Goal: Information Seeking & Learning: Compare options

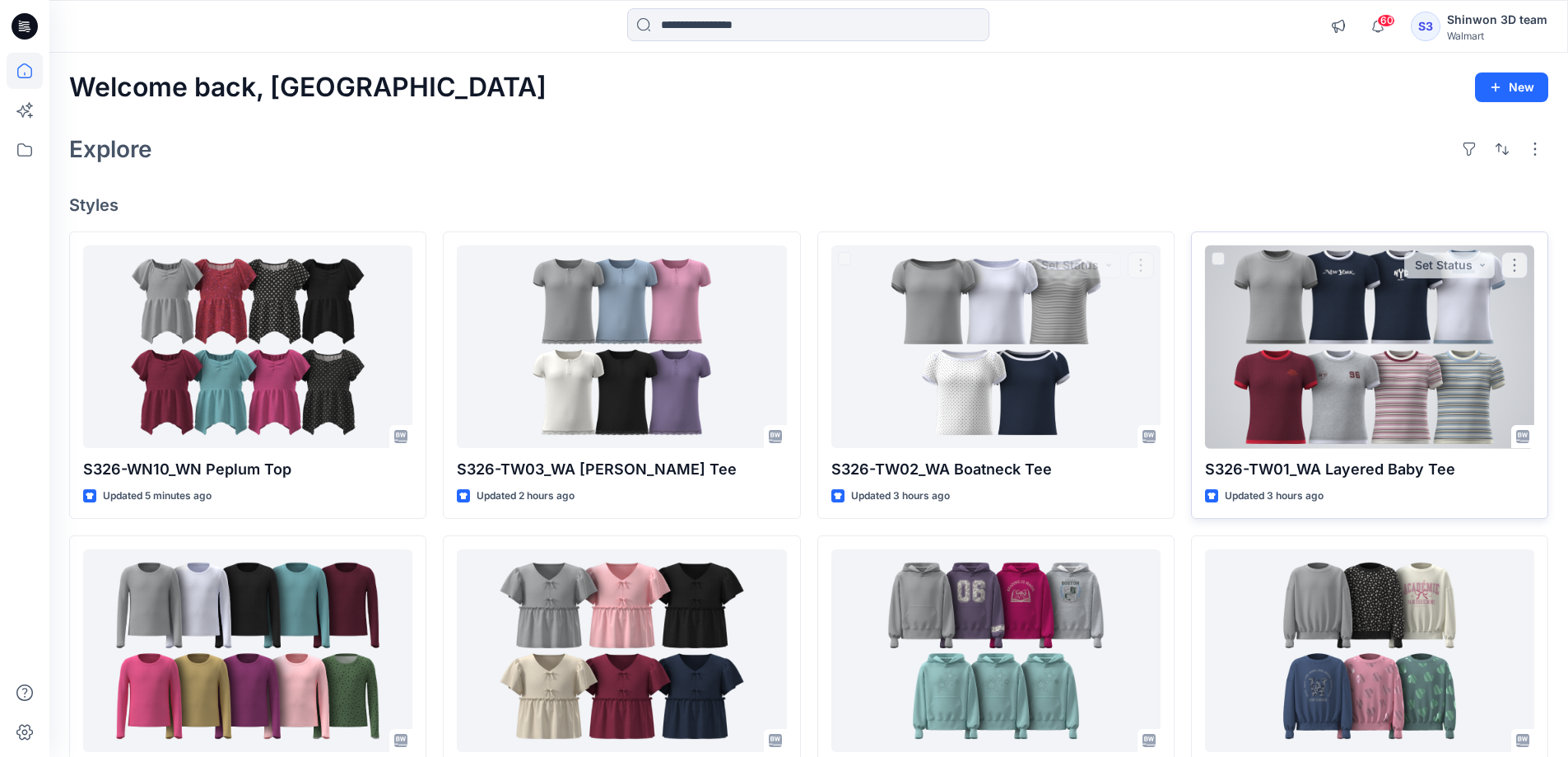
scroll to position [449, 0]
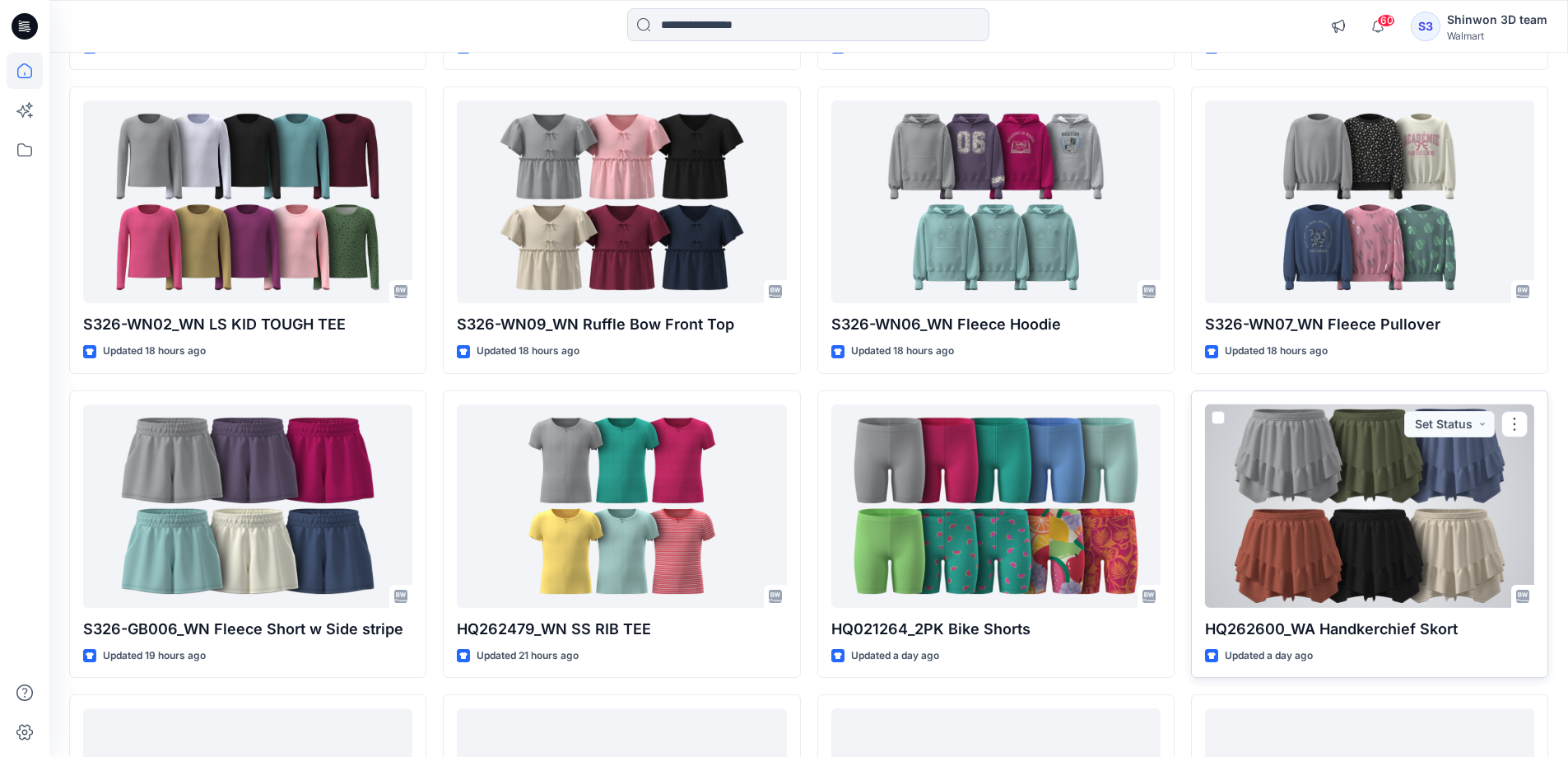
click at [1340, 521] on div at bounding box center [1370, 506] width 329 height 203
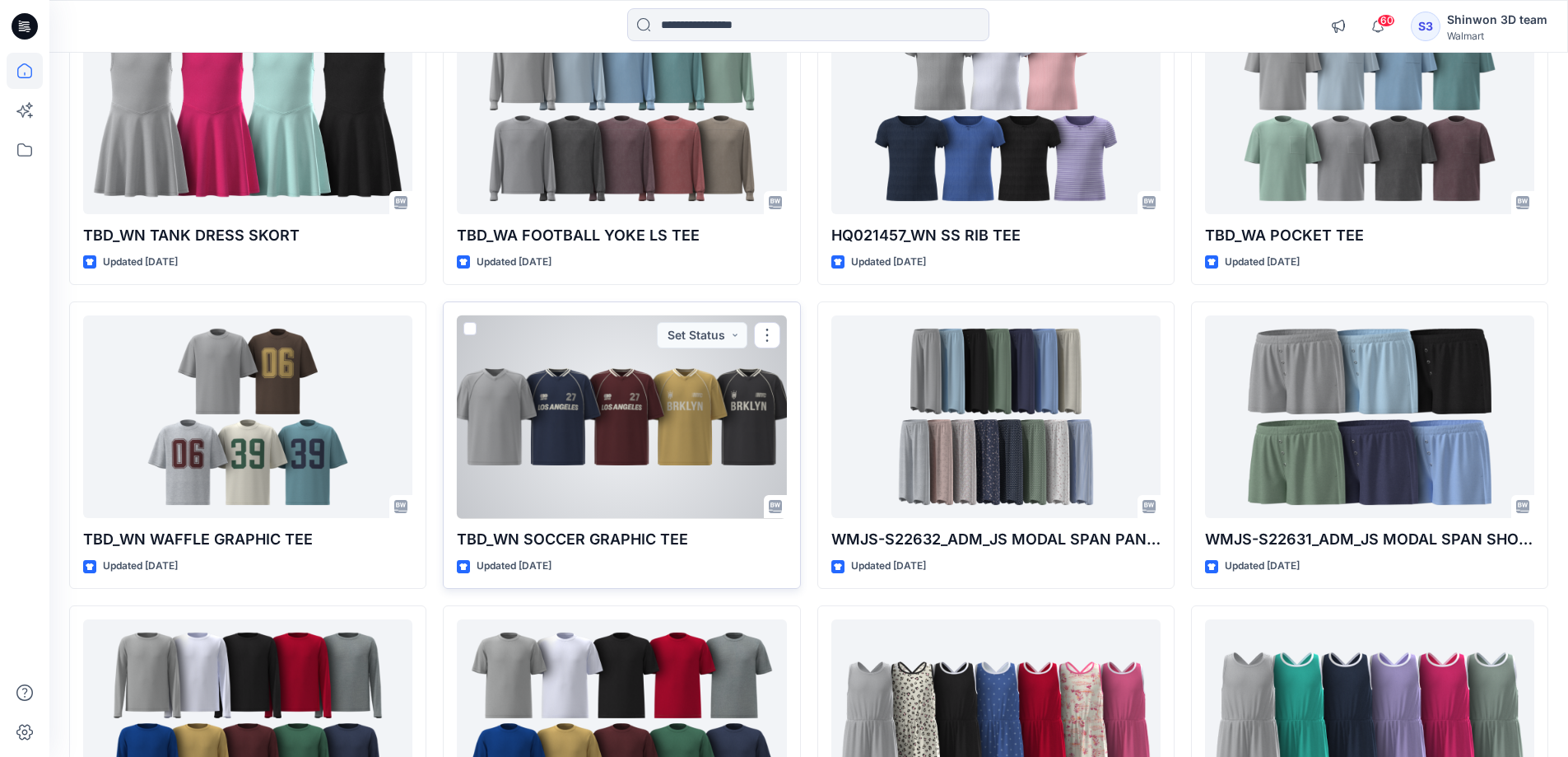
scroll to position [2273, 0]
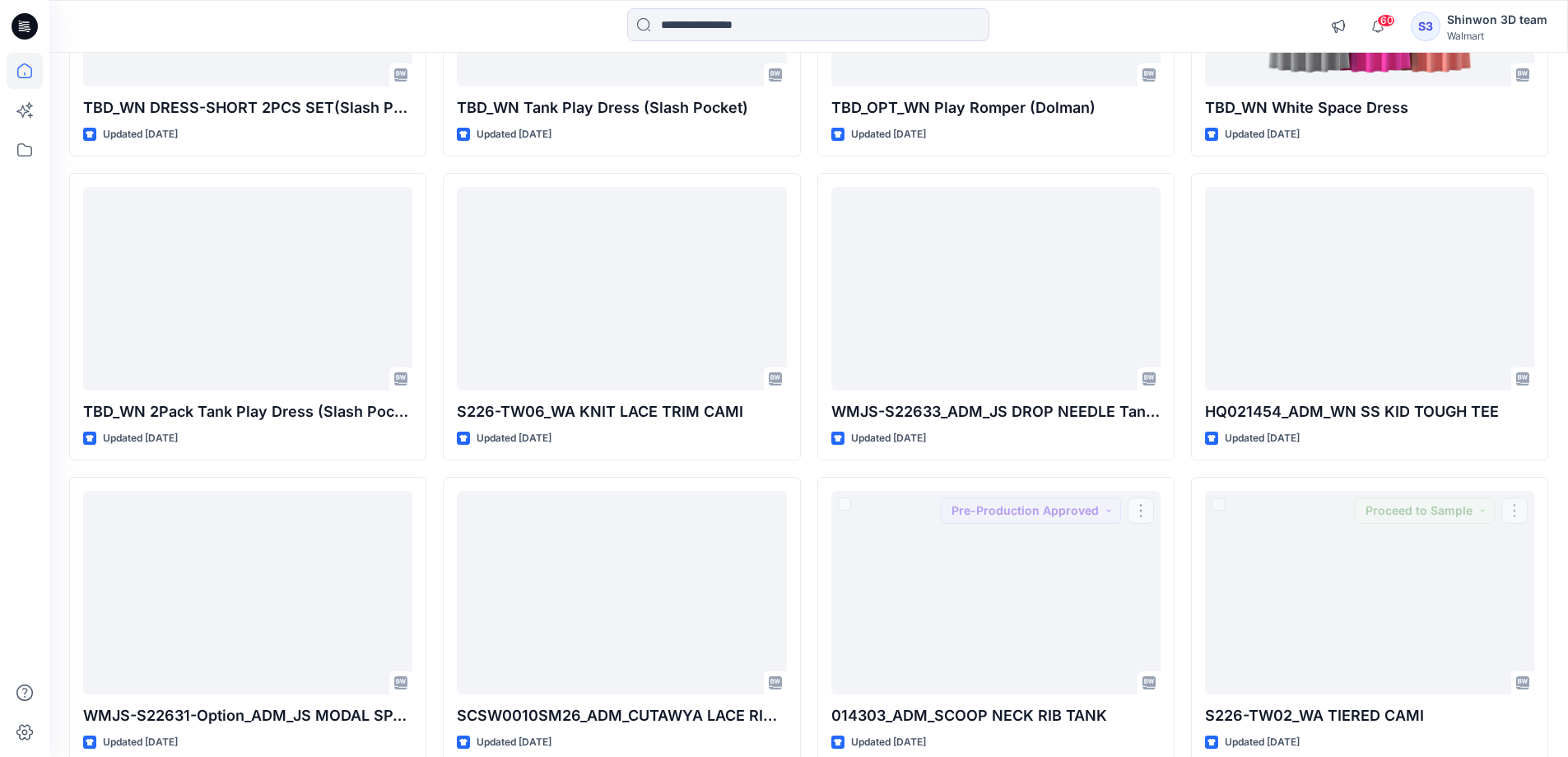
scroll to position [3185, 0]
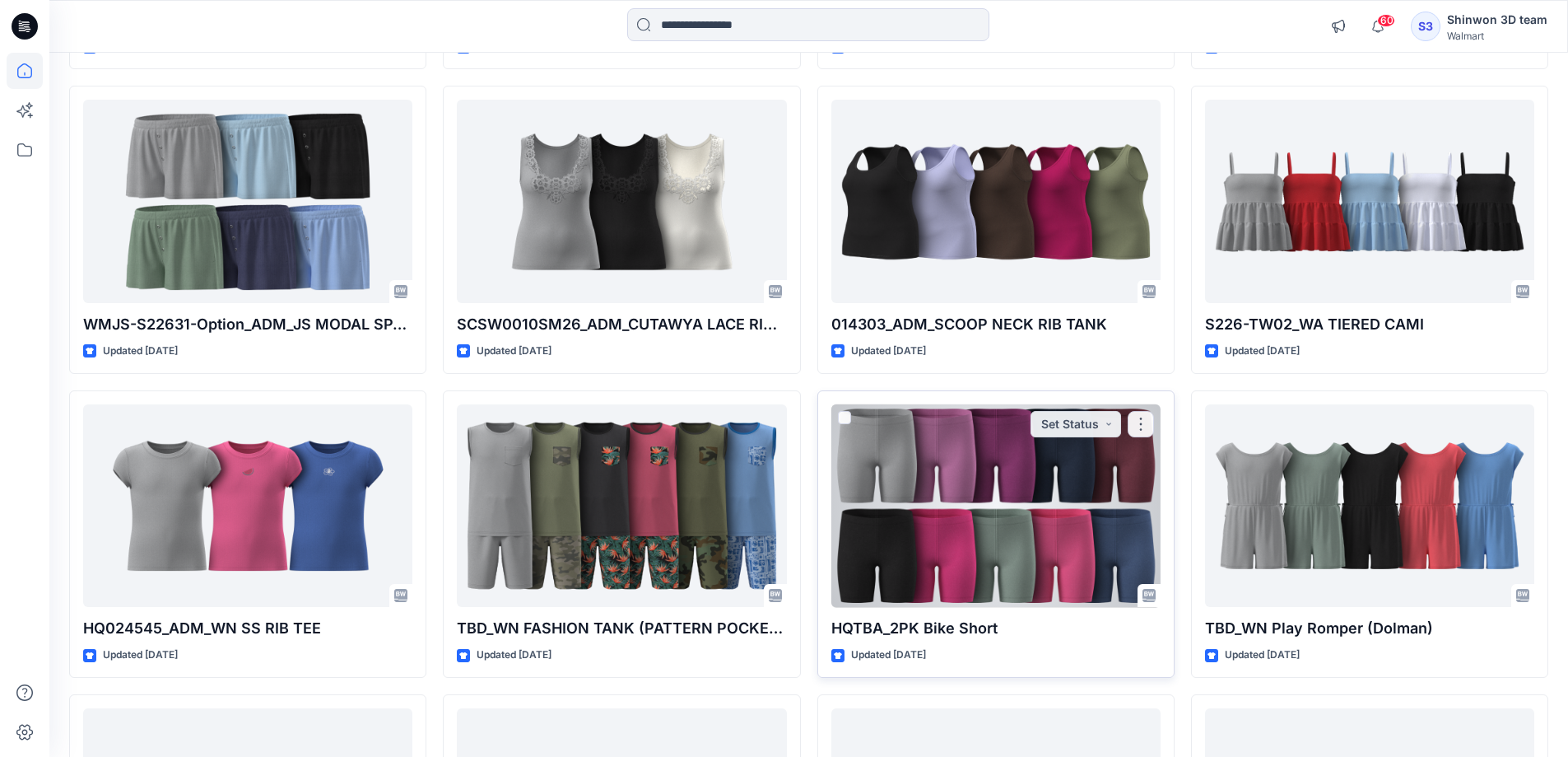
click at [980, 520] on div at bounding box center [996, 506] width 329 height 203
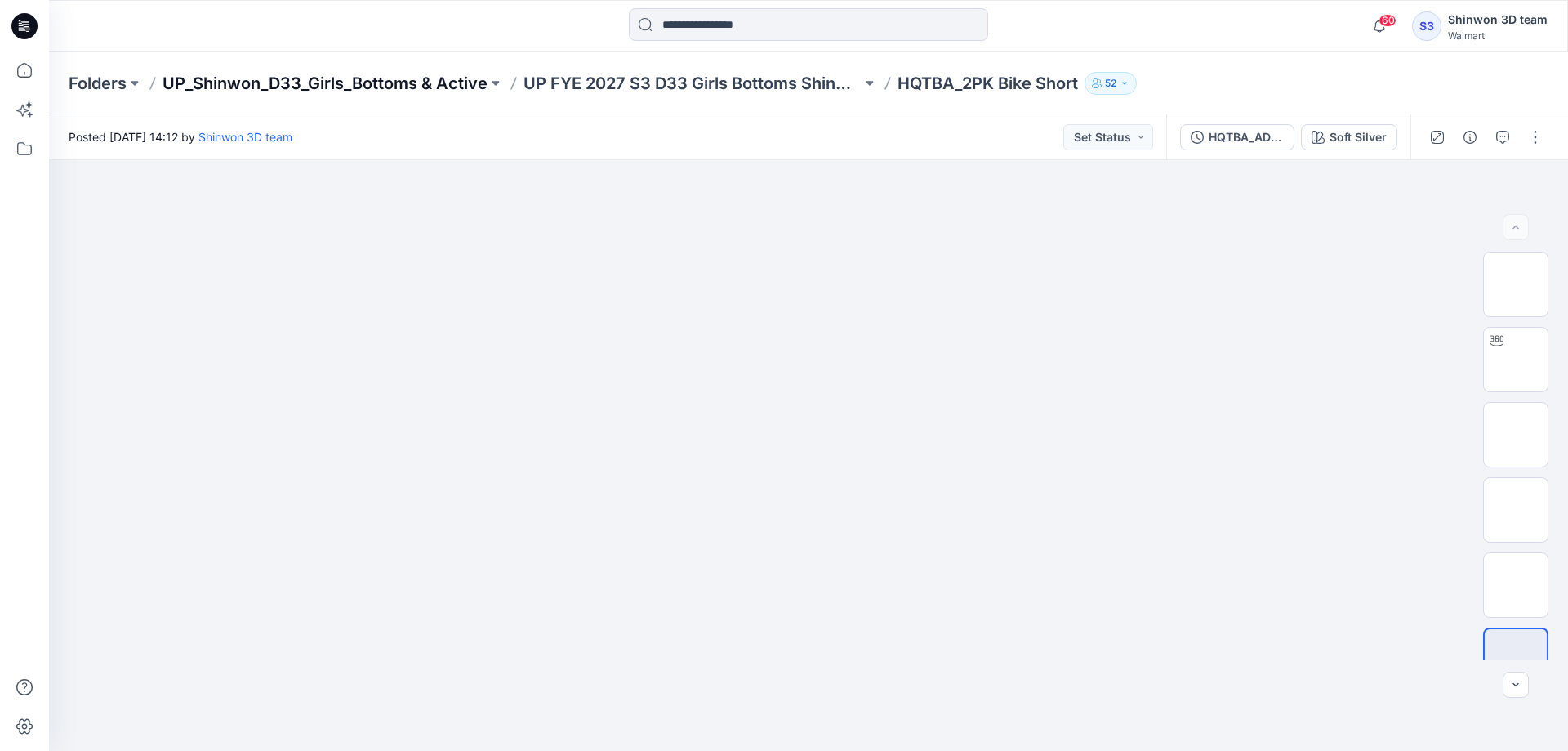
click at [323, 84] on p "UP_Shinwon_D33_Girls_Bottoms & Active" at bounding box center [325, 83] width 325 height 23
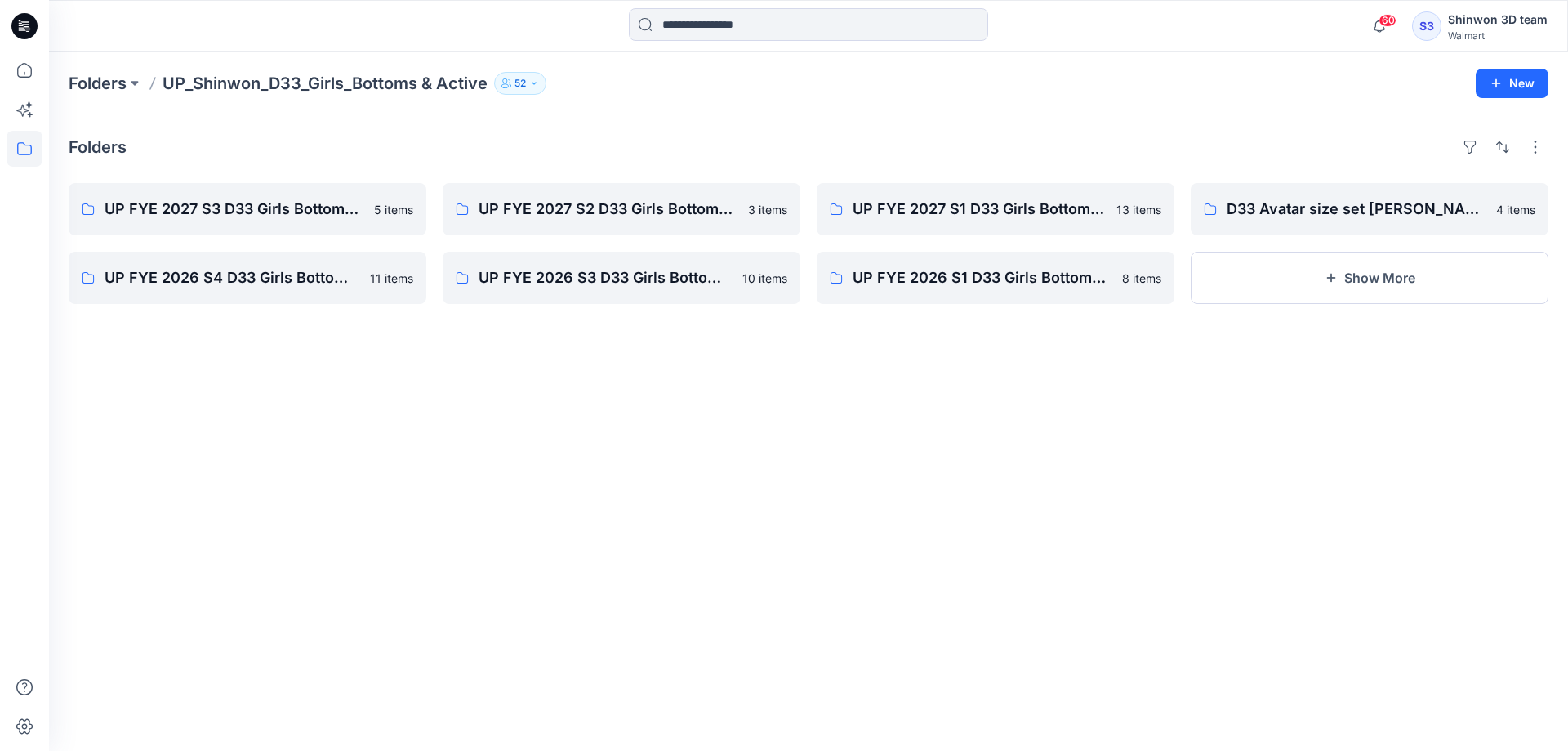
click at [902, 477] on div "Folders UP FYE 2027 S3 D33 Girls Bottoms Shinwon 5 items UP FYE 2026 S4 D33 Gir…" at bounding box center [809, 433] width 1519 height 637
click at [991, 205] on p "UP FYE 2027 S1 D33 Girls Bottoms Shinwon" at bounding box center [993, 210] width 282 height 23
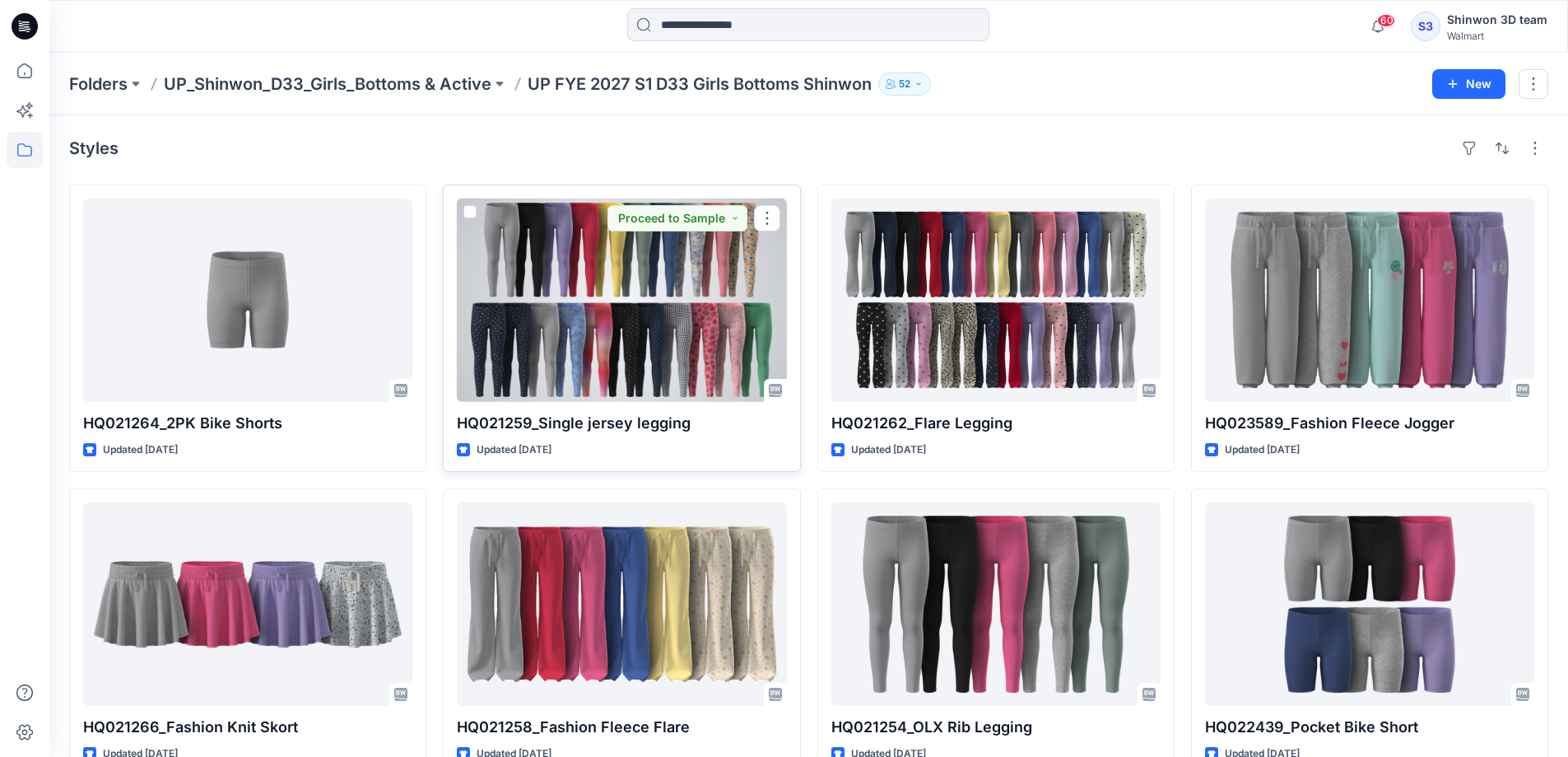
click at [681, 341] on div at bounding box center [621, 300] width 329 height 203
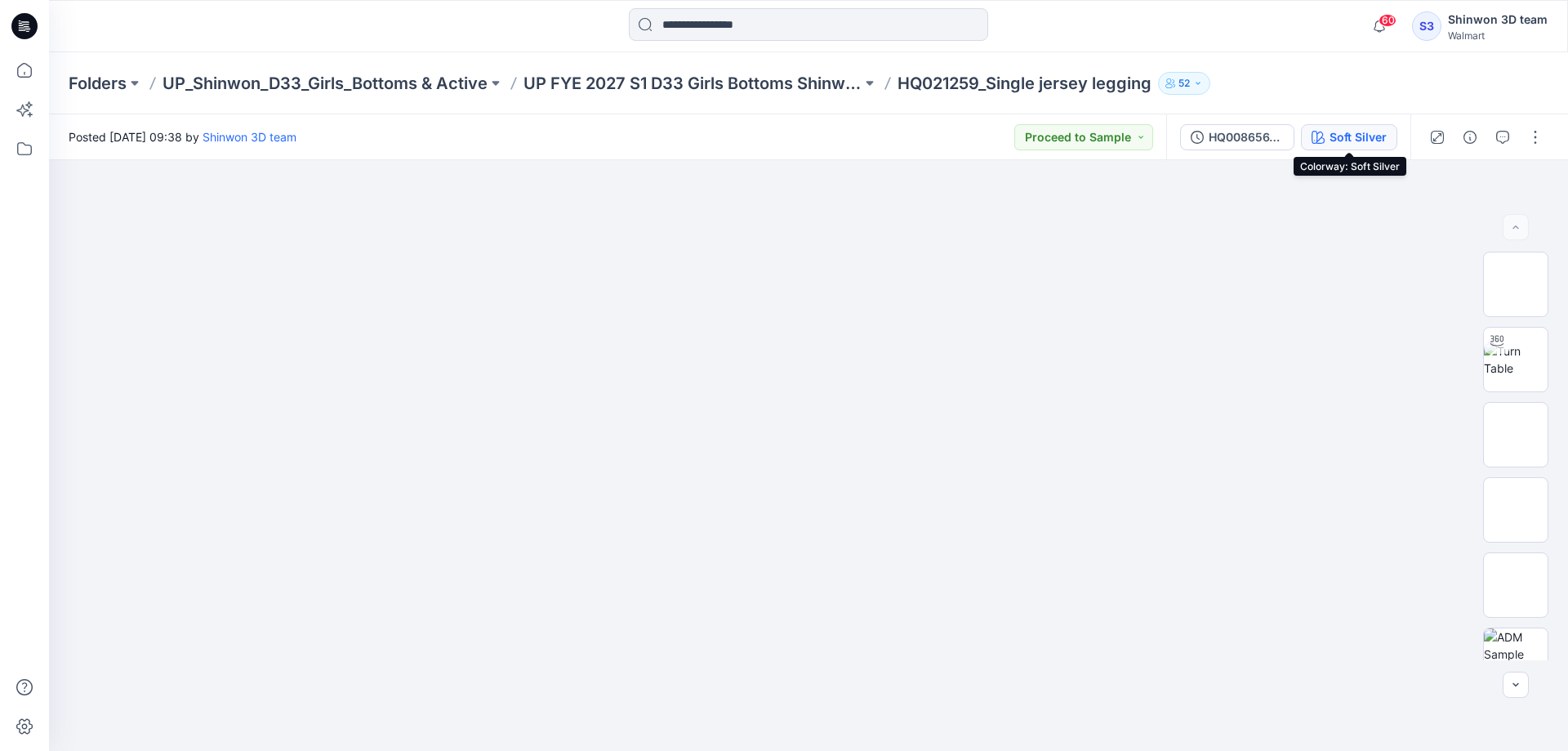
click at [1352, 137] on div "Soft Silver" at bounding box center [1358, 137] width 57 height 18
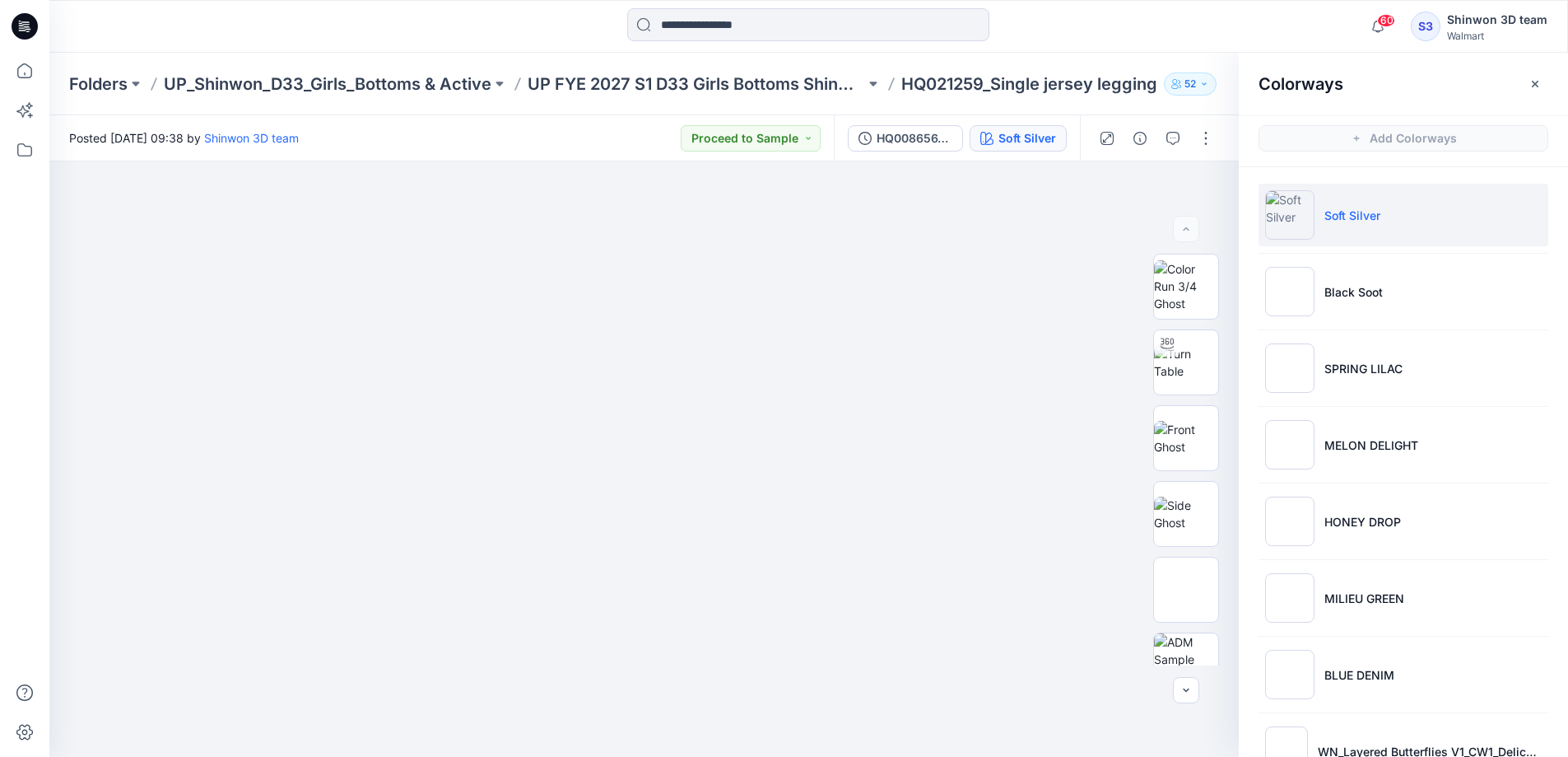
scroll to position [1046, 0]
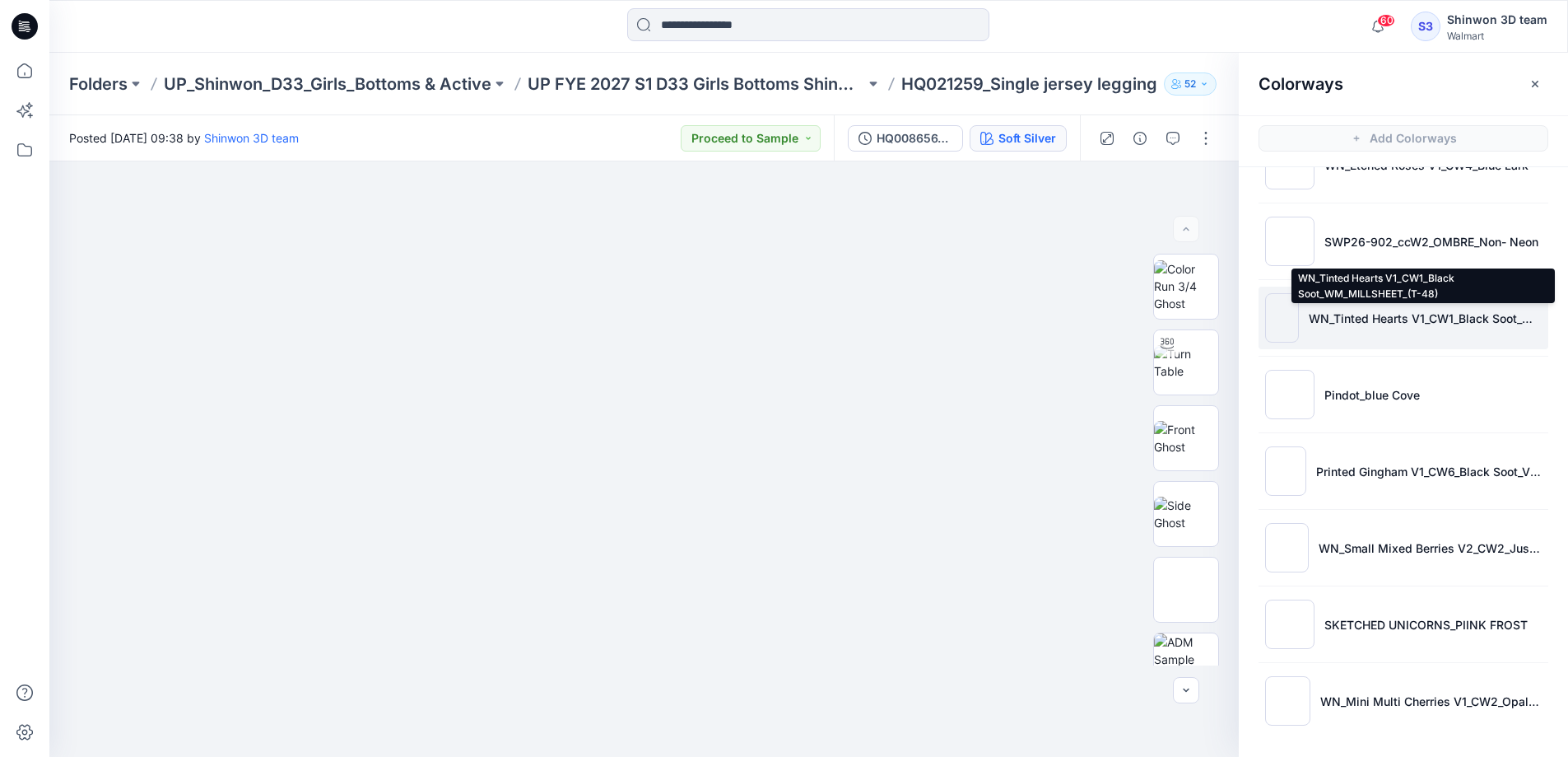
click at [1401, 317] on p "WN_Tinted Hearts V1_CW1_Black Soot_WM_MILLSHEET_(T-48)" at bounding box center [1425, 319] width 233 height 18
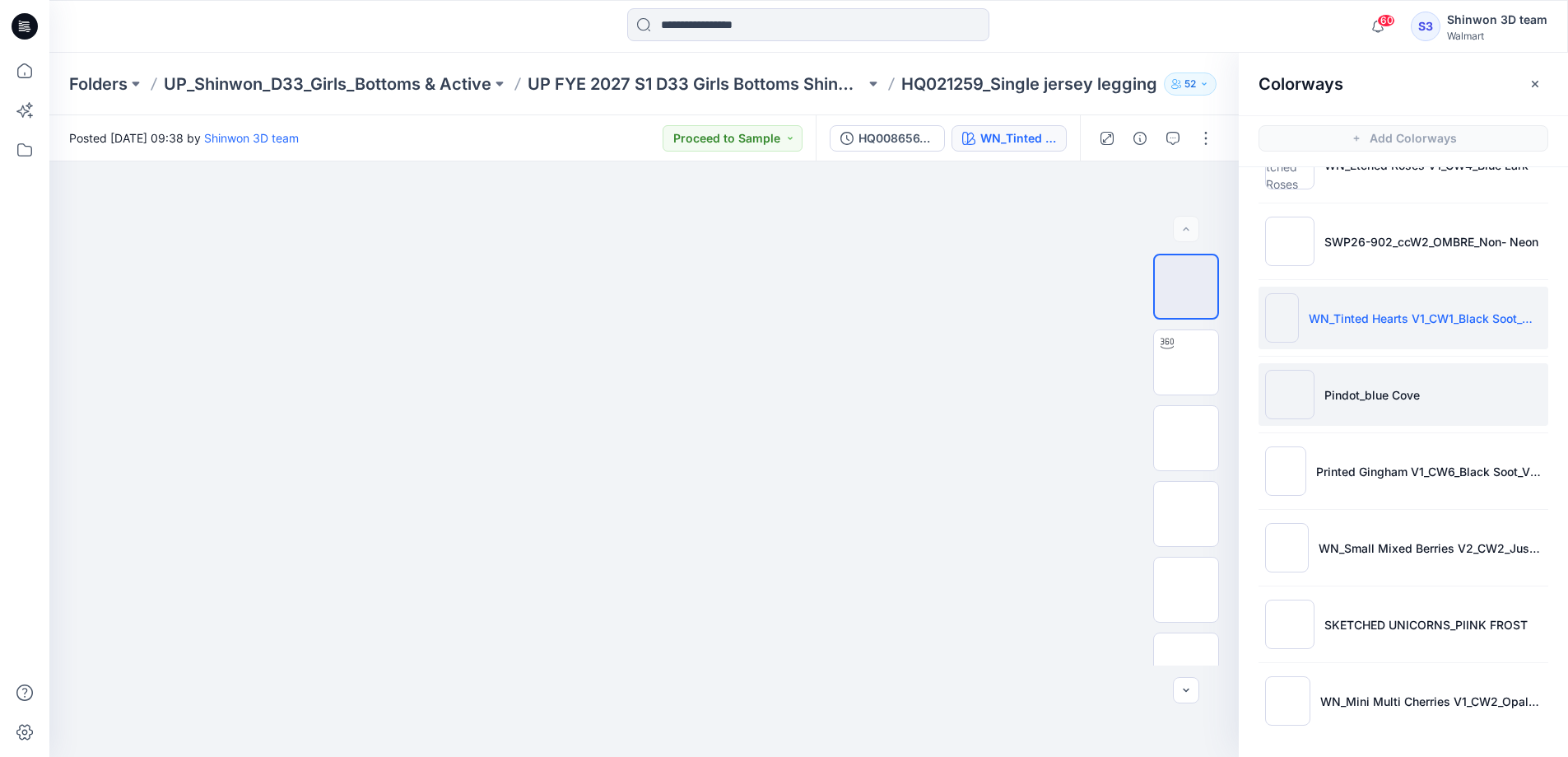
click at [1348, 399] on p "Pindot_blue Cove" at bounding box center [1372, 395] width 96 height 18
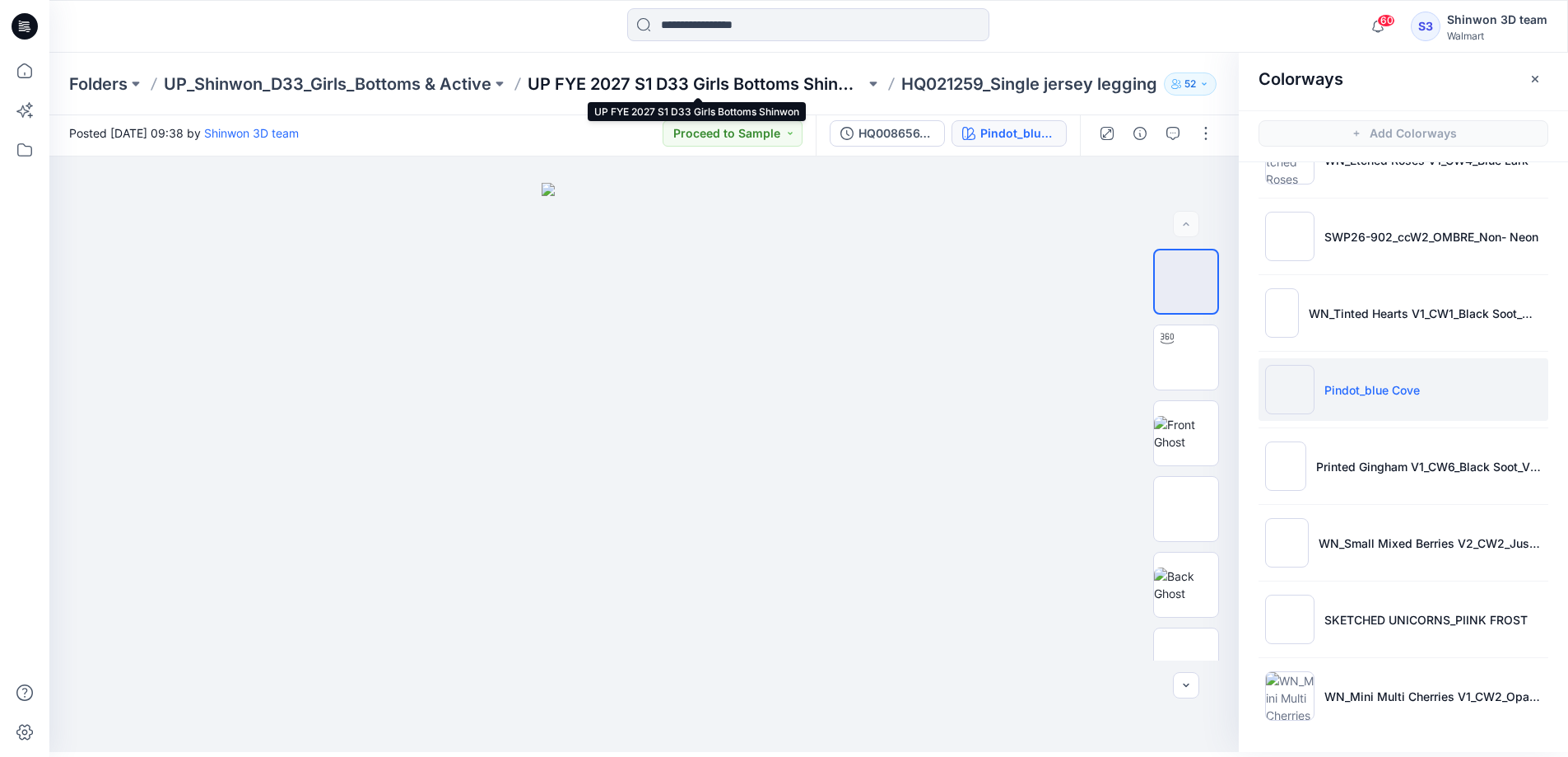
click at [674, 92] on p "UP FYE 2027 S1 D33 Girls Bottoms Shinwon" at bounding box center [696, 84] width 337 height 23
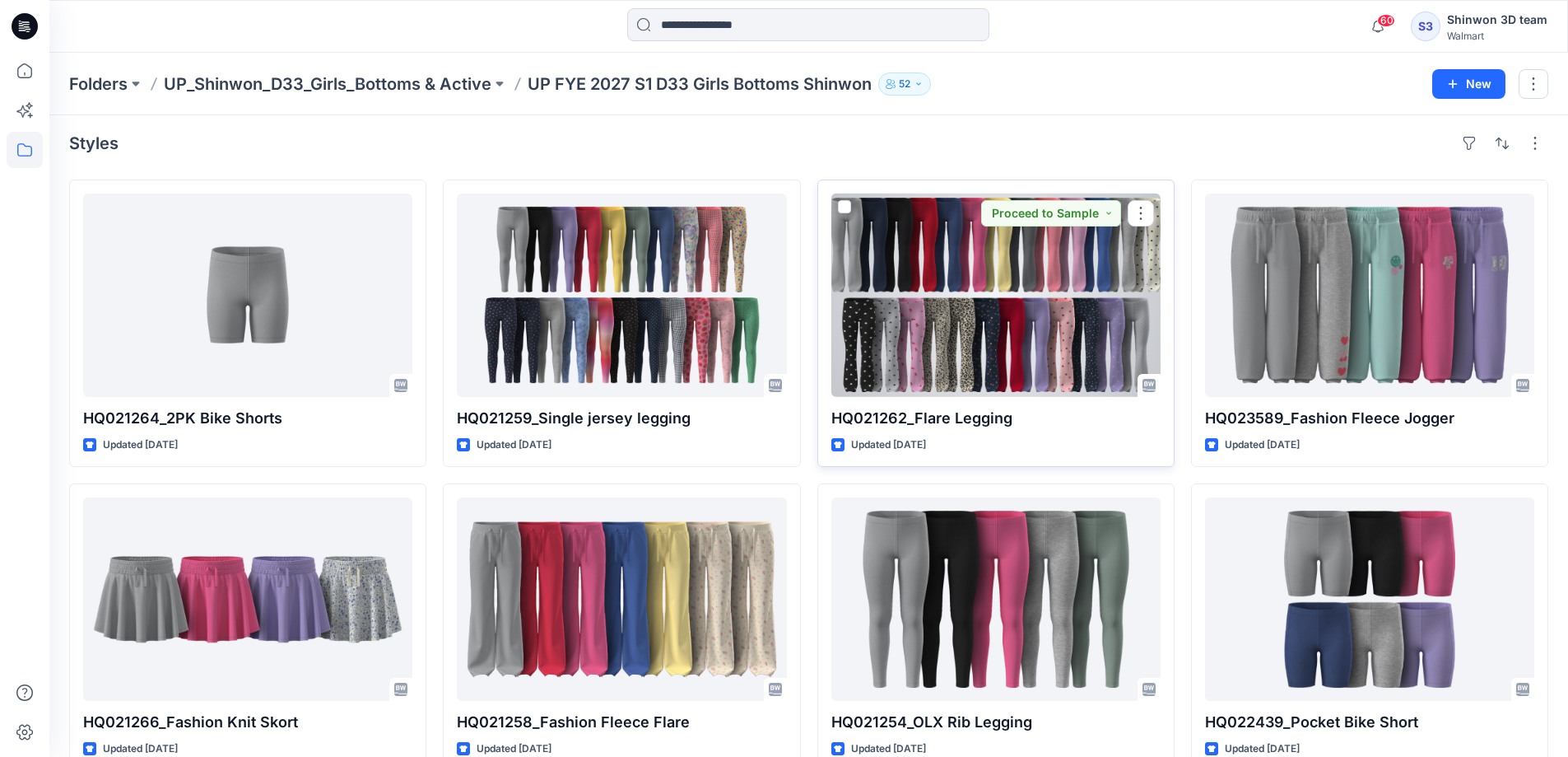
click at [967, 368] on div at bounding box center [996, 295] width 329 height 203
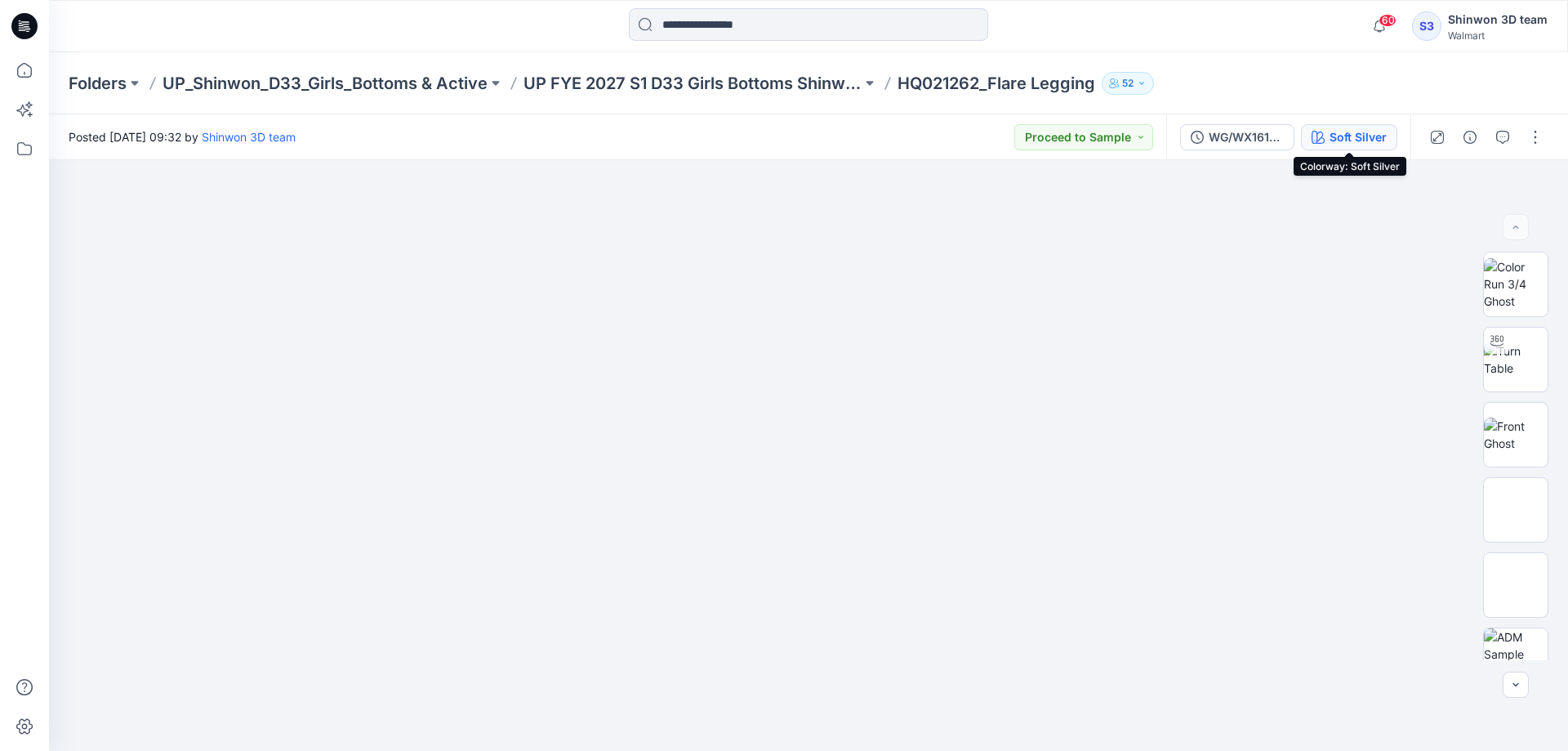
click at [1349, 134] on div "Soft Silver" at bounding box center [1358, 137] width 57 height 18
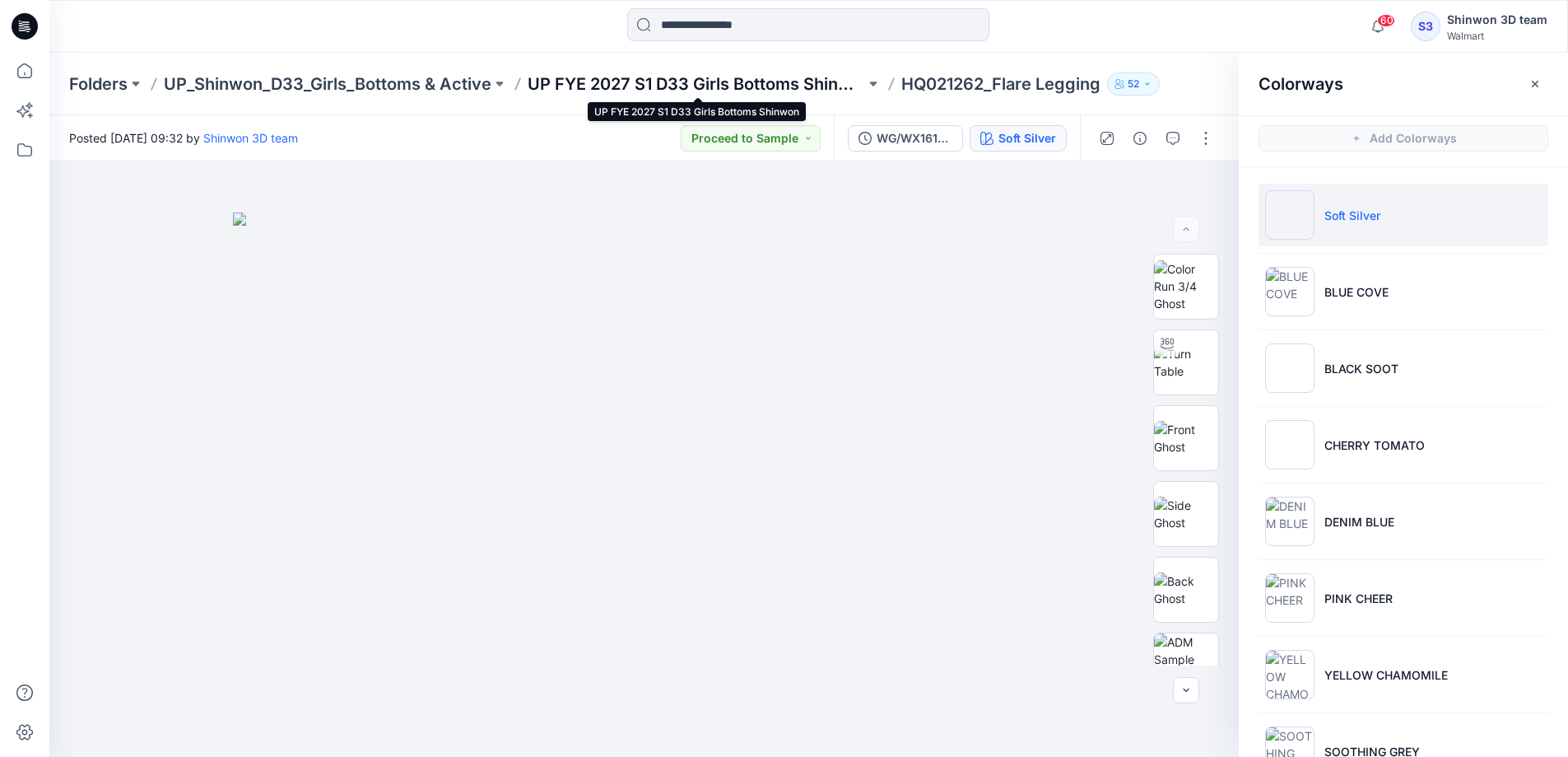
click at [607, 75] on p "UP FYE 2027 S1 D33 Girls Bottoms Shinwon" at bounding box center [696, 84] width 337 height 23
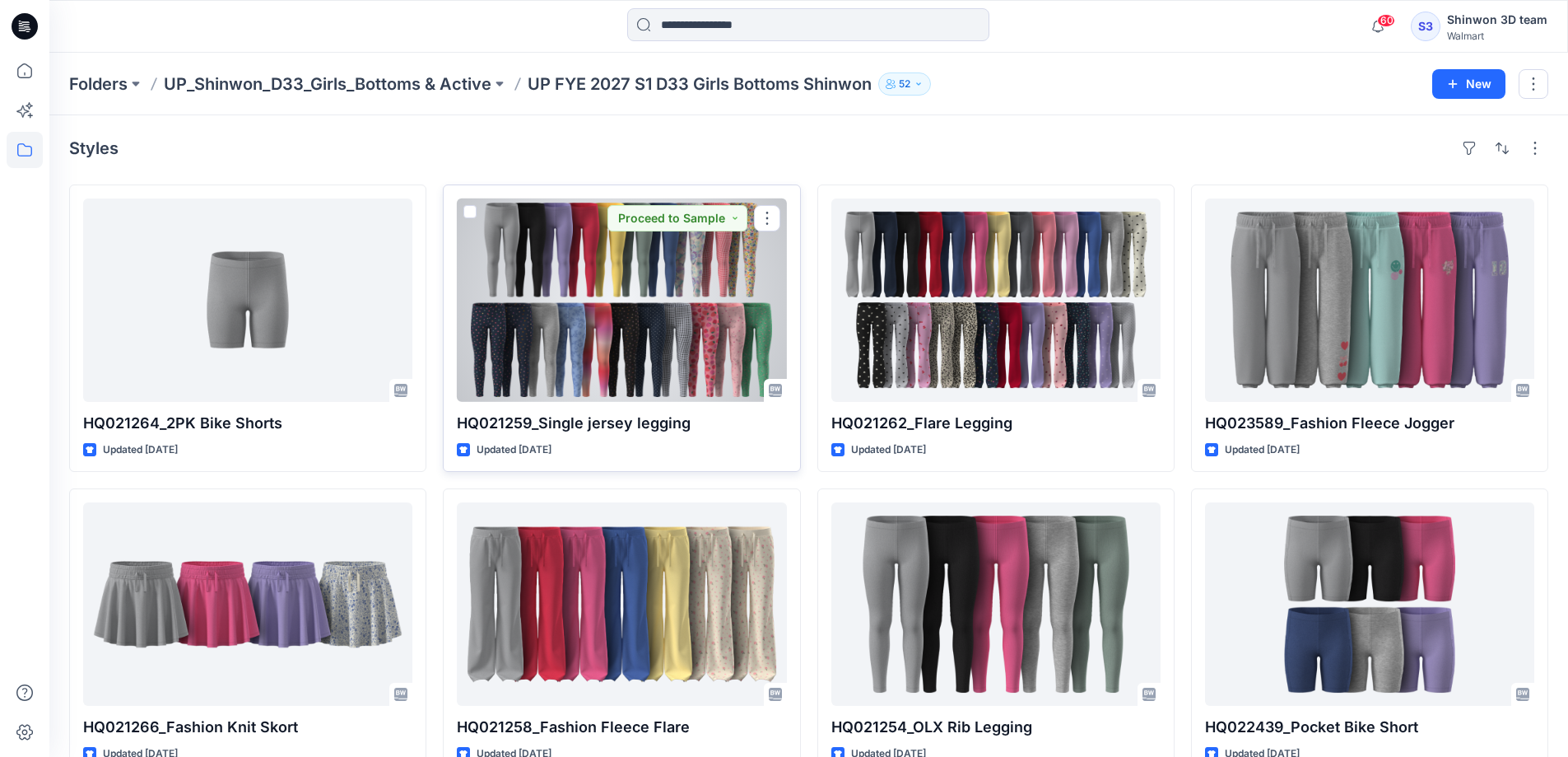
click at [636, 307] on div at bounding box center [621, 300] width 329 height 203
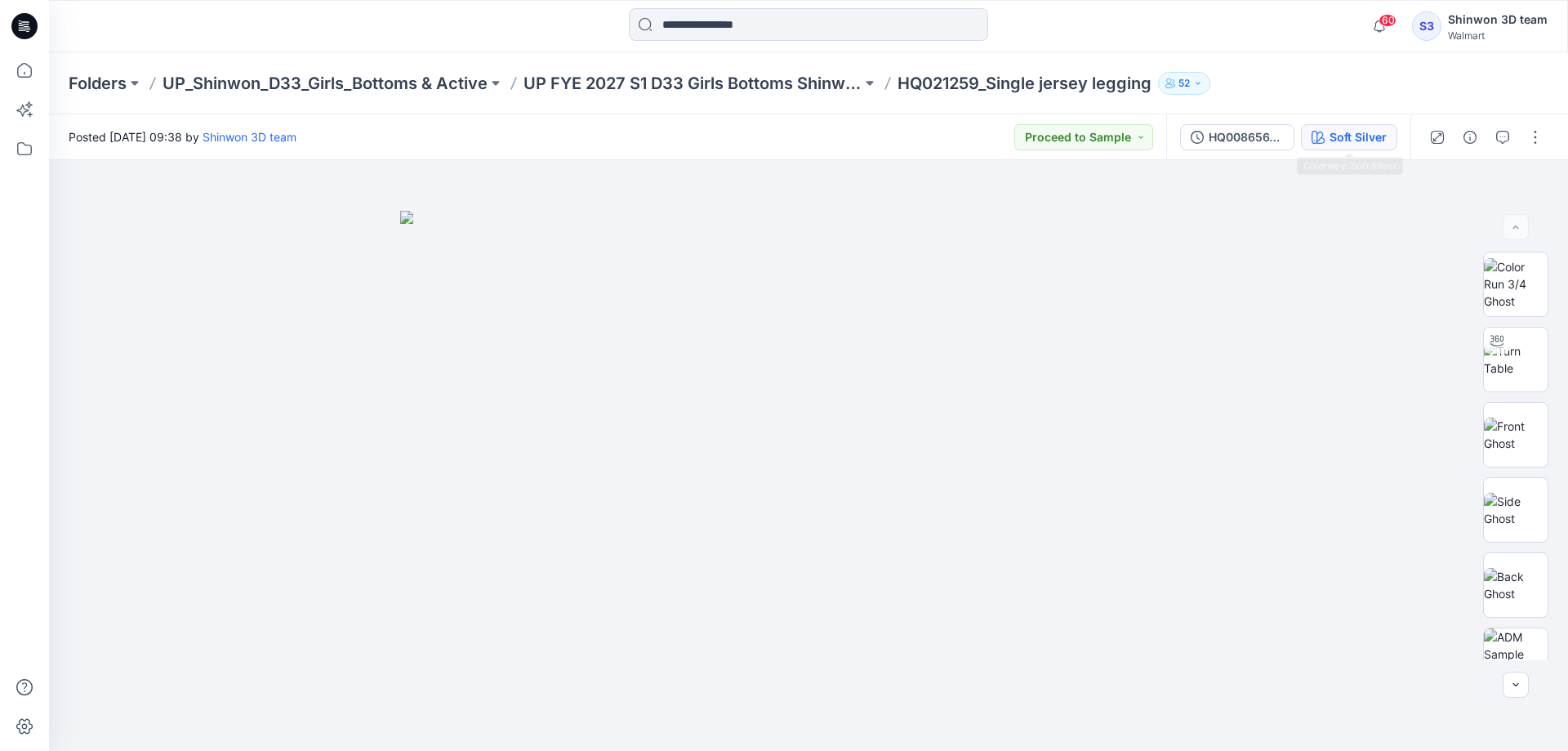
click at [1360, 132] on div "Soft Silver" at bounding box center [1358, 137] width 57 height 18
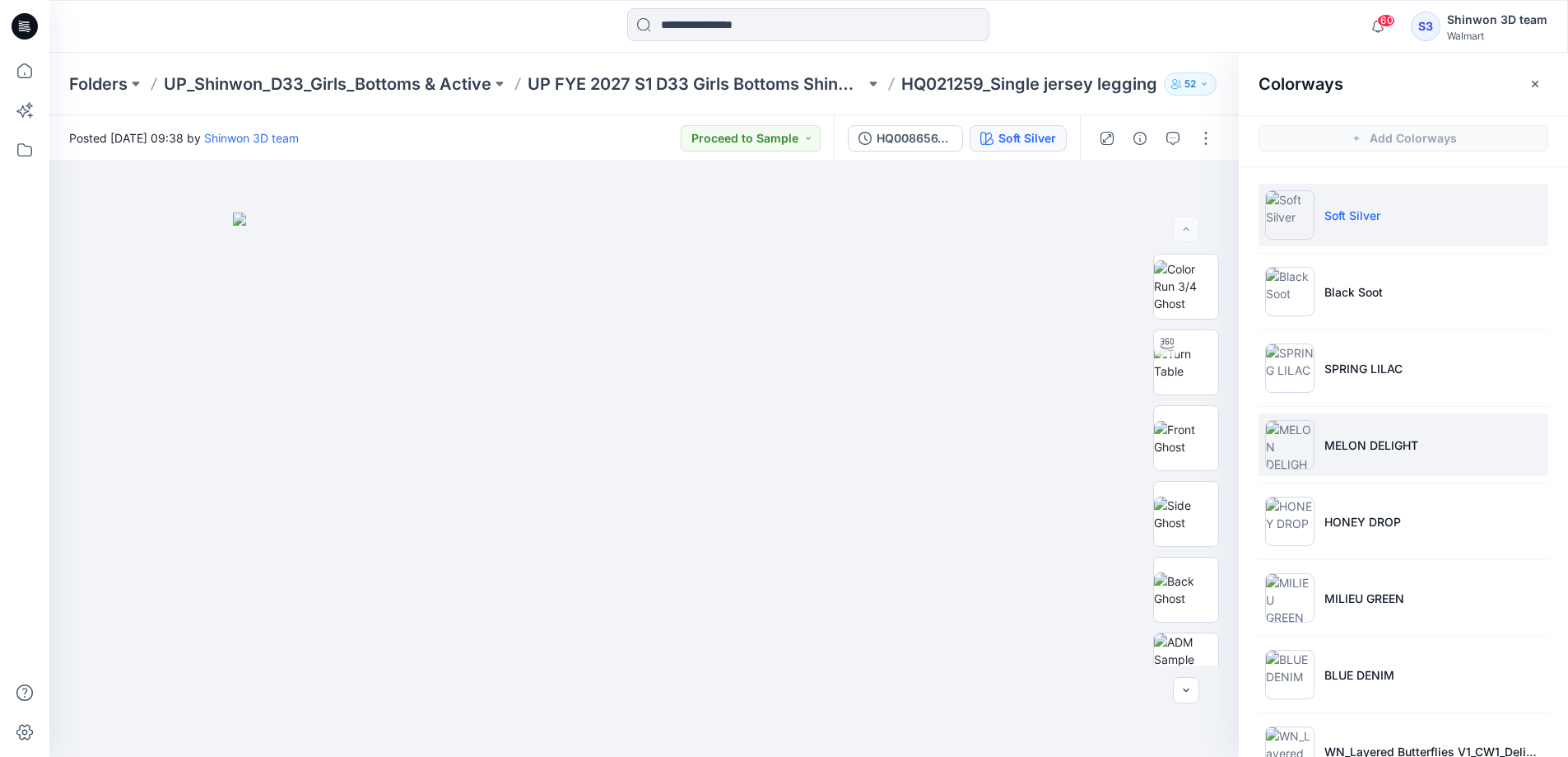
click at [1359, 457] on li "MELON DELIGHT" at bounding box center [1404, 445] width 289 height 63
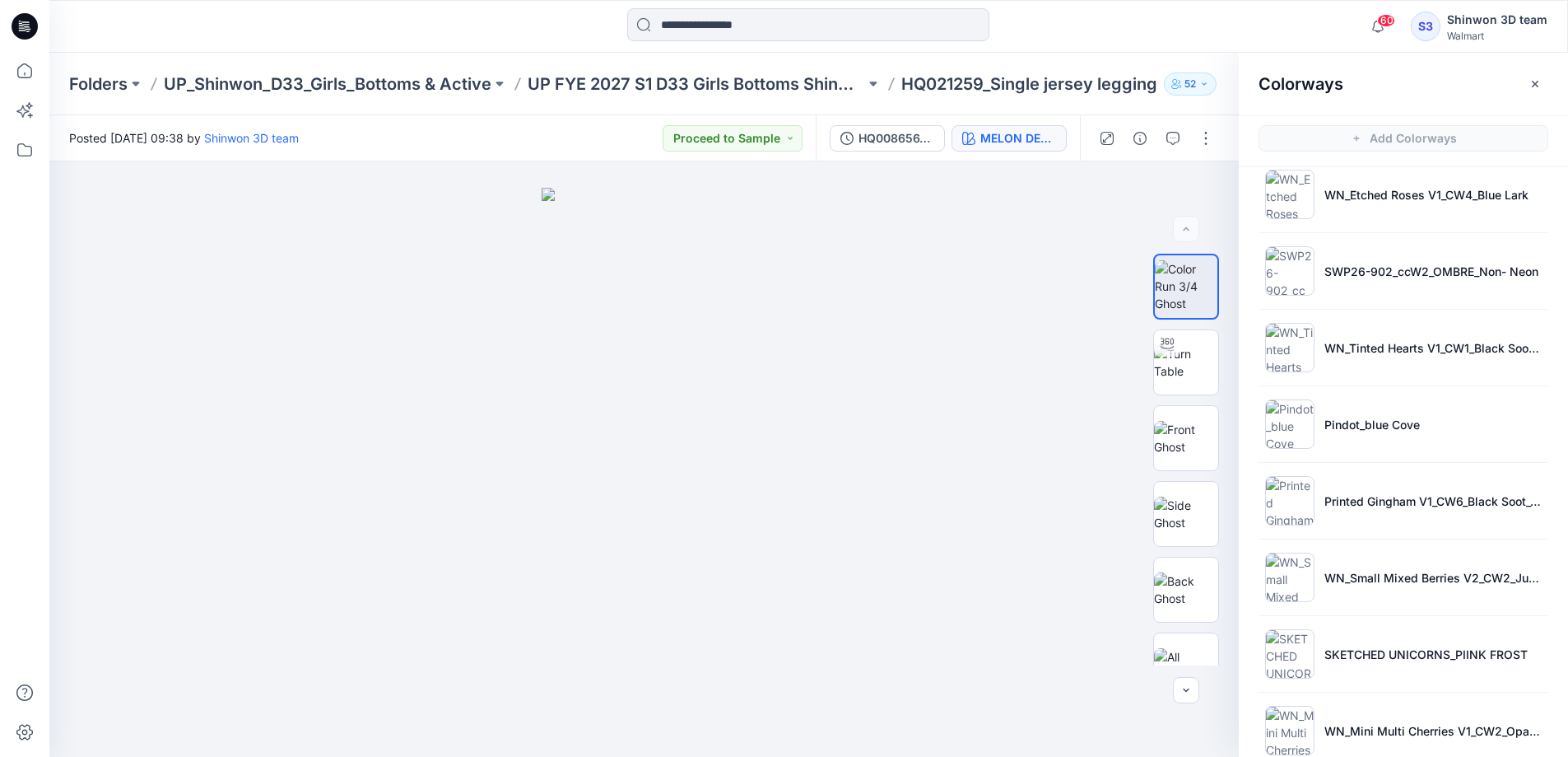
scroll to position [1046, 0]
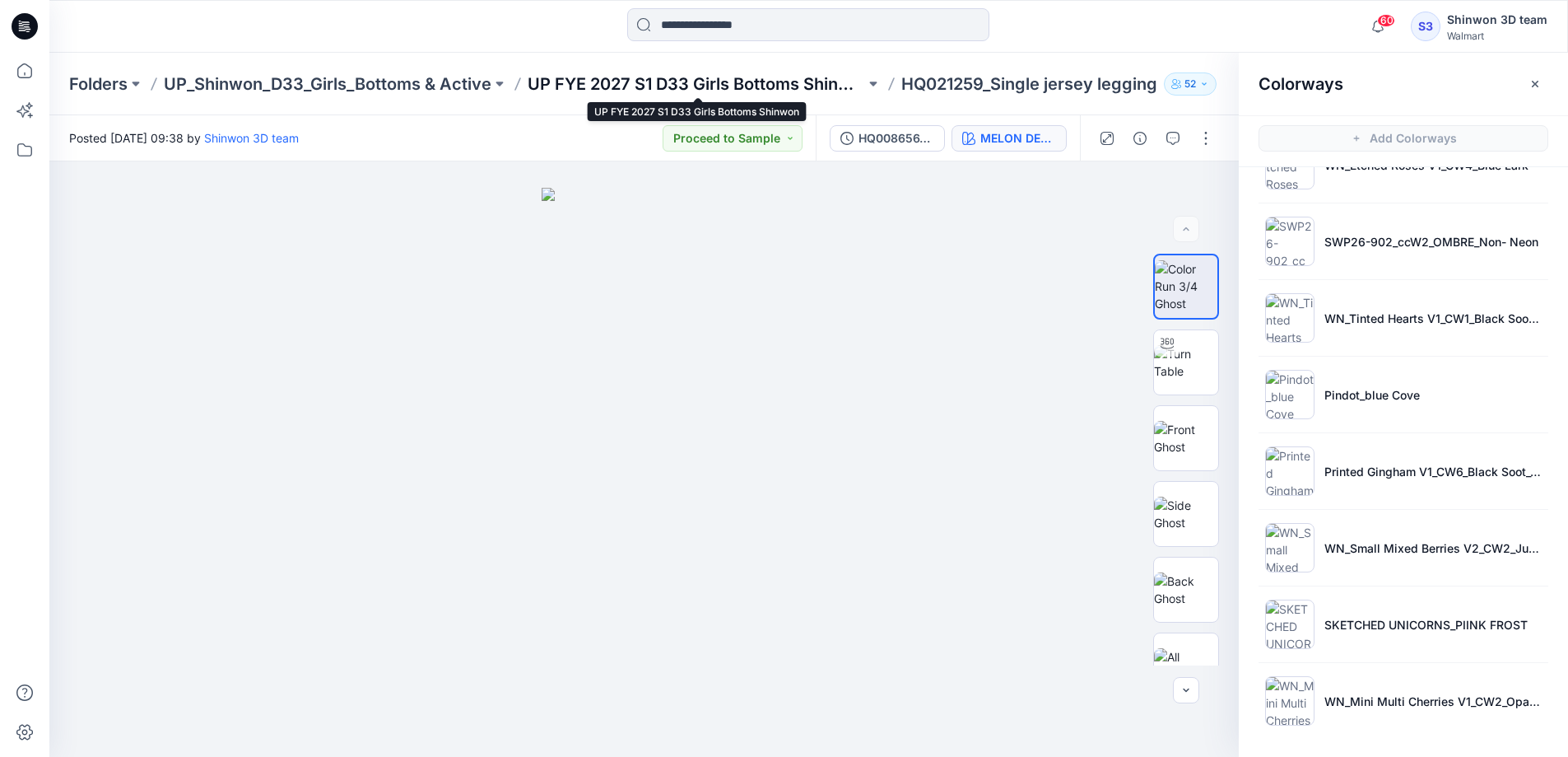
click at [689, 89] on p "UP FYE 2027 S1 D33 Girls Bottoms Shinwon" at bounding box center [696, 84] width 337 height 23
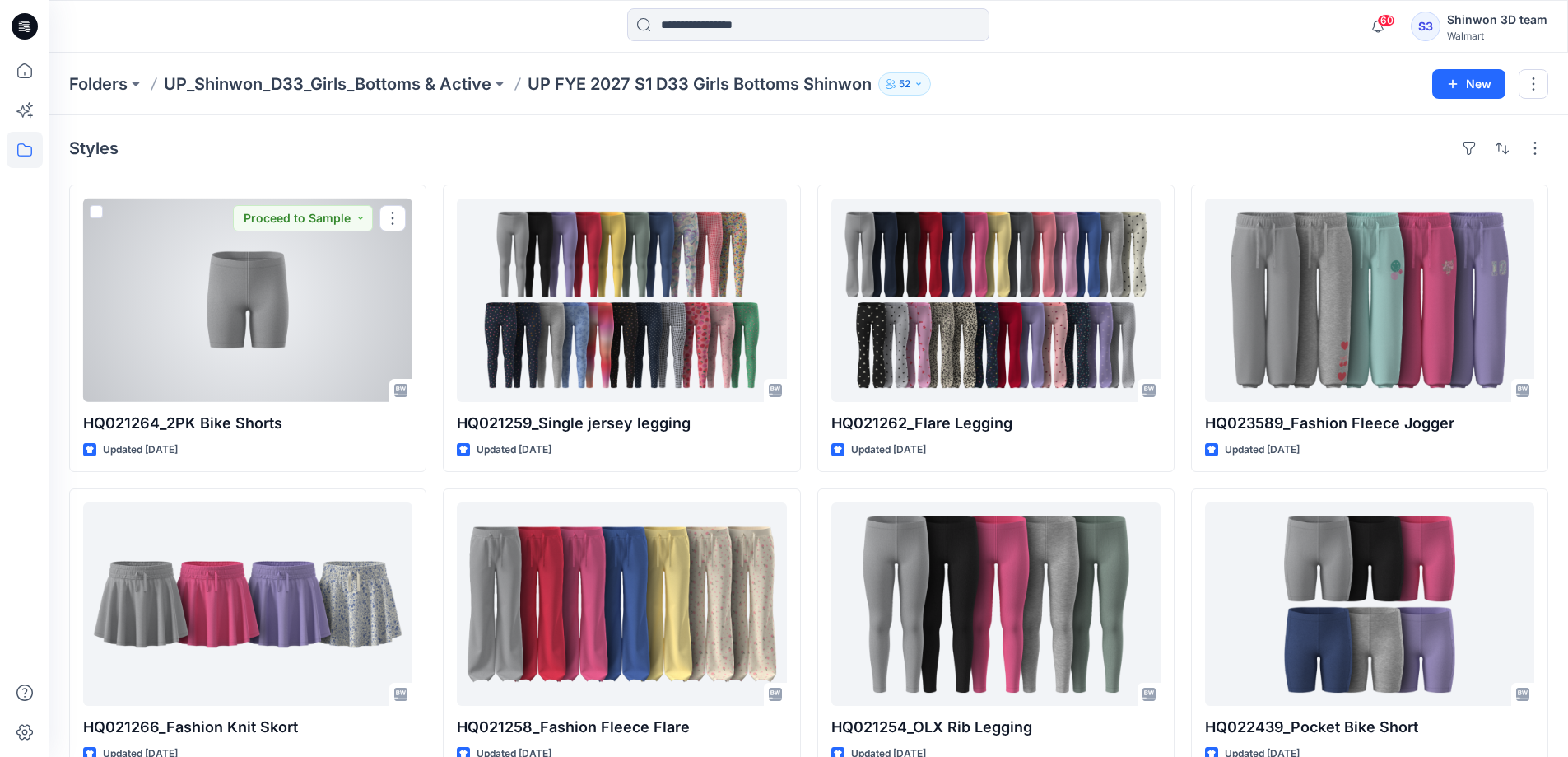
click at [262, 314] on div at bounding box center [247, 300] width 329 height 203
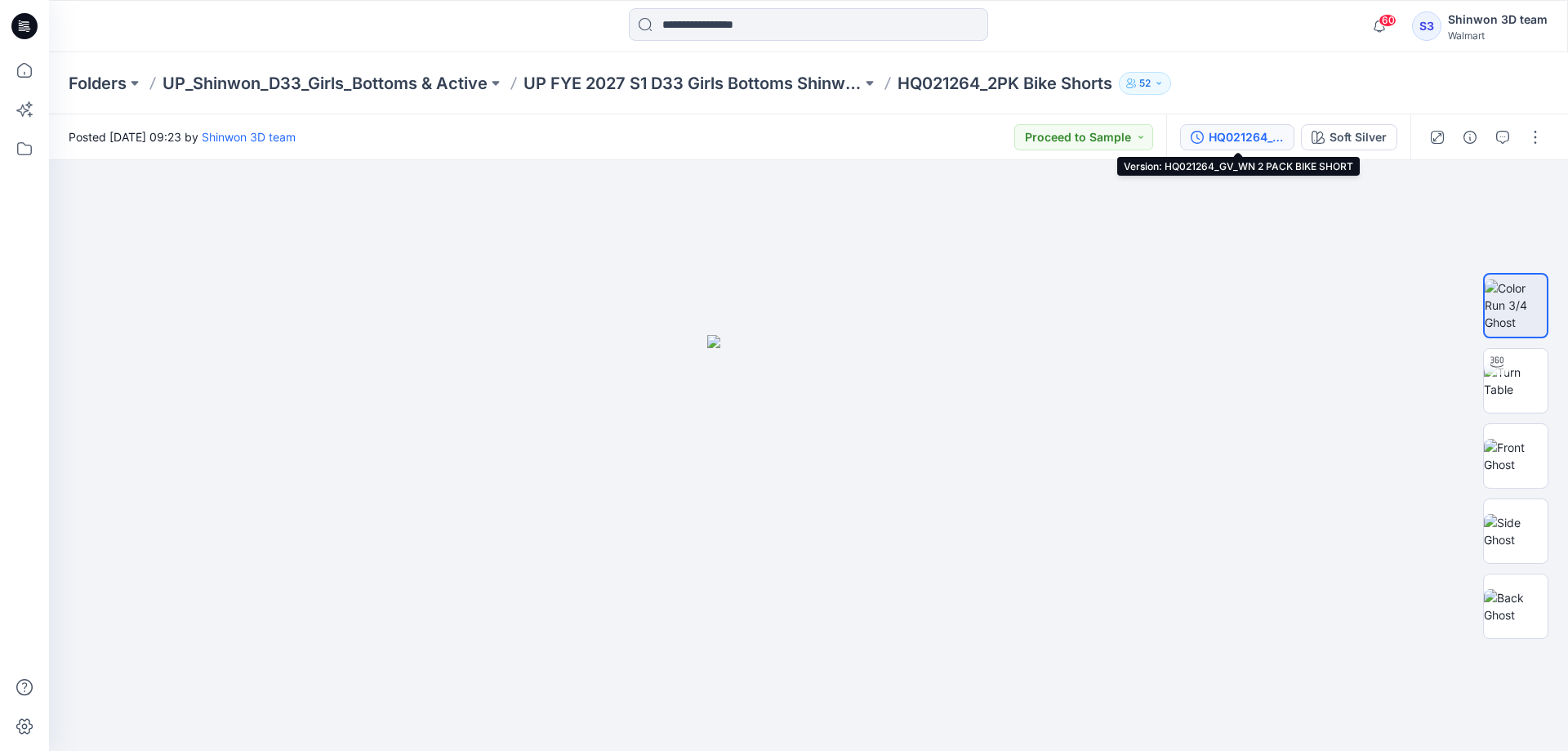
click at [1246, 147] on button "HQ021264_GV_WN 2 PACK BIKE SHORT" at bounding box center [1237, 137] width 114 height 26
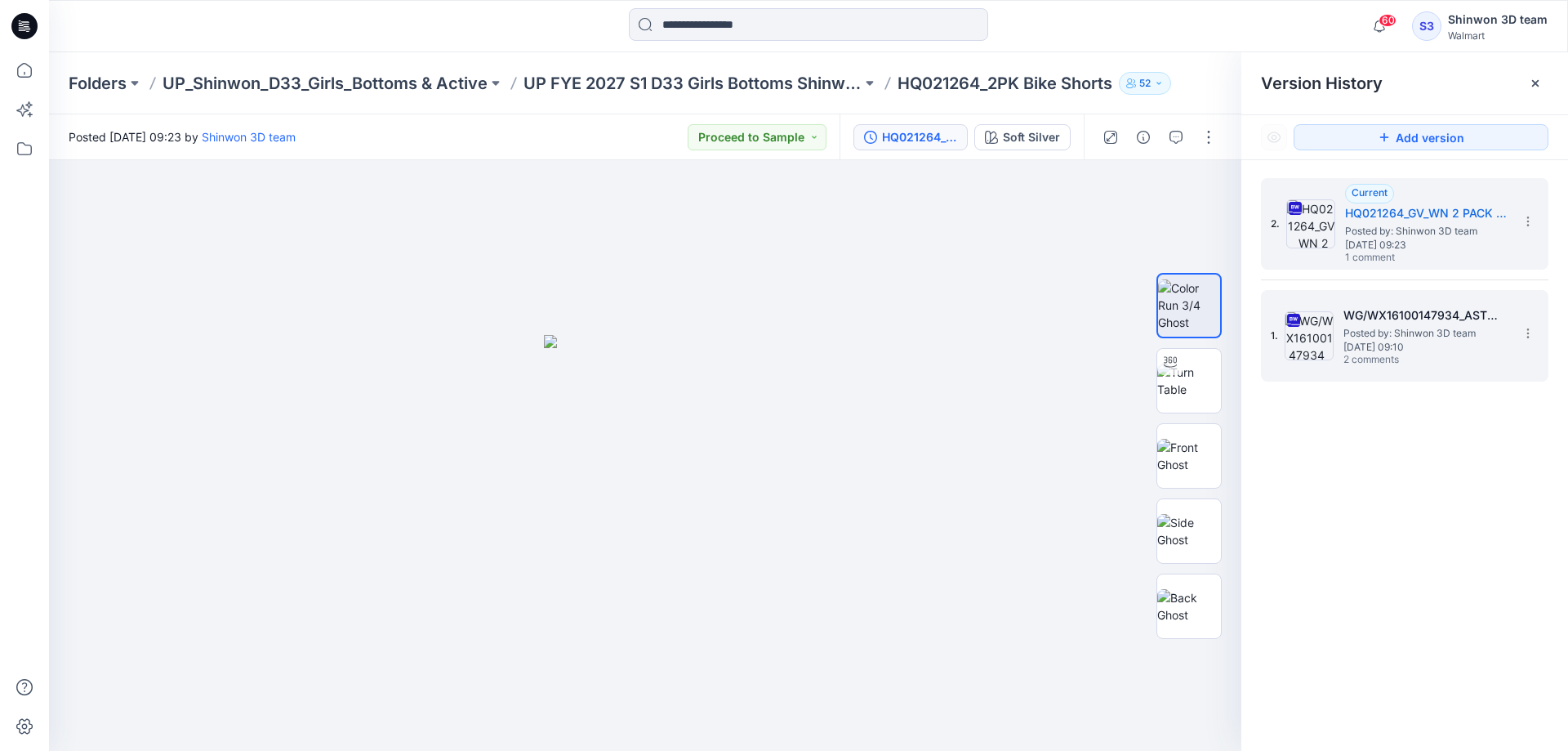
click at [1335, 327] on div "1. WG/WX16100147934_ASTM FIT_WN 2PK Bike Shorts Posted by: Shinwon 3D team [DAT…" at bounding box center [1392, 336] width 245 height 79
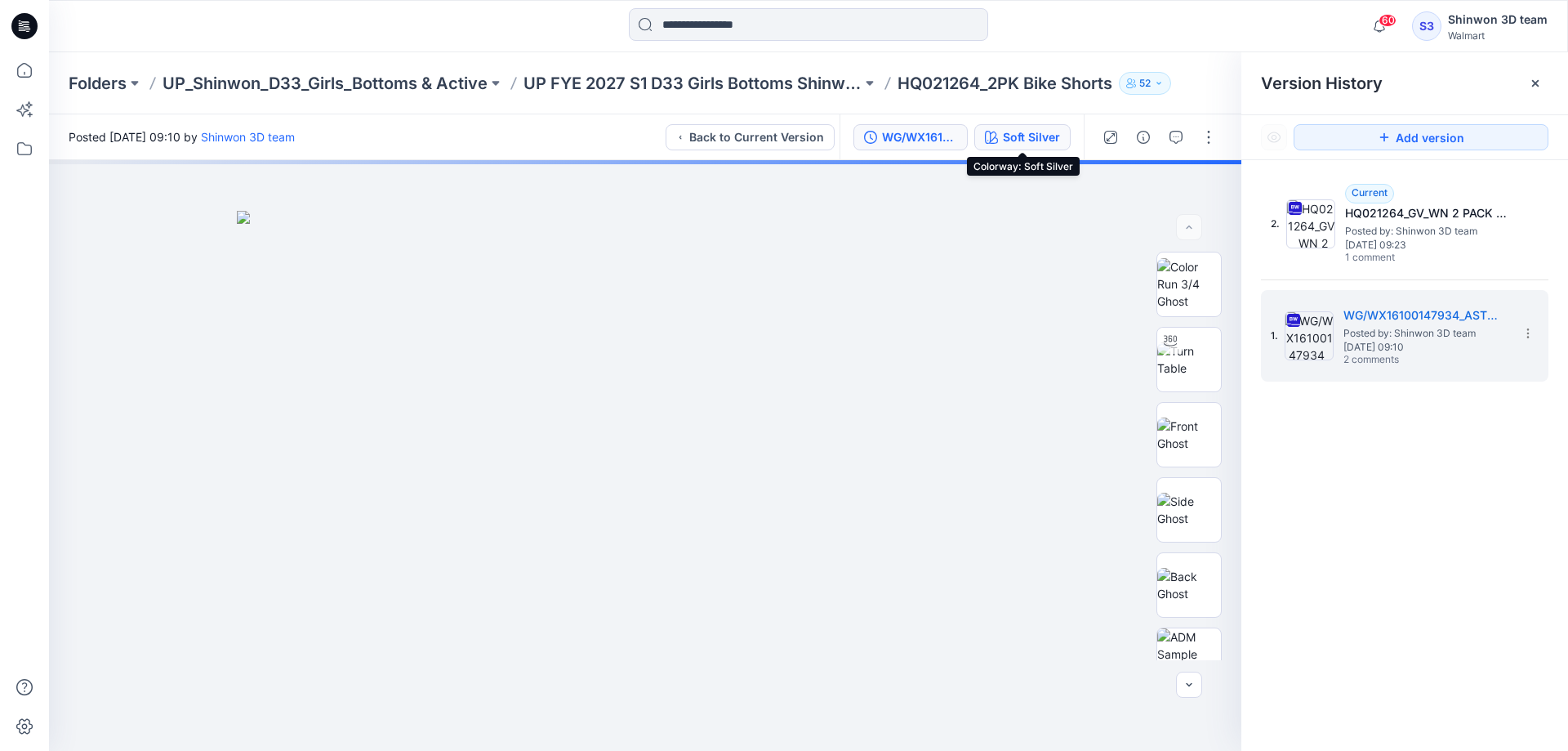
click at [1050, 140] on div "Soft Silver" at bounding box center [1031, 137] width 57 height 18
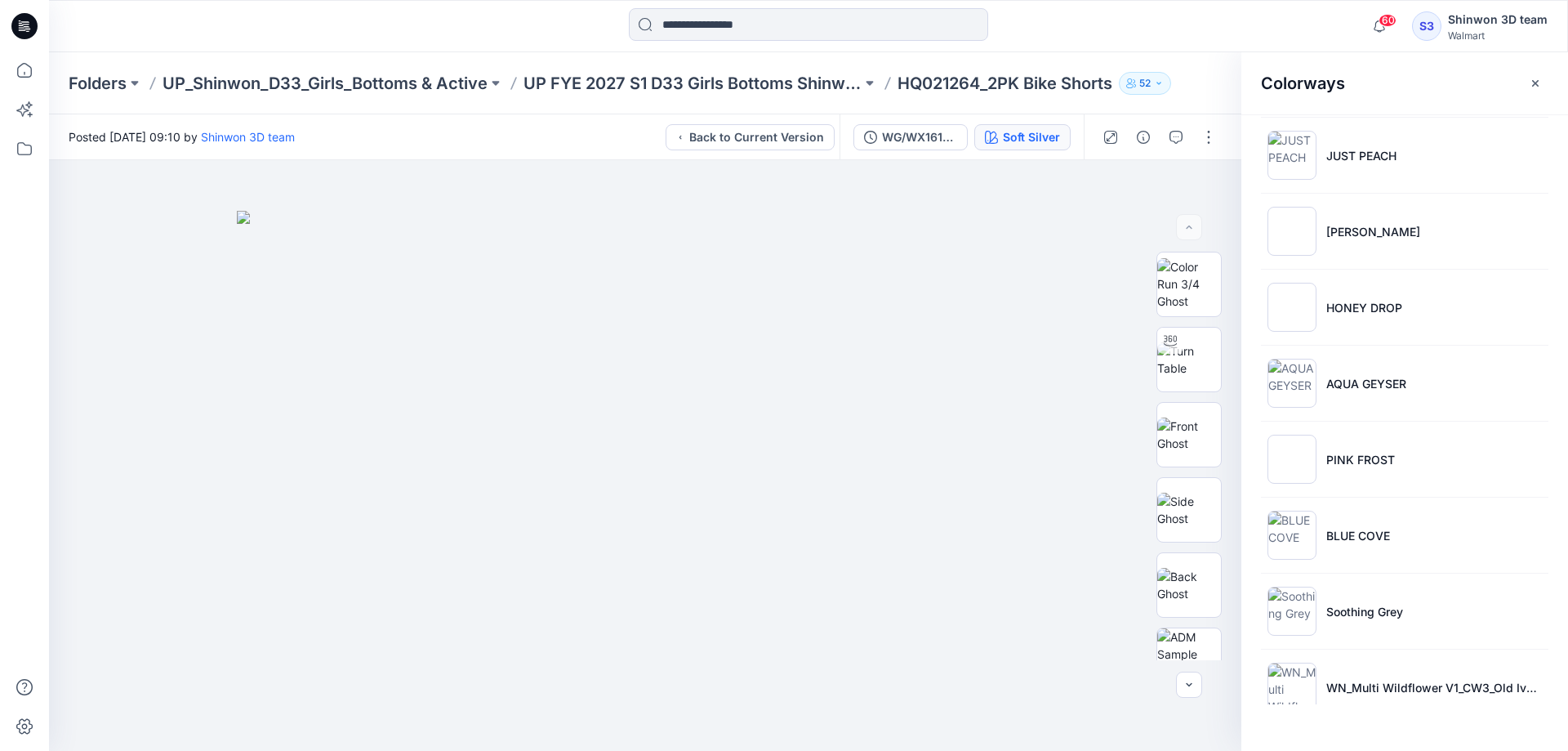
scroll to position [1552, 0]
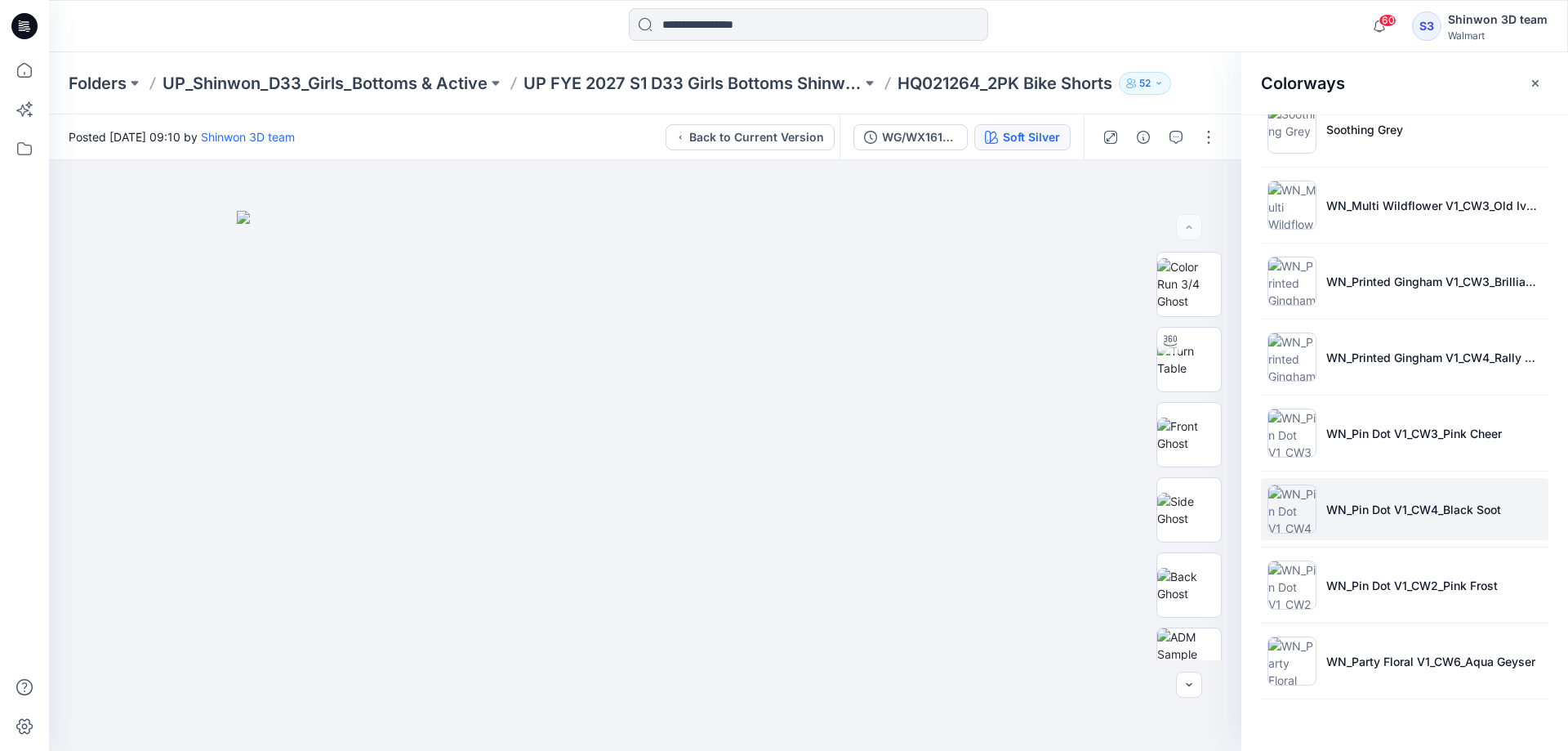
click at [1391, 517] on p "WN_Pin Dot V1_CW4_Black Soot" at bounding box center [1414, 509] width 175 height 17
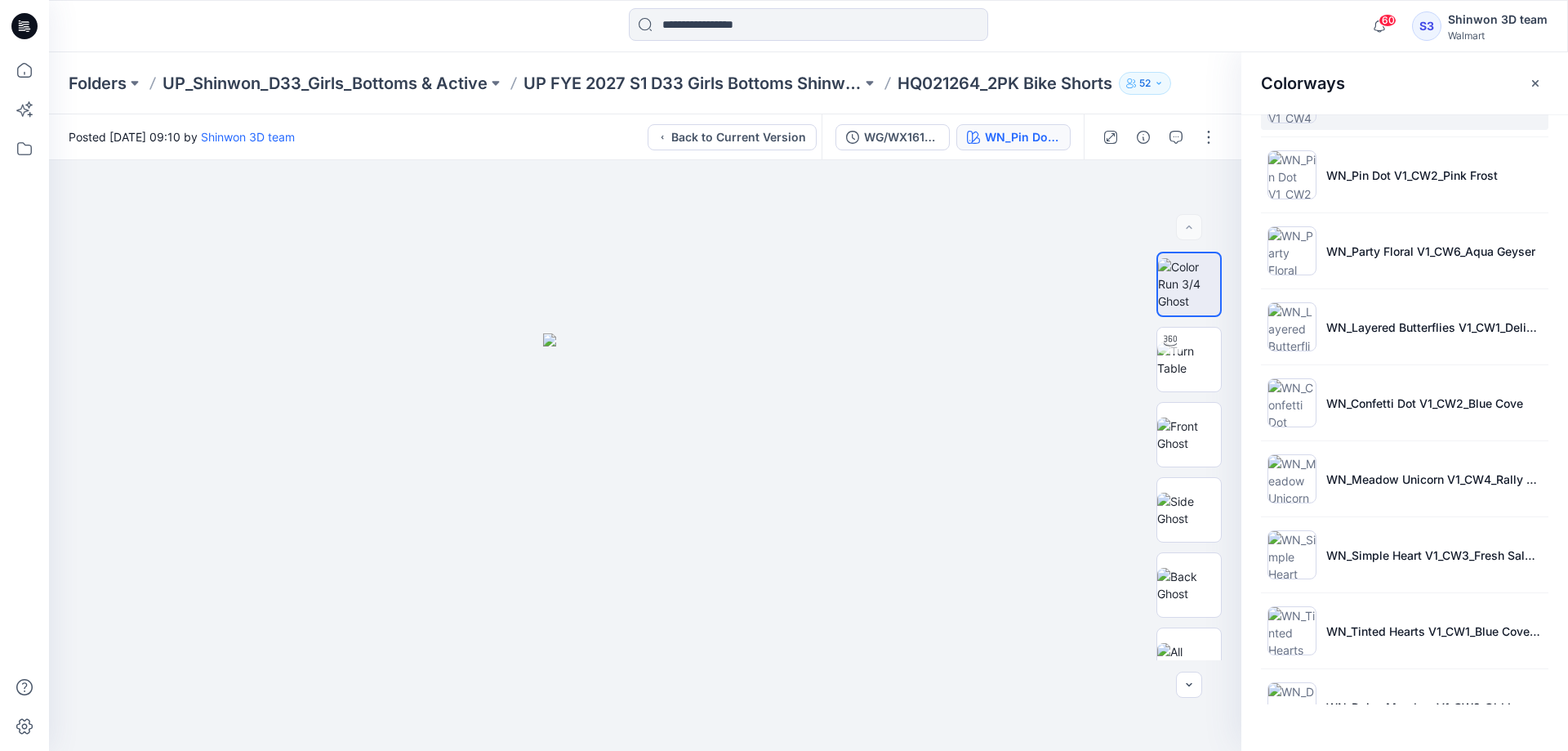
scroll to position [2070, 0]
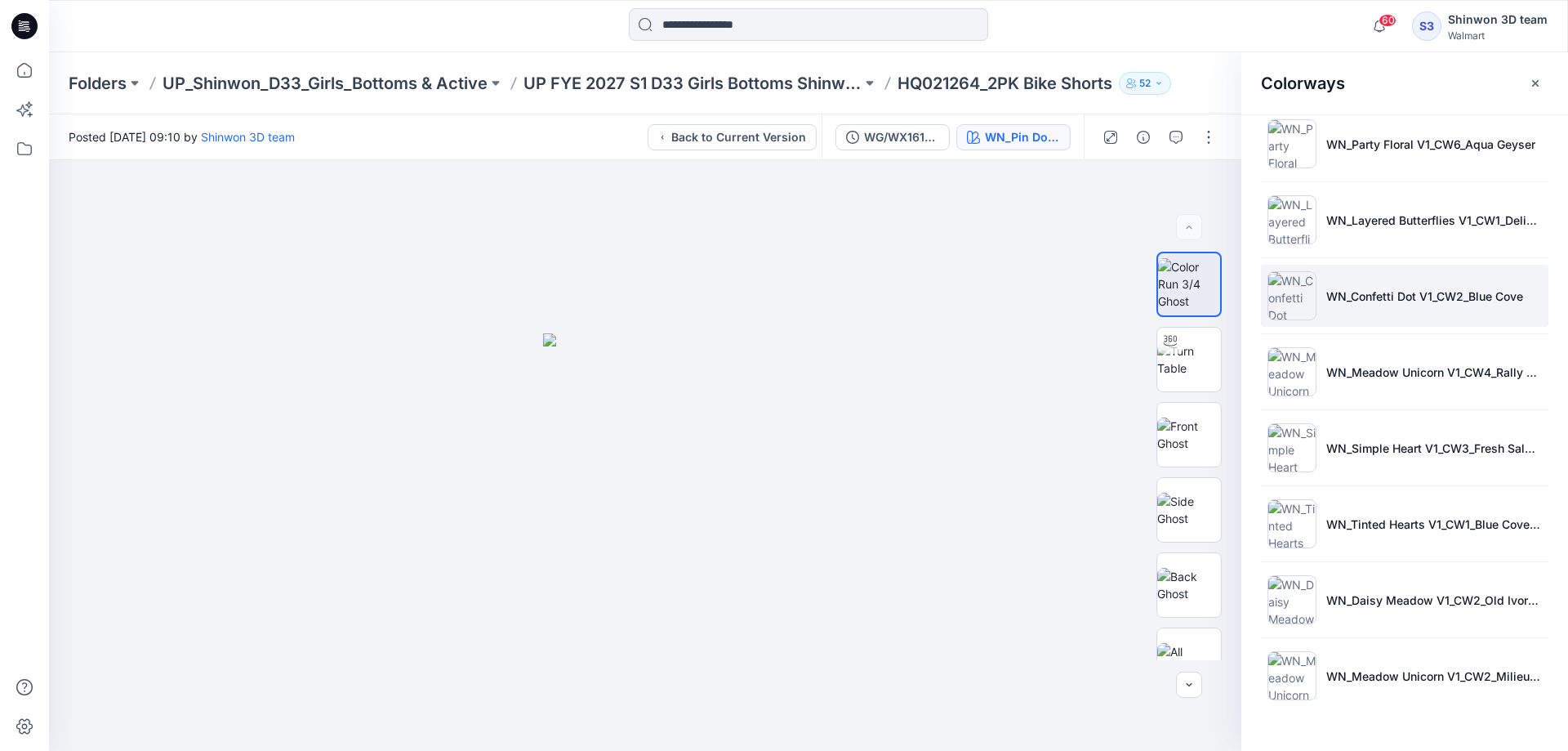
click at [1372, 284] on li "WN_Confetti Dot V1_CW2_Blue Cove" at bounding box center [1404, 296] width 287 height 62
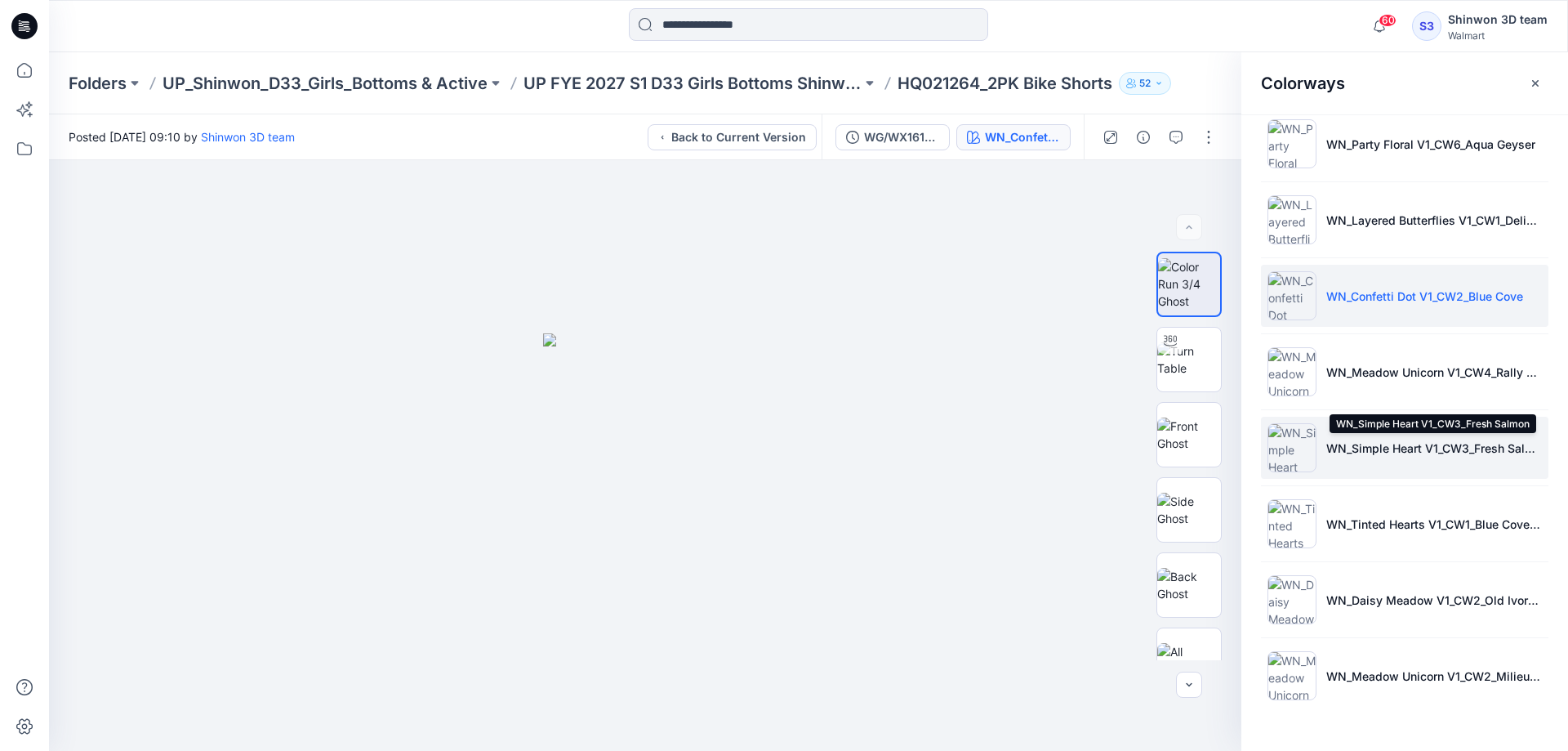
click at [1528, 454] on p "WN_Simple Heart V1_CW3_Fresh Salmon" at bounding box center [1434, 448] width 215 height 17
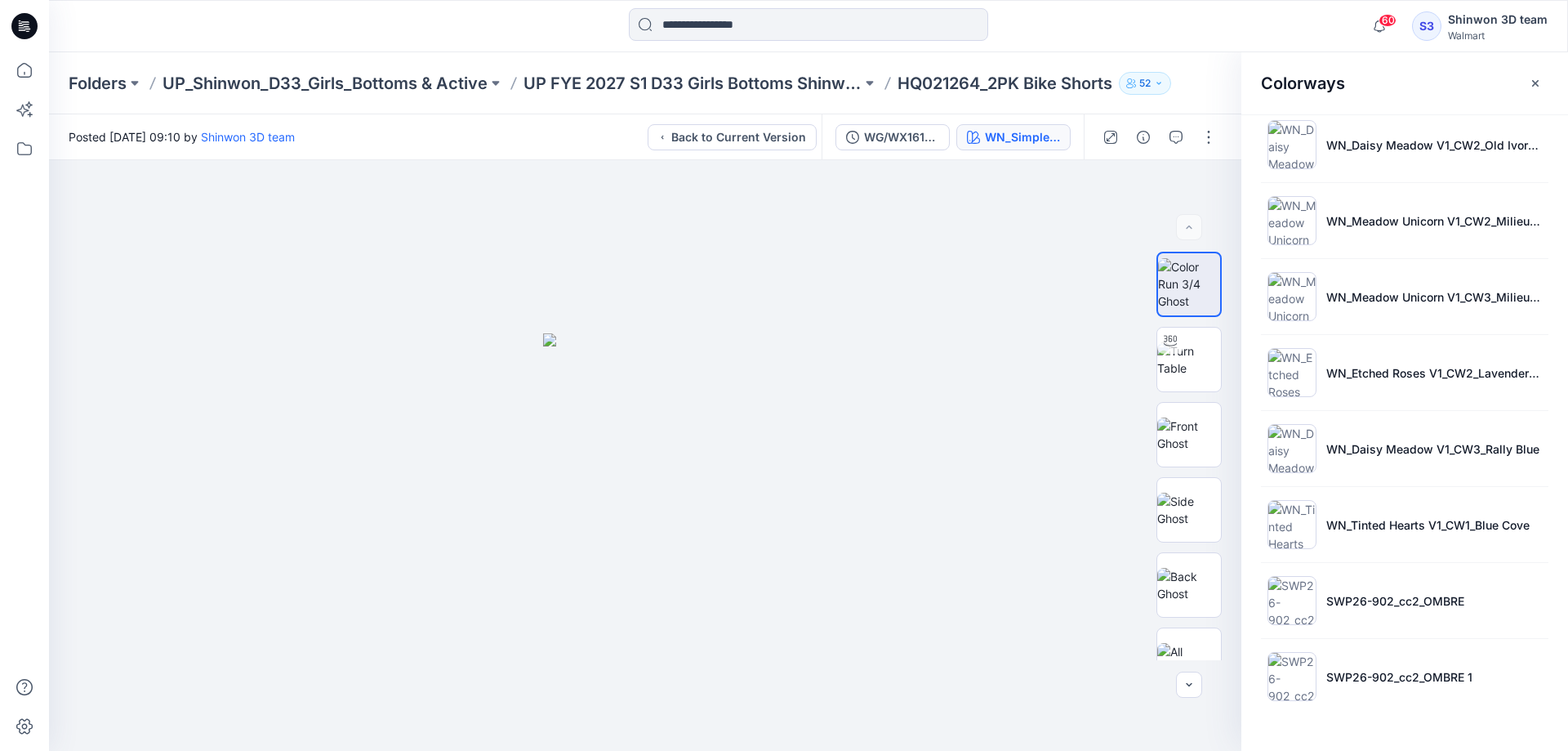
scroll to position [2531, 0]
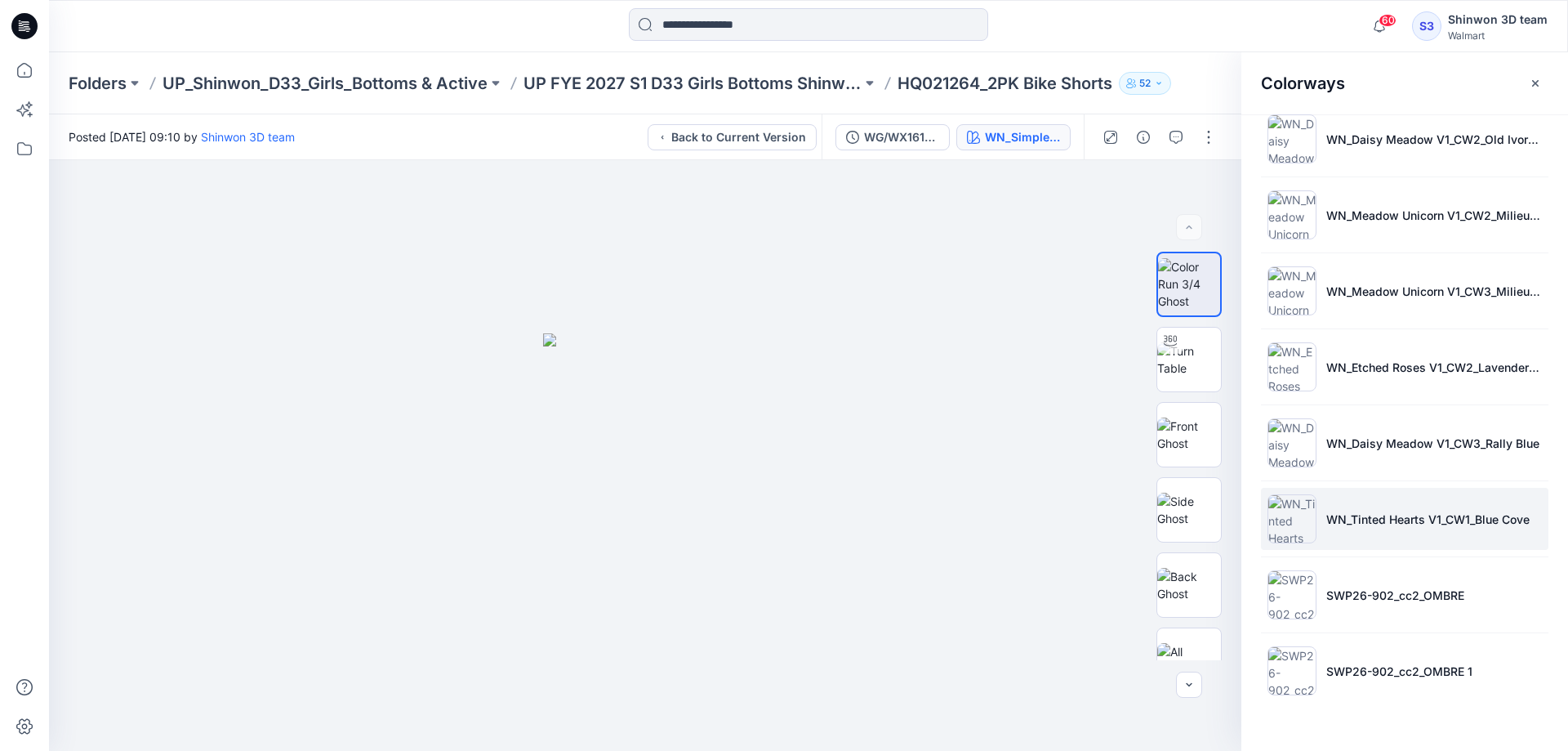
click at [1317, 521] on li "WN_Tinted Hearts V1_CW1_Blue Cove" at bounding box center [1404, 519] width 287 height 62
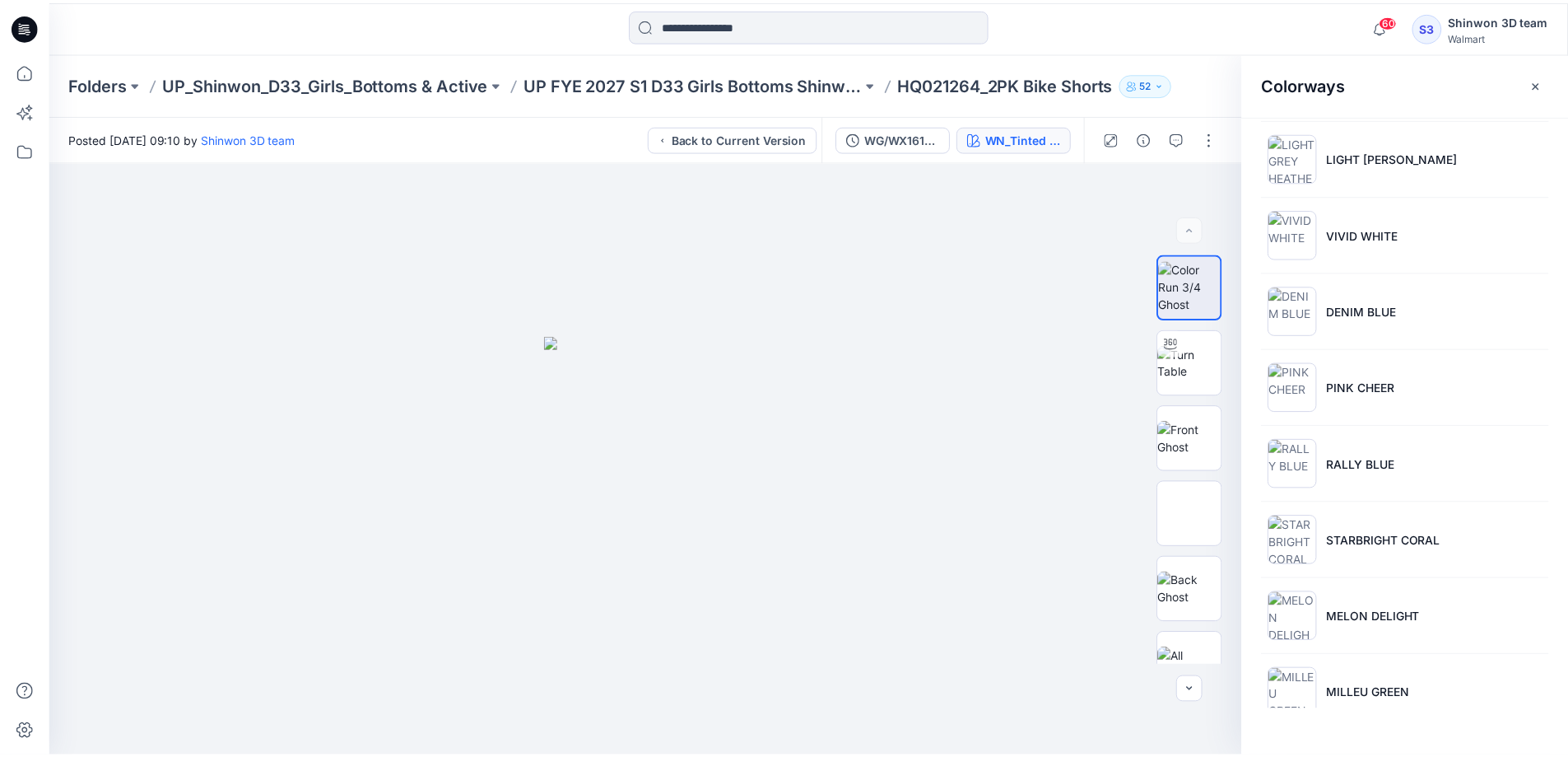
scroll to position [0, 0]
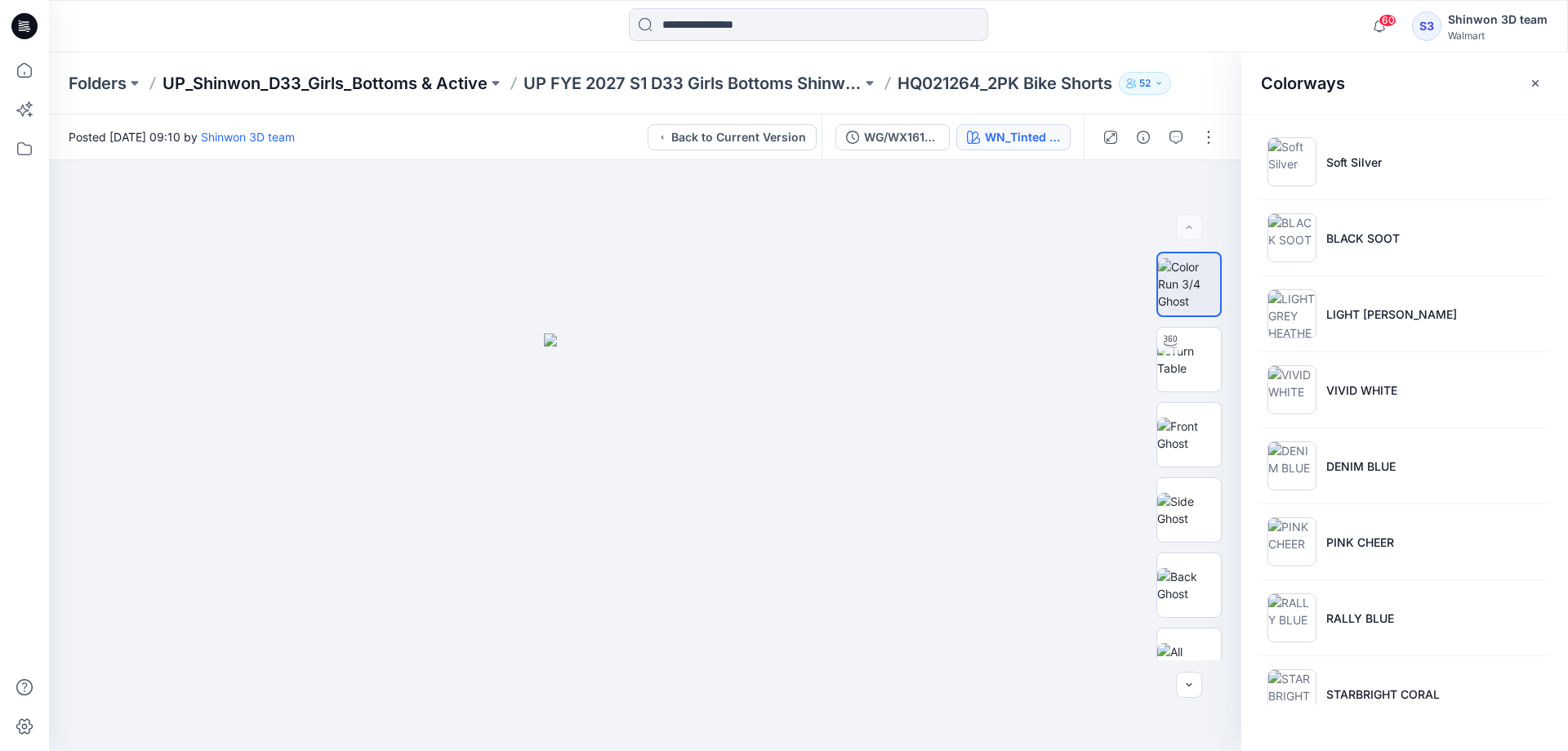
click at [422, 83] on p "UP_Shinwon_D33_Girls_Bottoms & Active" at bounding box center [325, 83] width 325 height 23
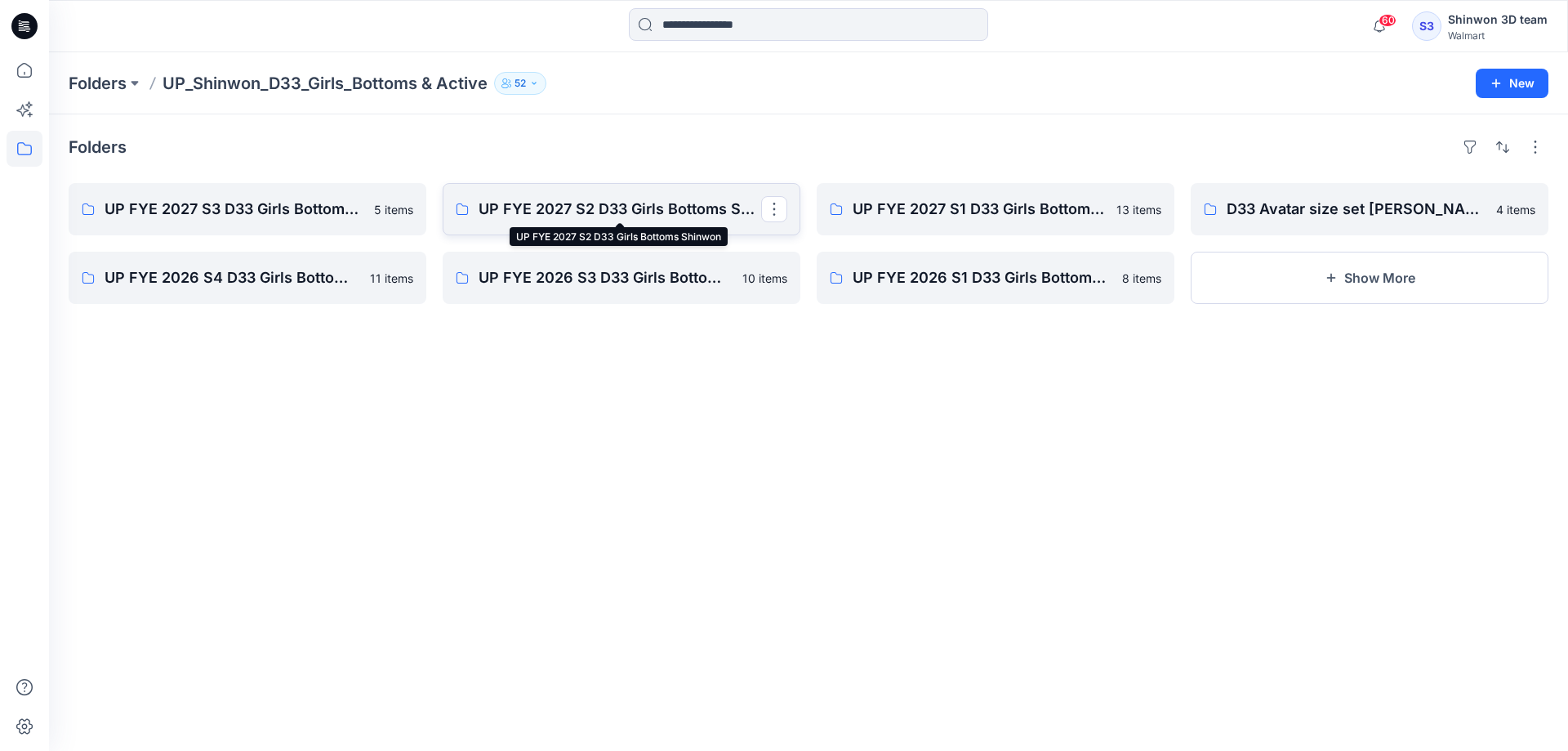
click at [607, 206] on p "UP FYE 2027 S2 D33 Girls Bottoms Shinwon" at bounding box center [619, 210] width 282 height 23
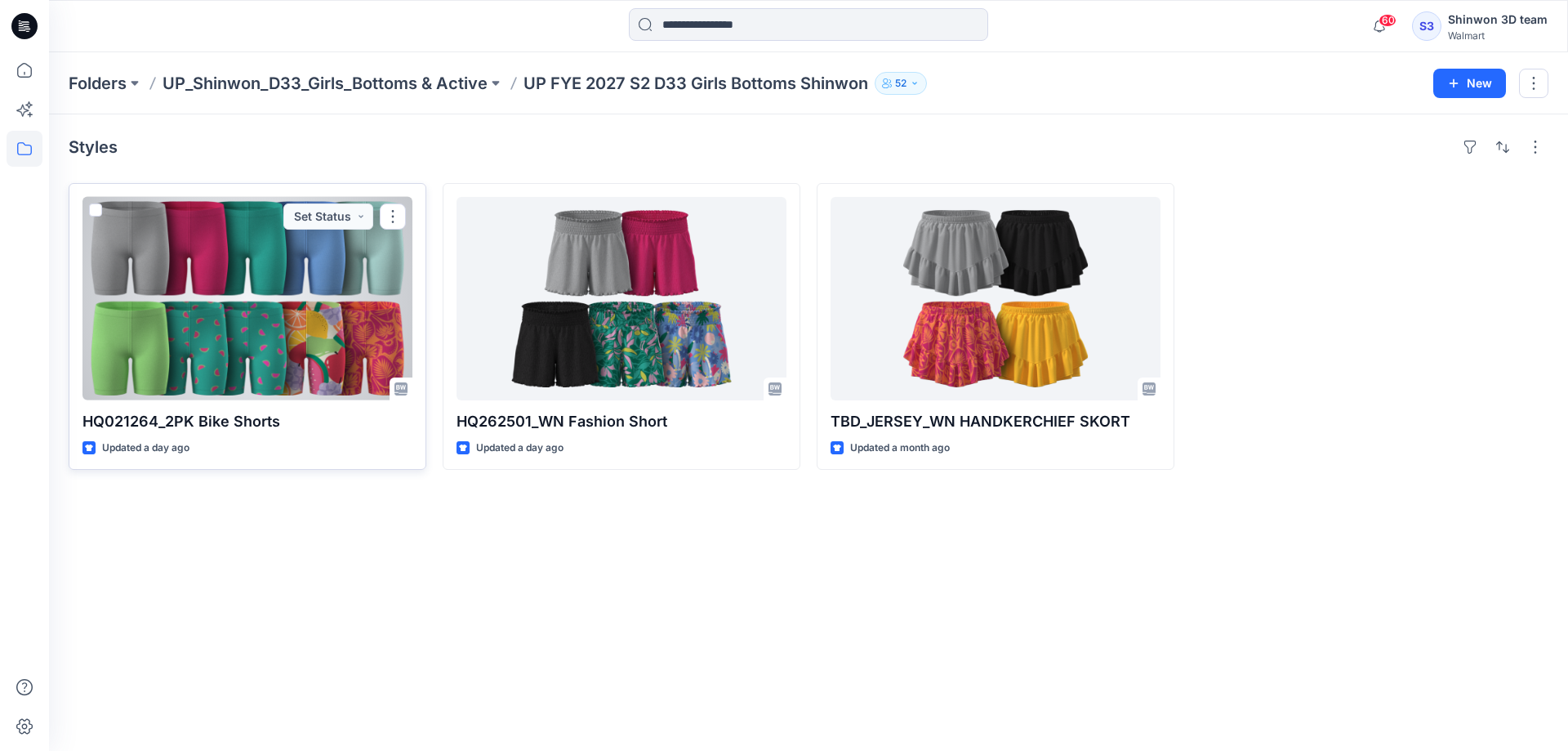
click at [287, 306] on div at bounding box center [247, 299] width 330 height 204
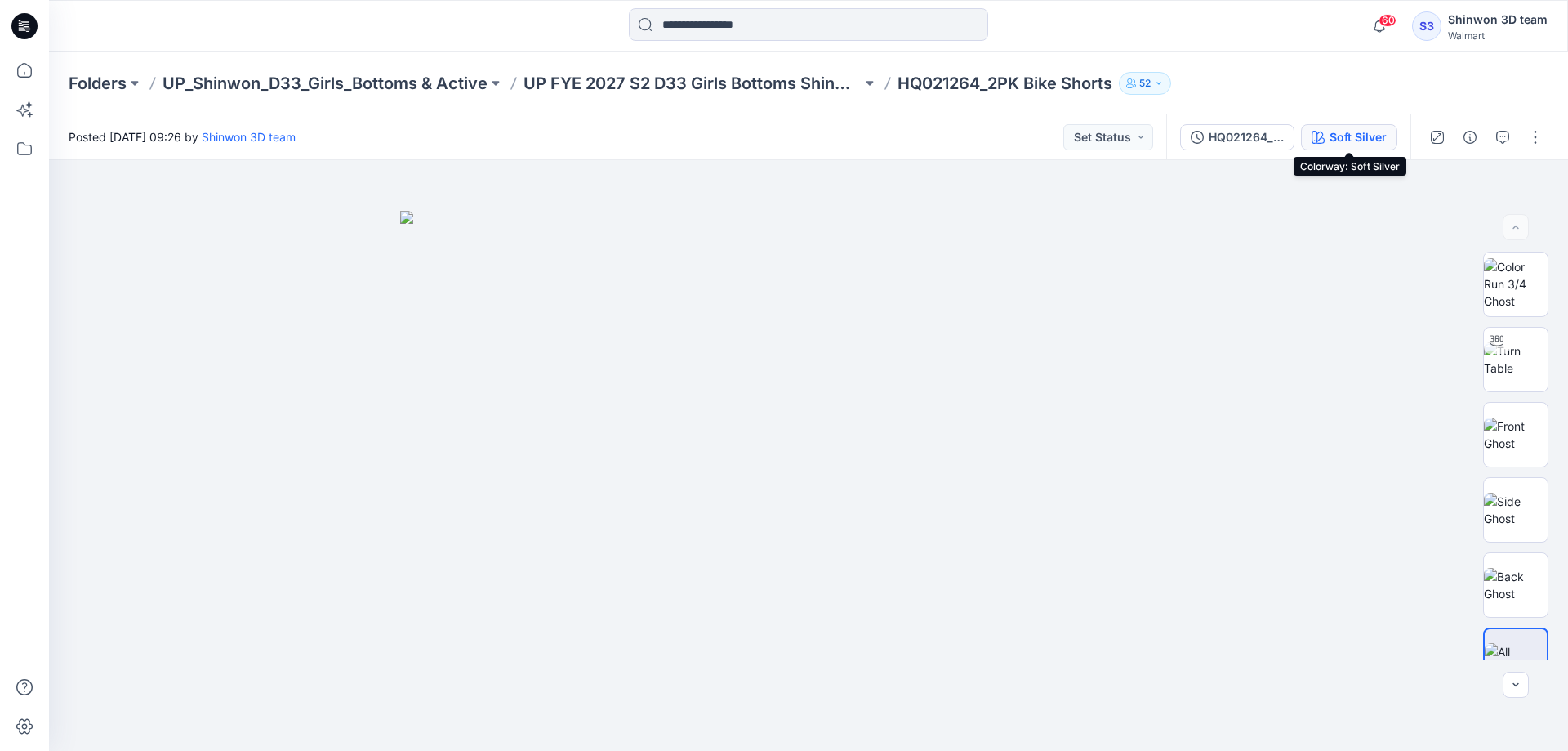
click at [1358, 128] on div "Soft Silver" at bounding box center [1358, 137] width 57 height 18
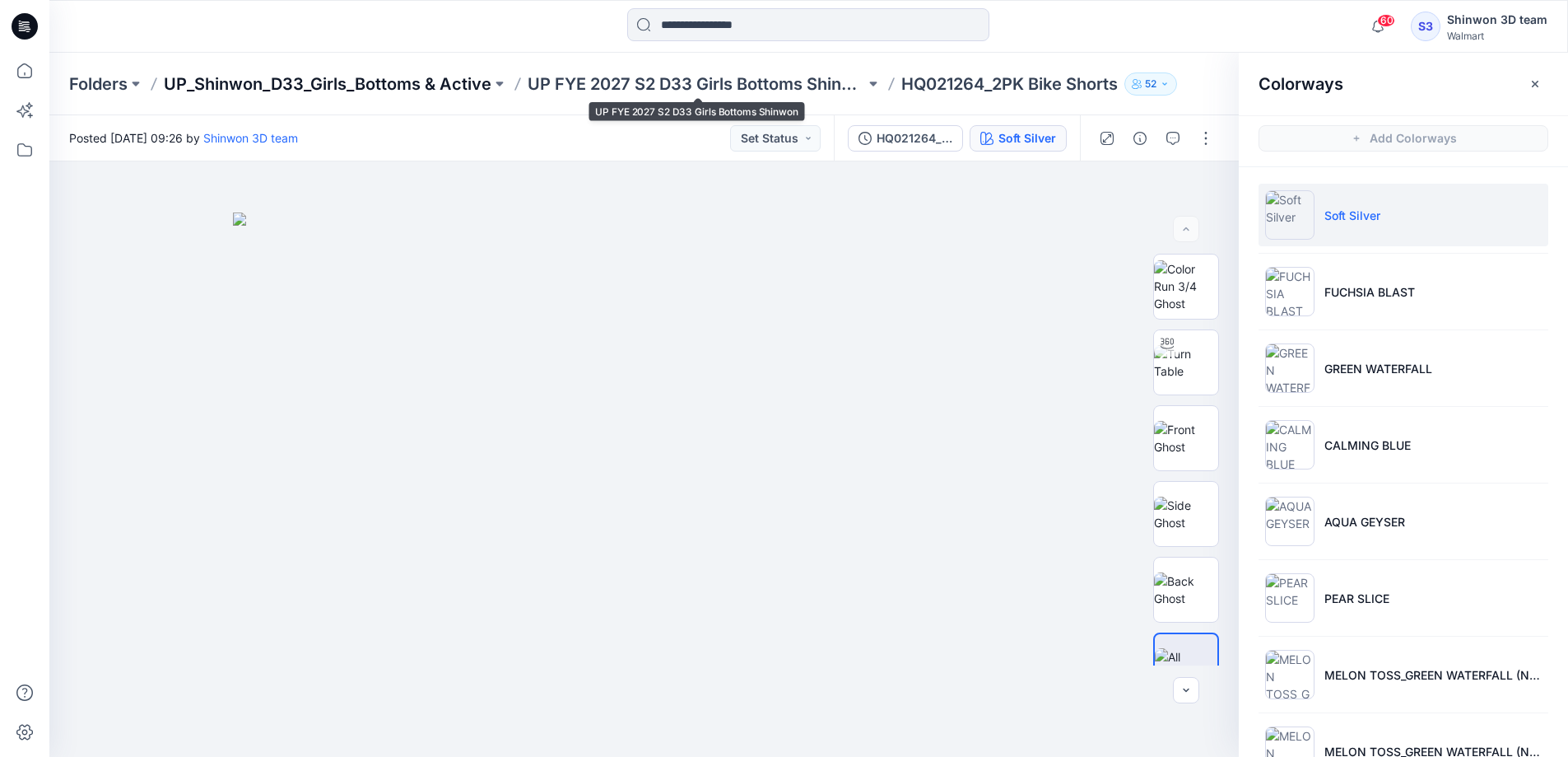
click at [441, 92] on p "UP_Shinwon_D33_Girls_Bottoms & Active" at bounding box center [327, 84] width 327 height 23
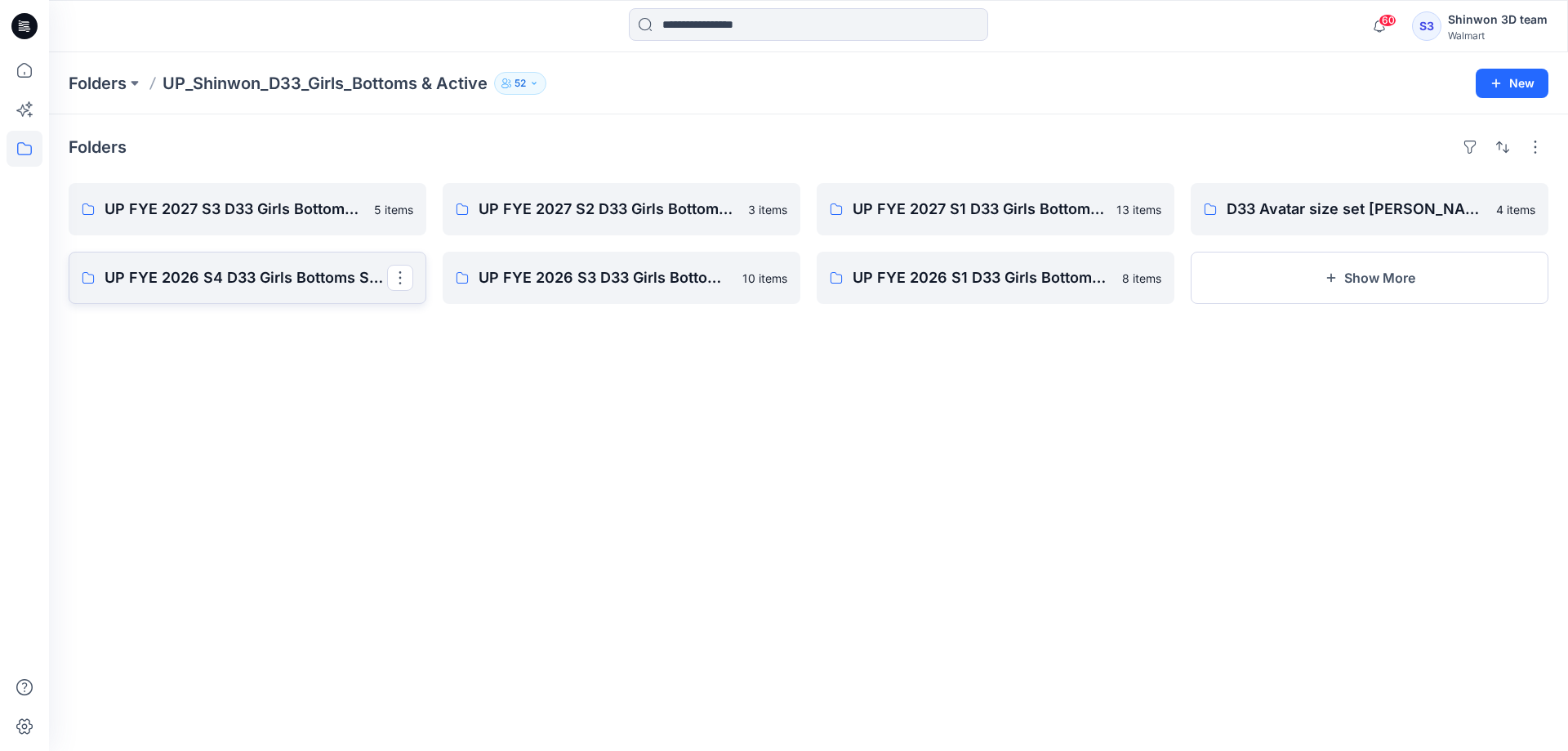
click at [170, 278] on p "UP FYE 2026 S4 D33 Girls Bottoms Shinwon" at bounding box center [245, 278] width 282 height 23
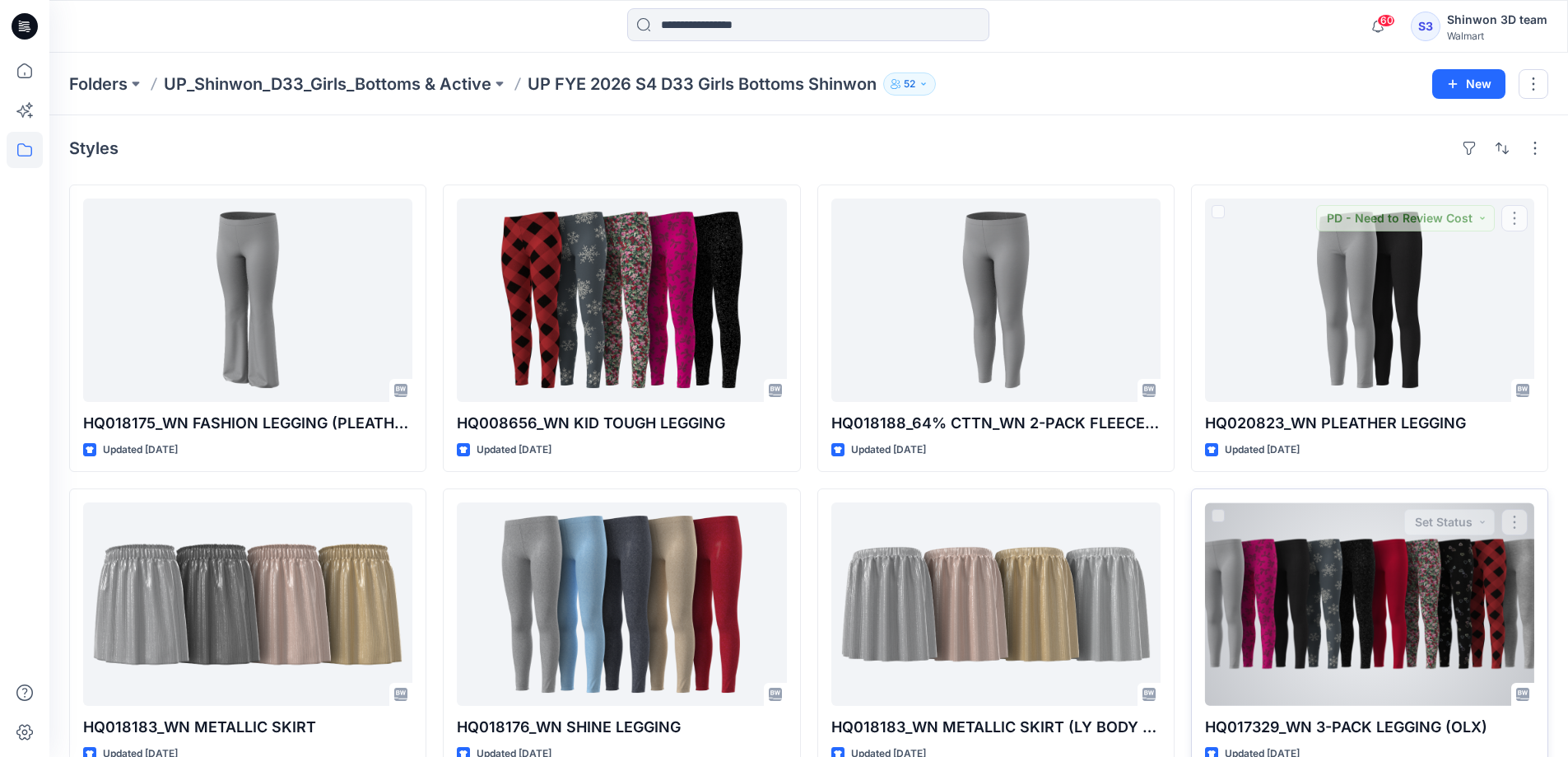
scroll to position [343, 0]
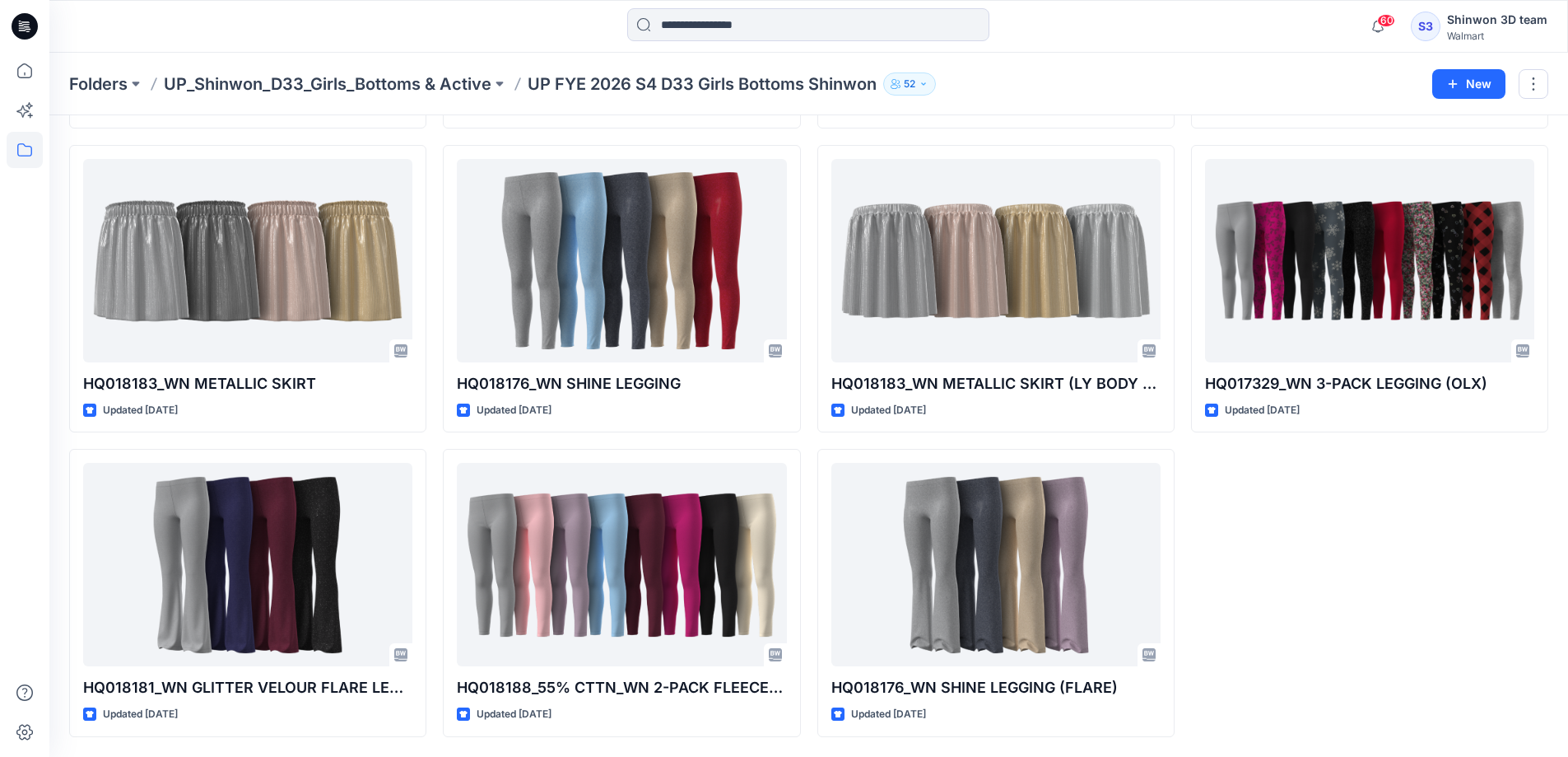
click at [1376, 622] on div "HQ020823_WN PLEATHER LEGGING Updated [DATE] HQ017329_WN 3-PACK LEGGING (OLX) Up…" at bounding box center [1370, 289] width 357 height 896
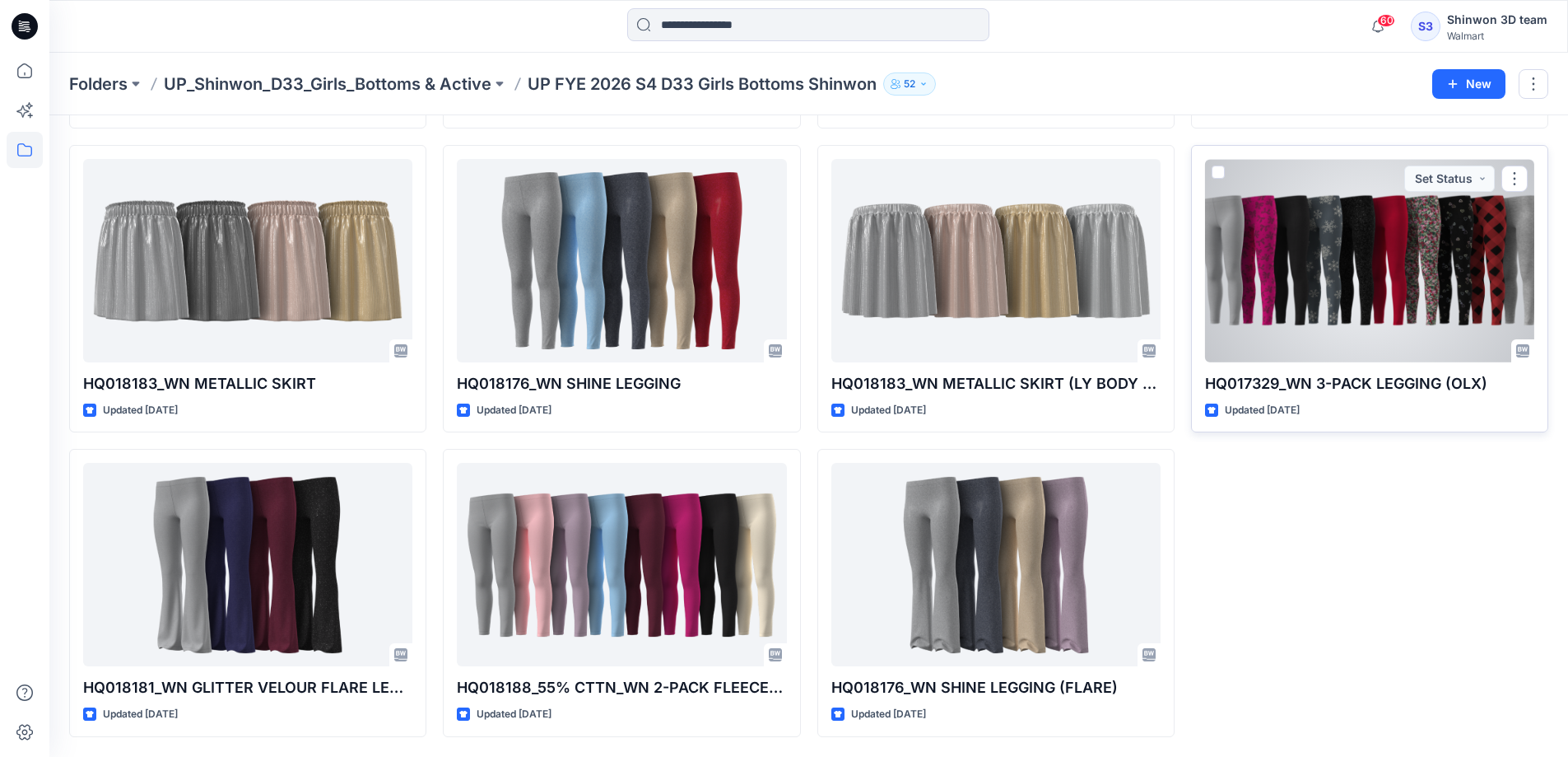
click at [1385, 285] on div at bounding box center [1370, 261] width 329 height 203
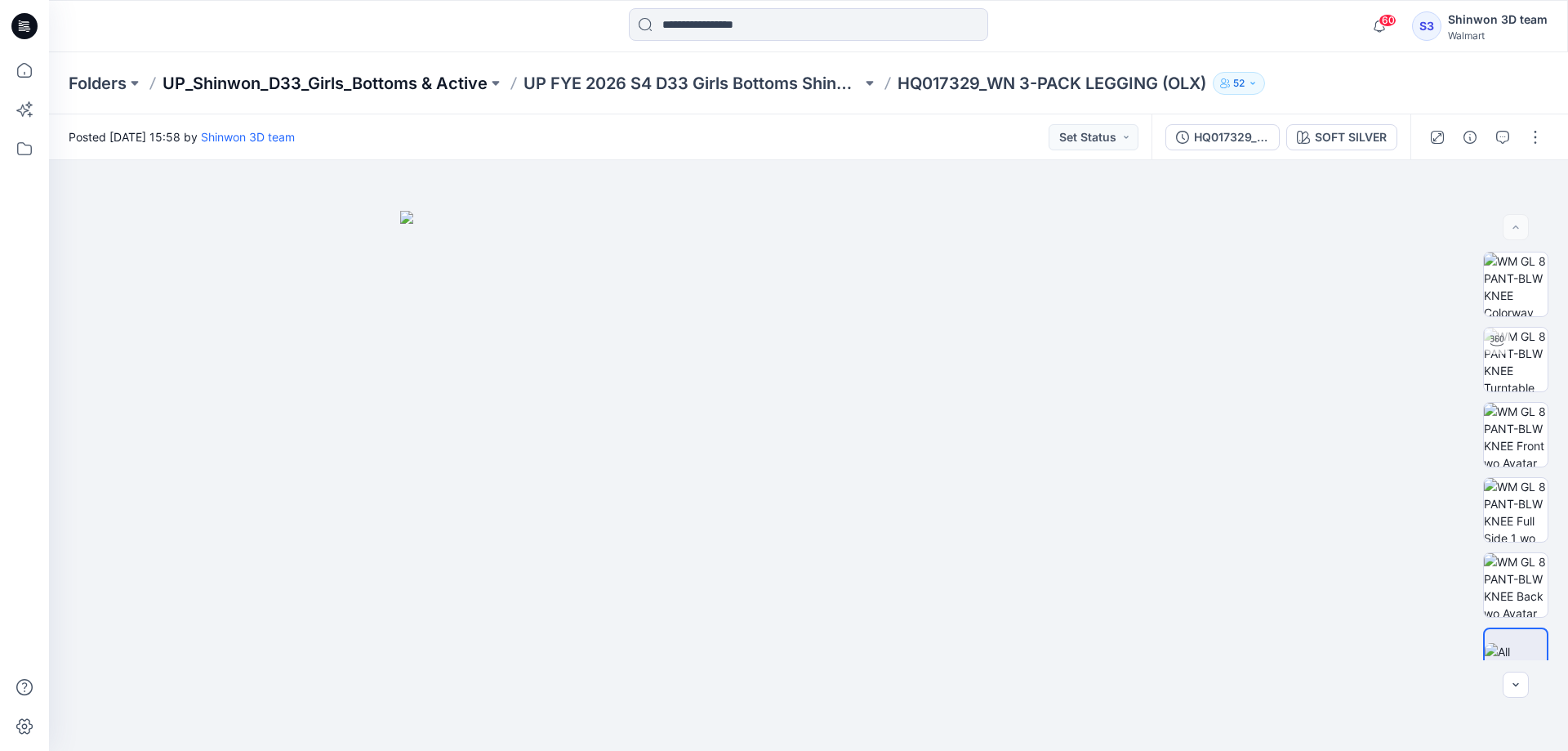
click at [453, 83] on p "UP_Shinwon_D33_Girls_Bottoms & Active" at bounding box center [325, 83] width 325 height 23
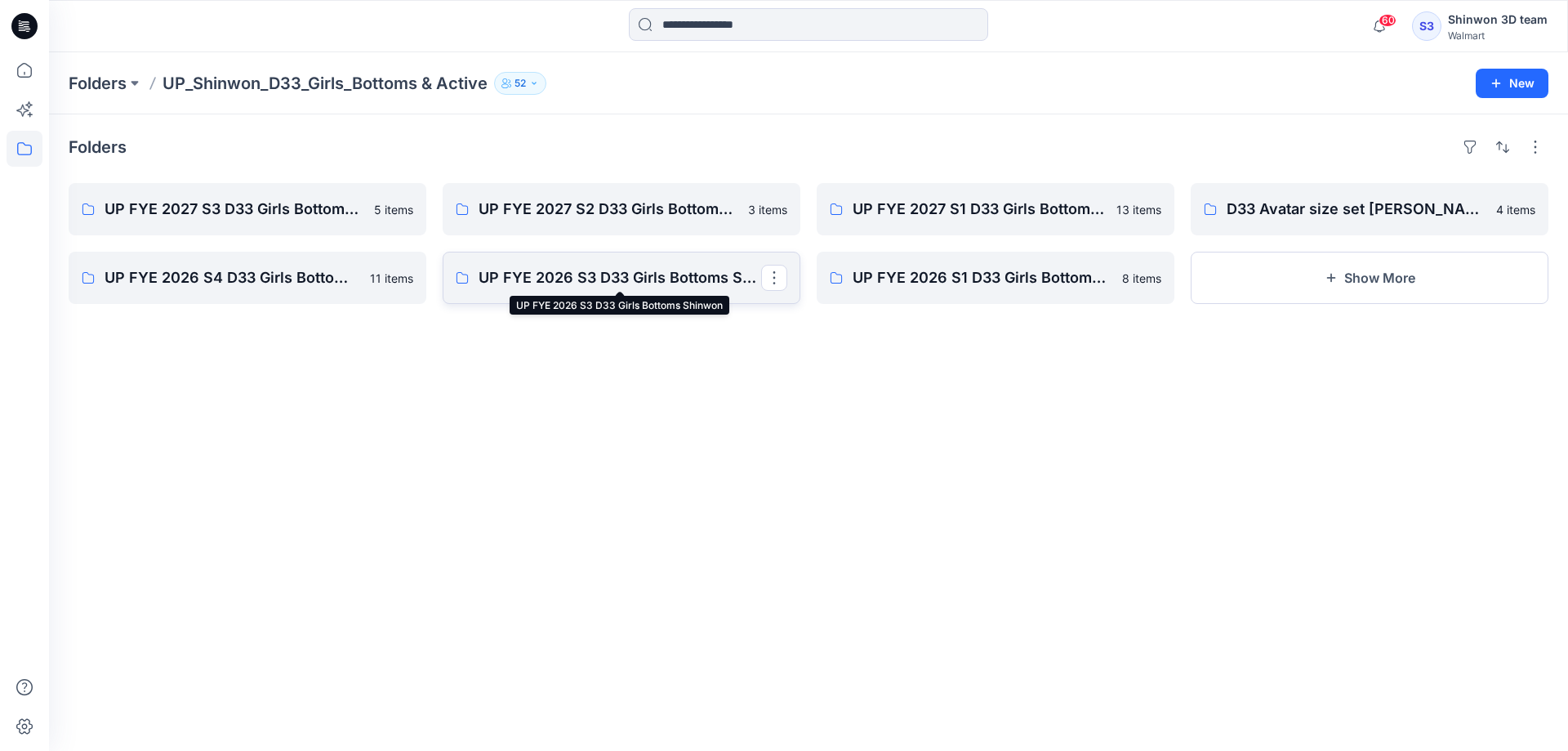
click at [624, 277] on p "UP FYE 2026 S3 D33 Girls Bottoms Shinwon" at bounding box center [619, 278] width 282 height 23
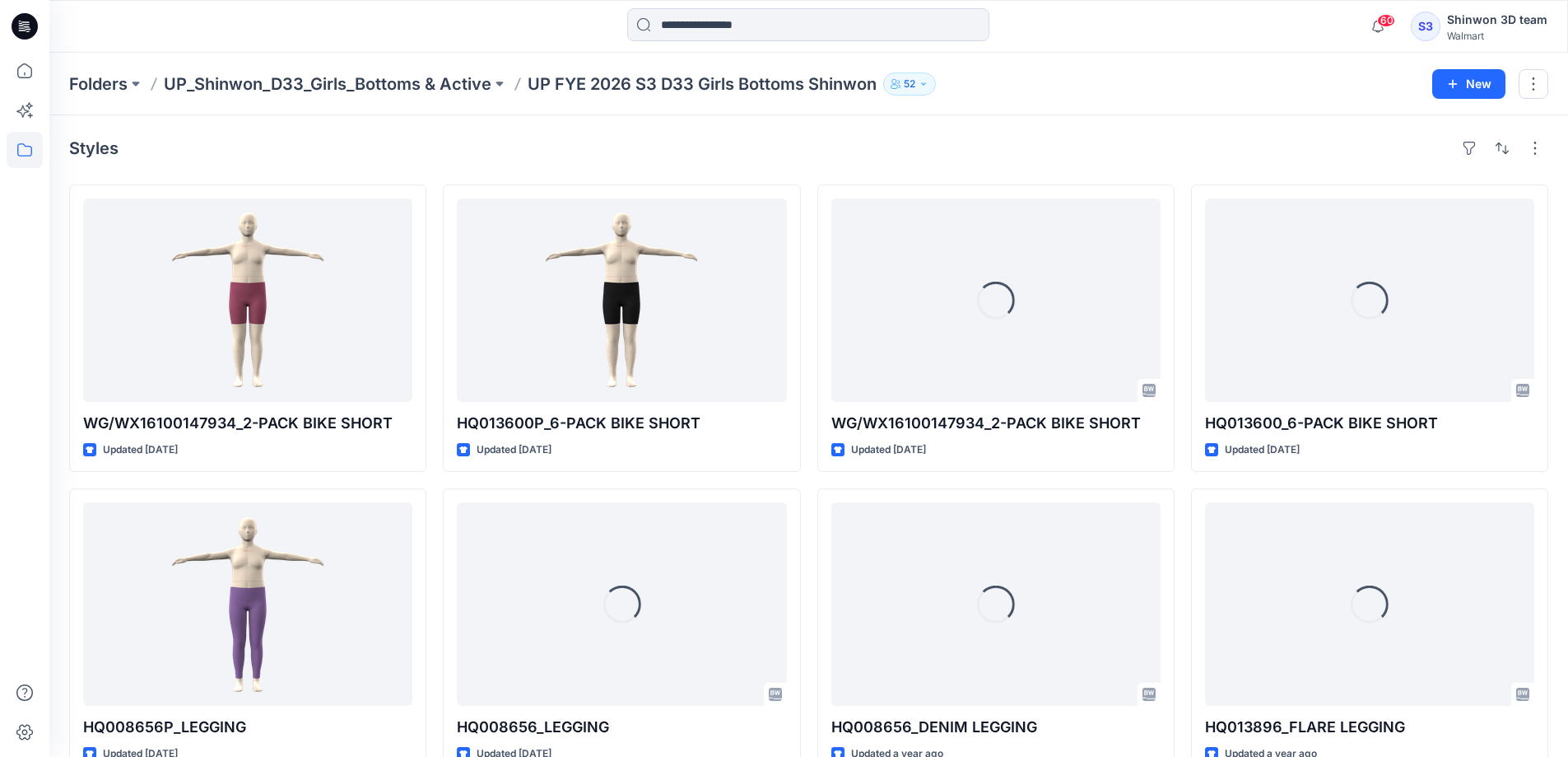
click at [1187, 135] on div "Styles" at bounding box center [808, 148] width 1479 height 26
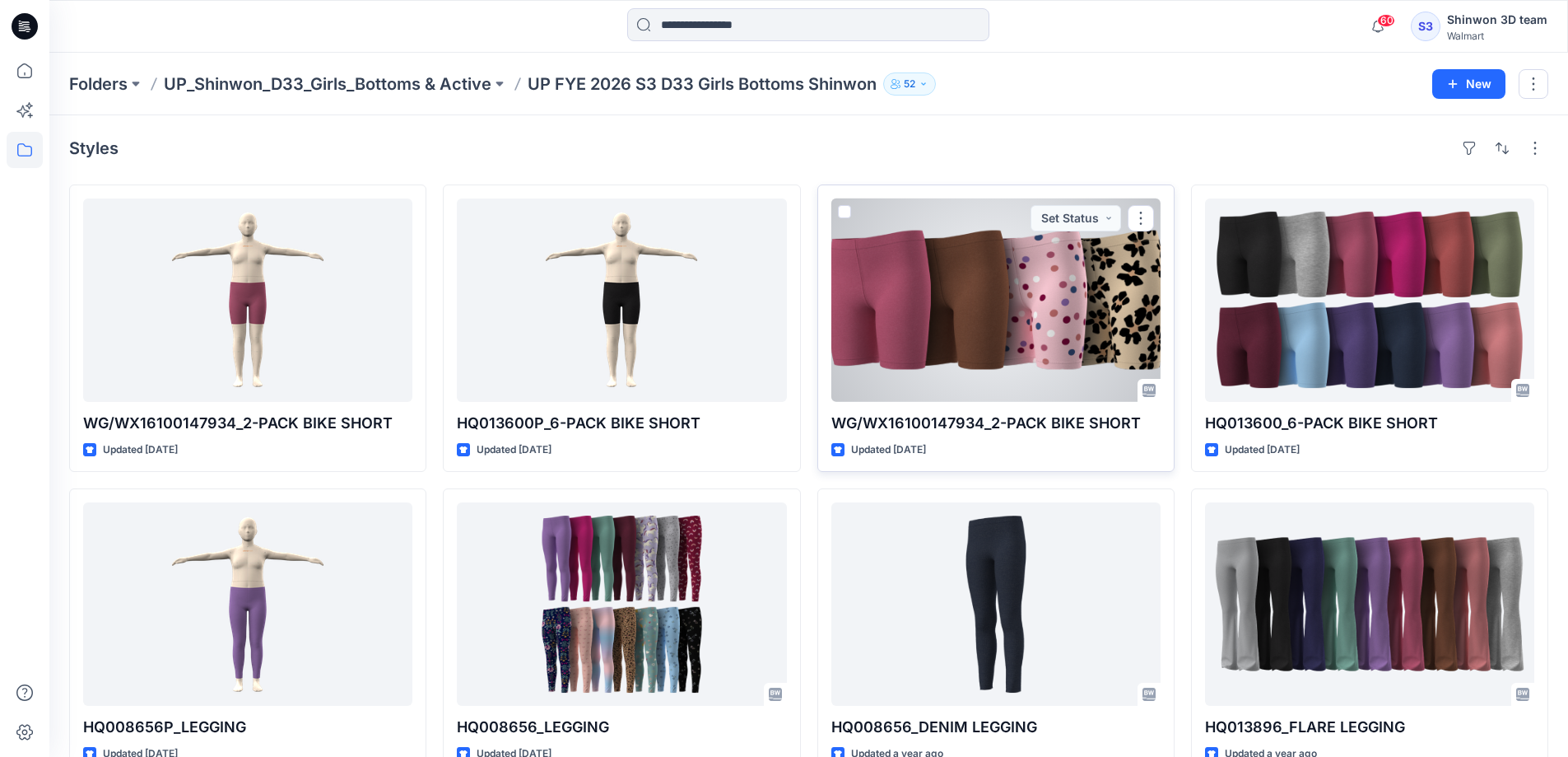
click at [1019, 271] on div at bounding box center [996, 300] width 329 height 203
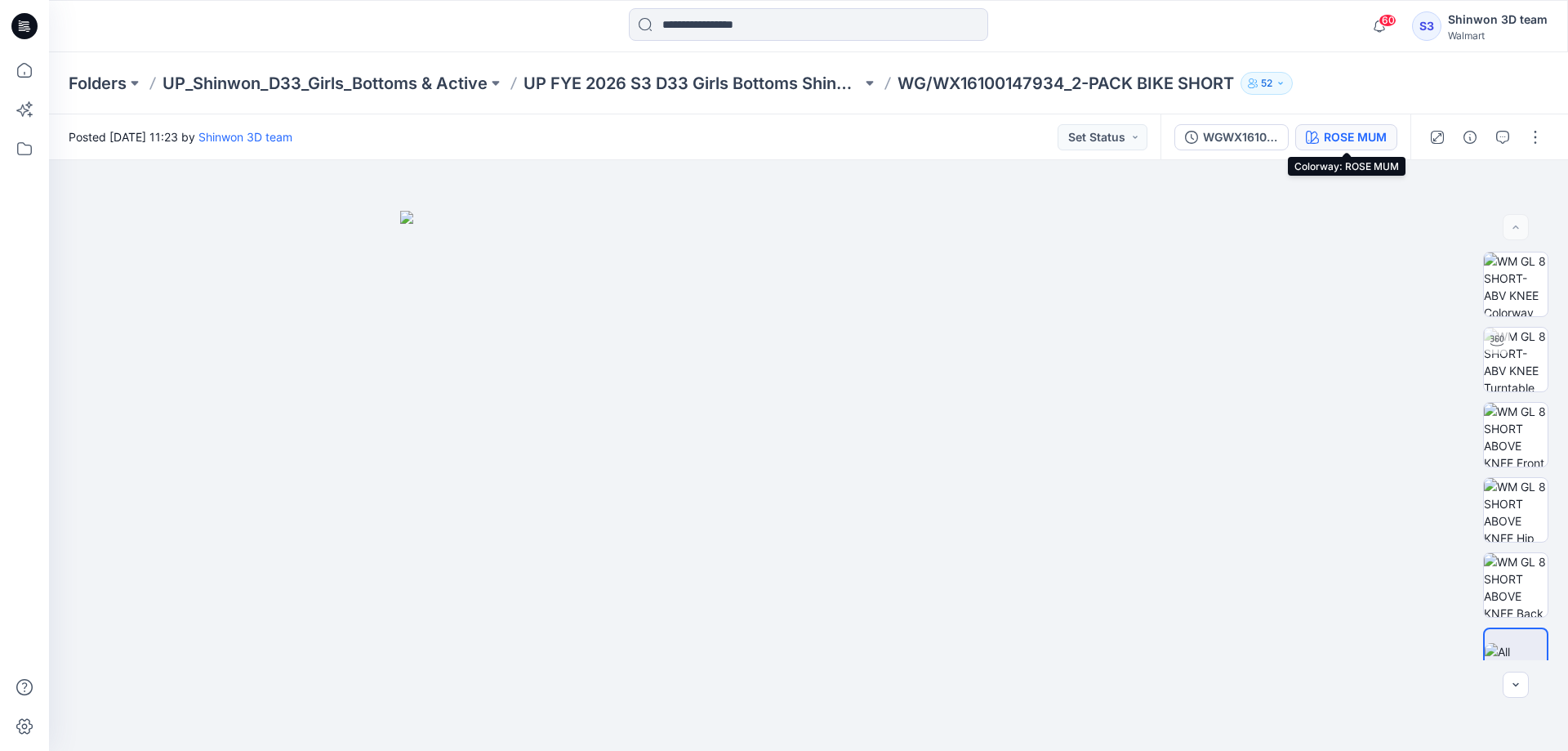
click at [1324, 139] on div "ROSE MUM" at bounding box center [1355, 137] width 63 height 18
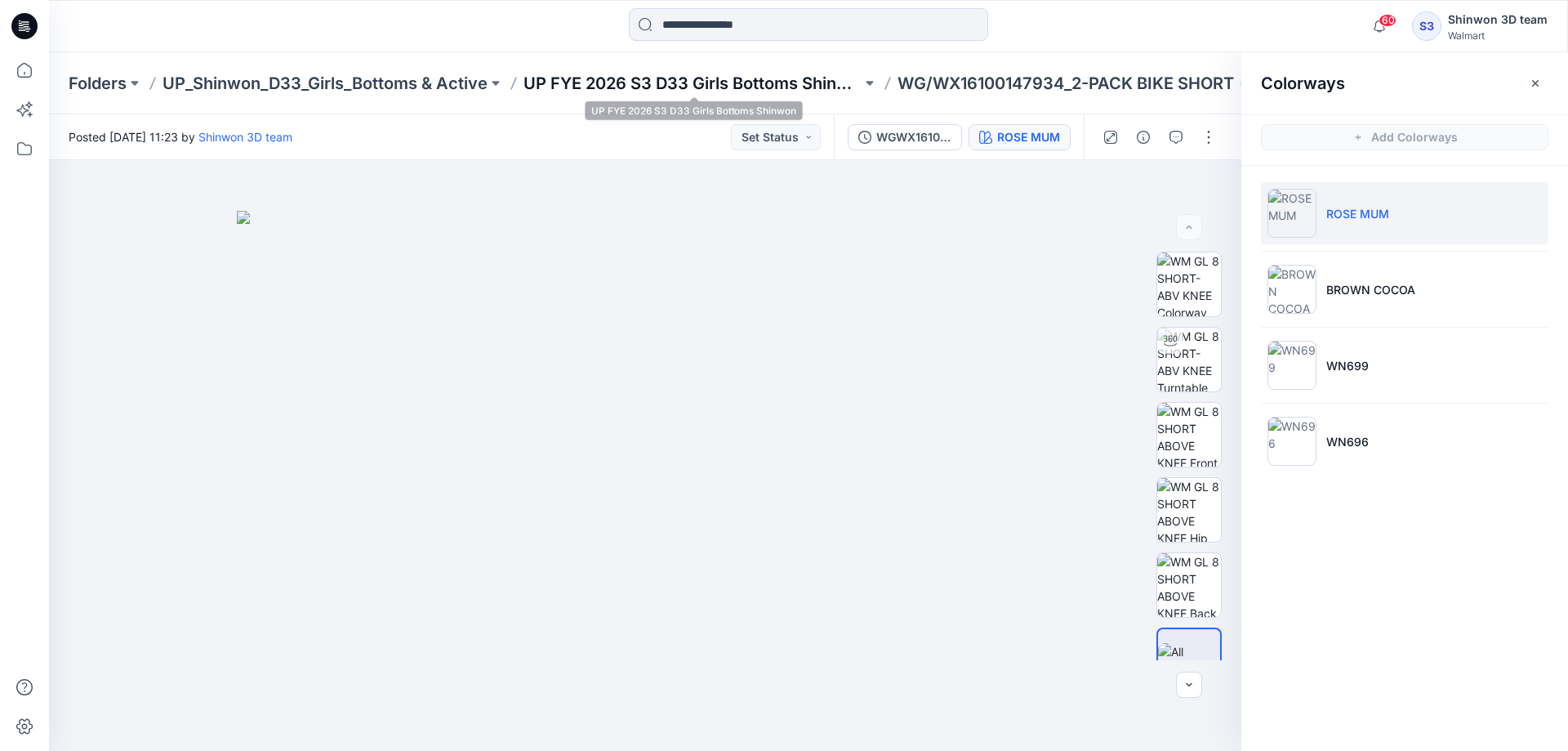
click at [687, 79] on p "UP FYE 2026 S3 D33 Girls Bottoms Shinwon" at bounding box center [692, 83] width 338 height 23
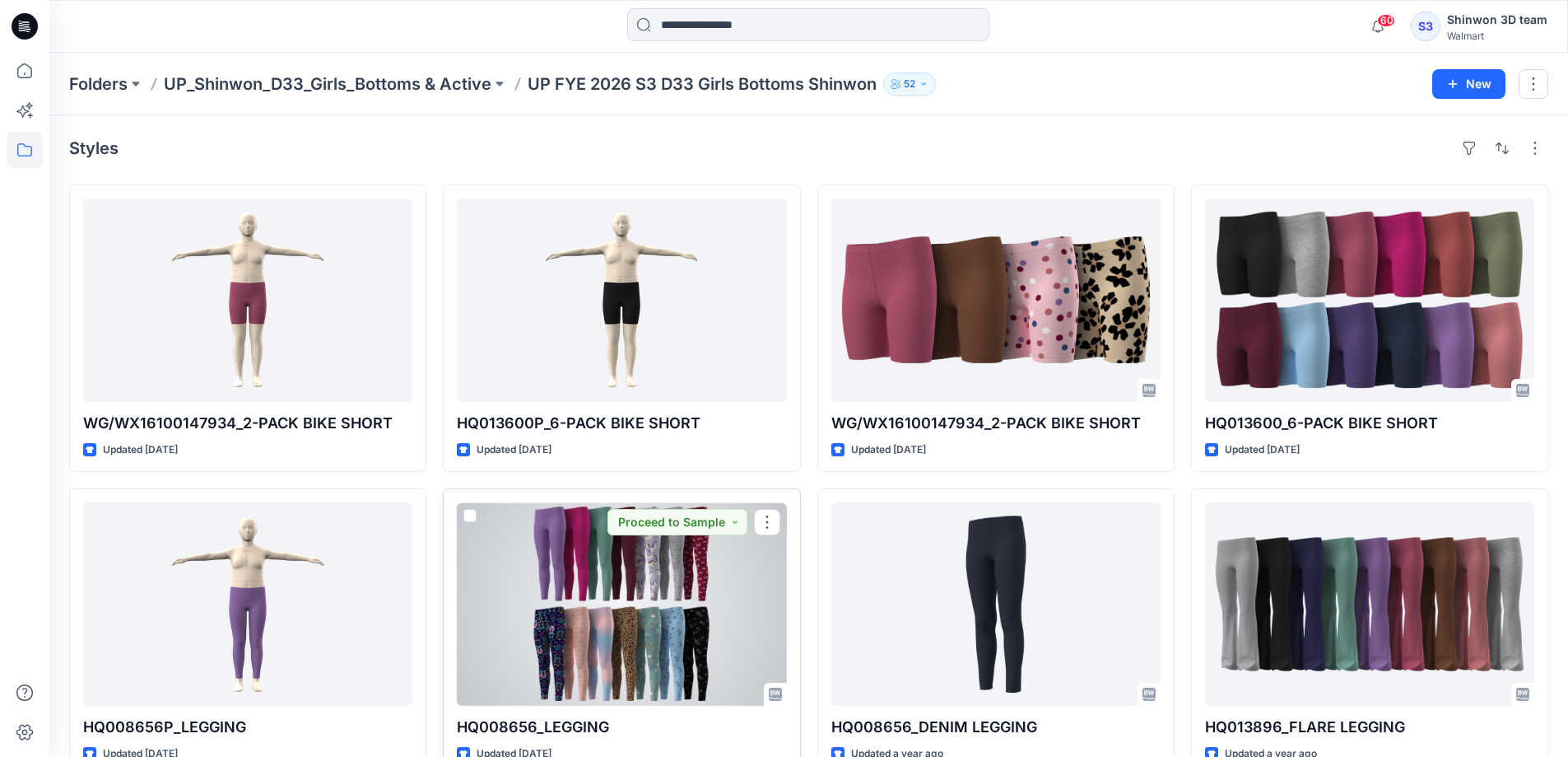
click at [616, 611] on div at bounding box center [621, 604] width 329 height 203
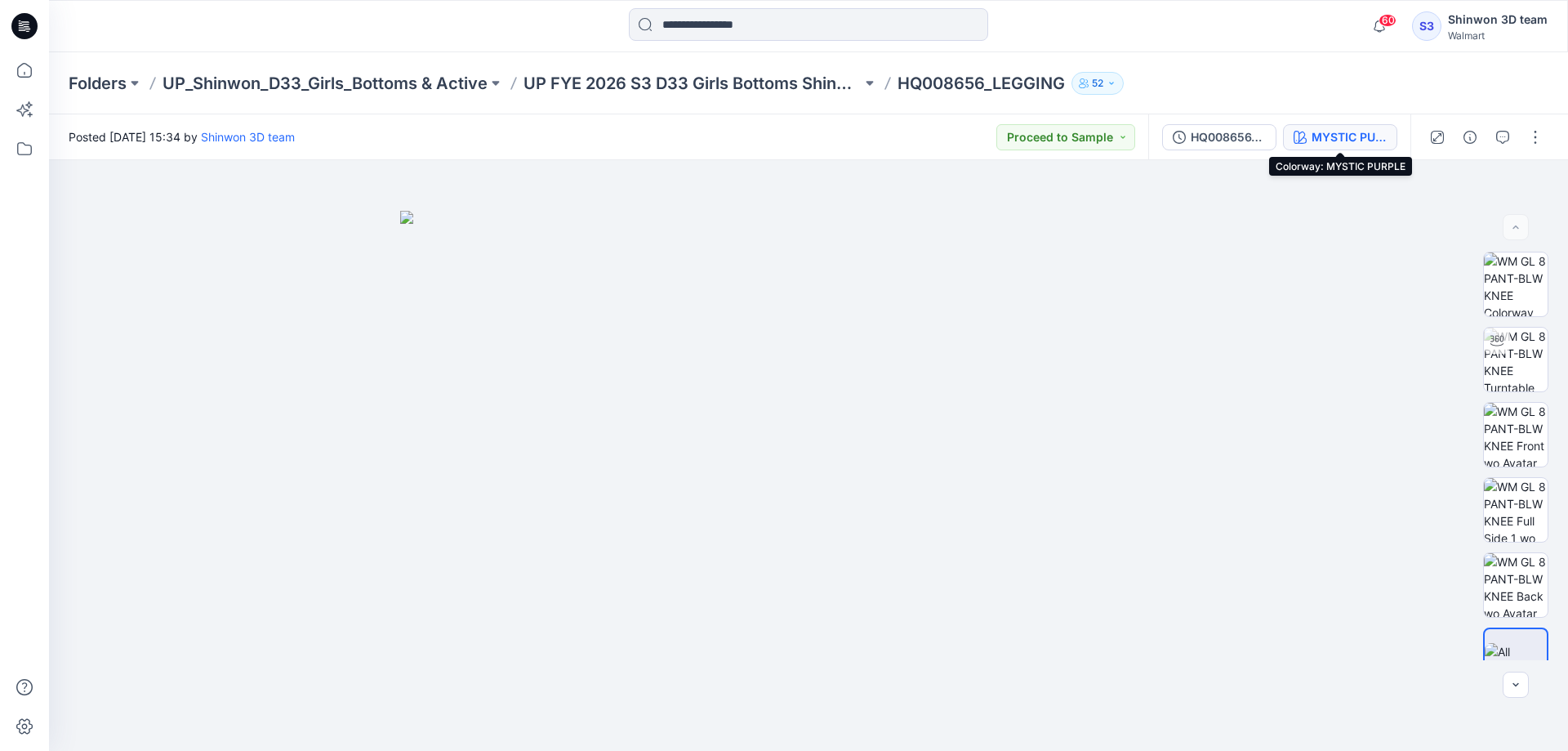
click at [1349, 134] on div "MYSTIC PURPLE" at bounding box center [1348, 137] width 75 height 18
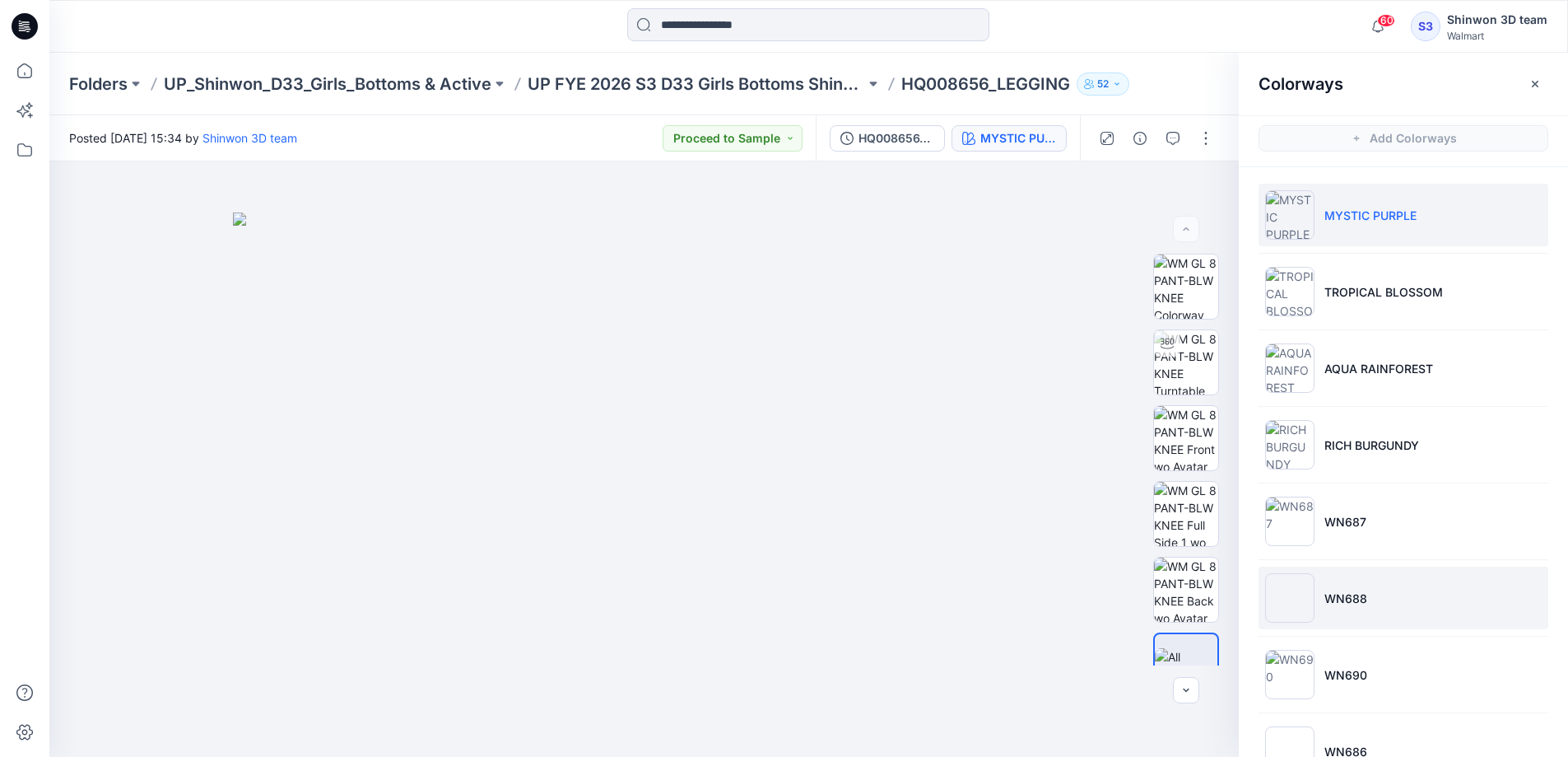
scroll to position [510, 0]
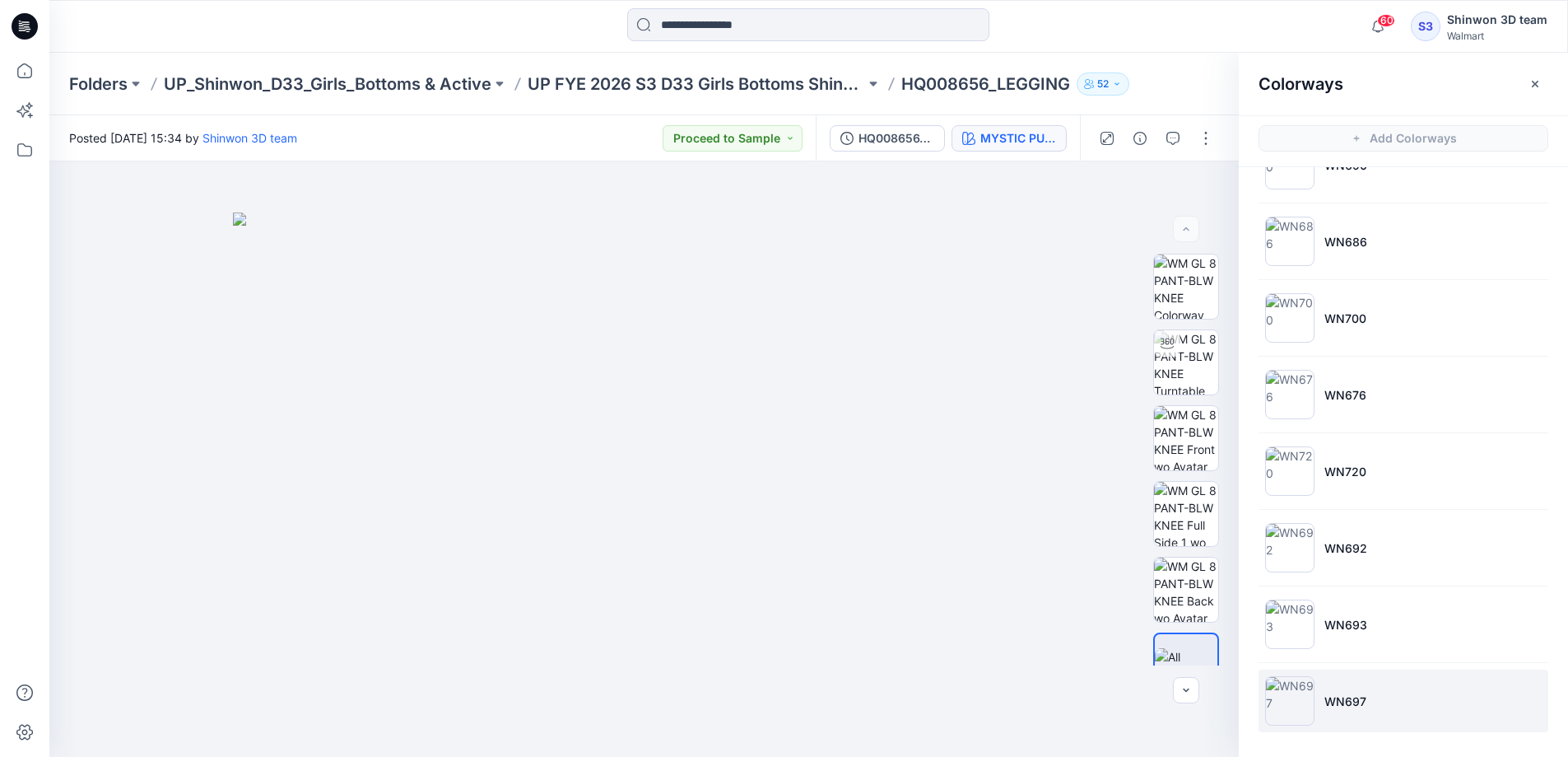
click at [1356, 707] on p "WN697" at bounding box center [1345, 701] width 42 height 18
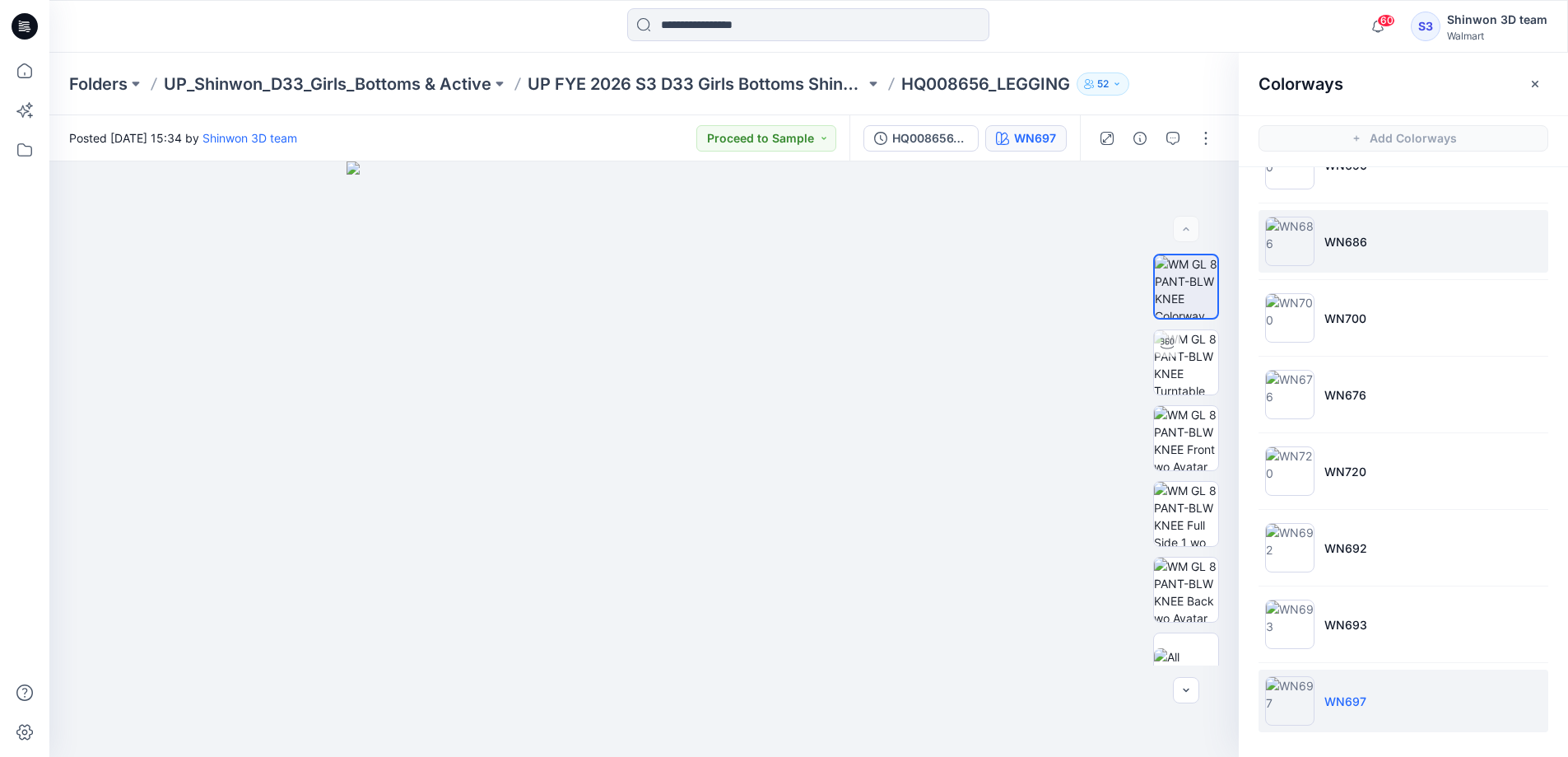
click at [1340, 253] on li "WN686" at bounding box center [1404, 242] width 289 height 63
click at [719, 86] on p "UP FYE 2026 S3 D33 Girls Bottoms Shinwon" at bounding box center [696, 84] width 337 height 23
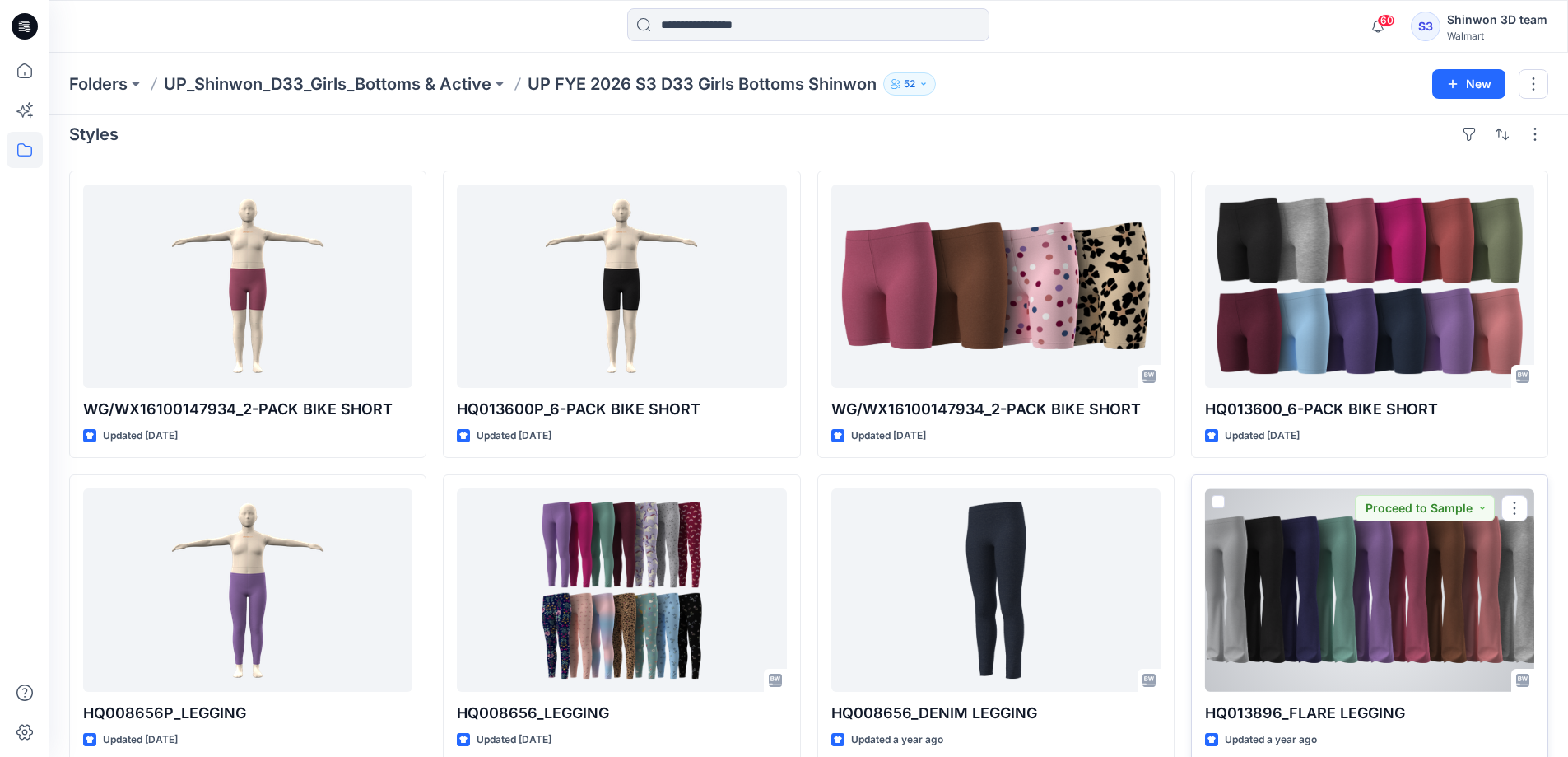
scroll to position [343, 0]
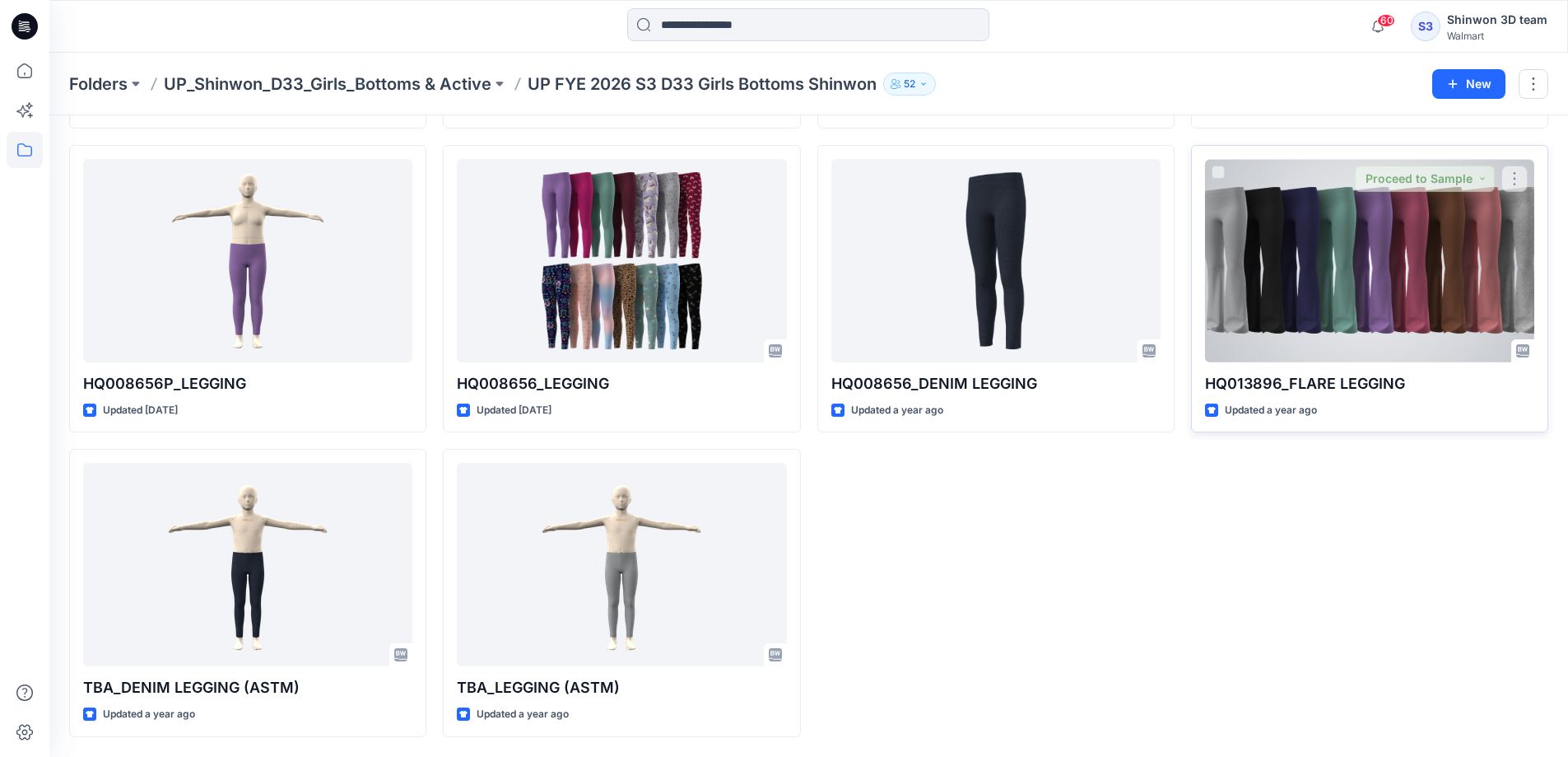
click at [1403, 285] on div at bounding box center [1370, 261] width 329 height 203
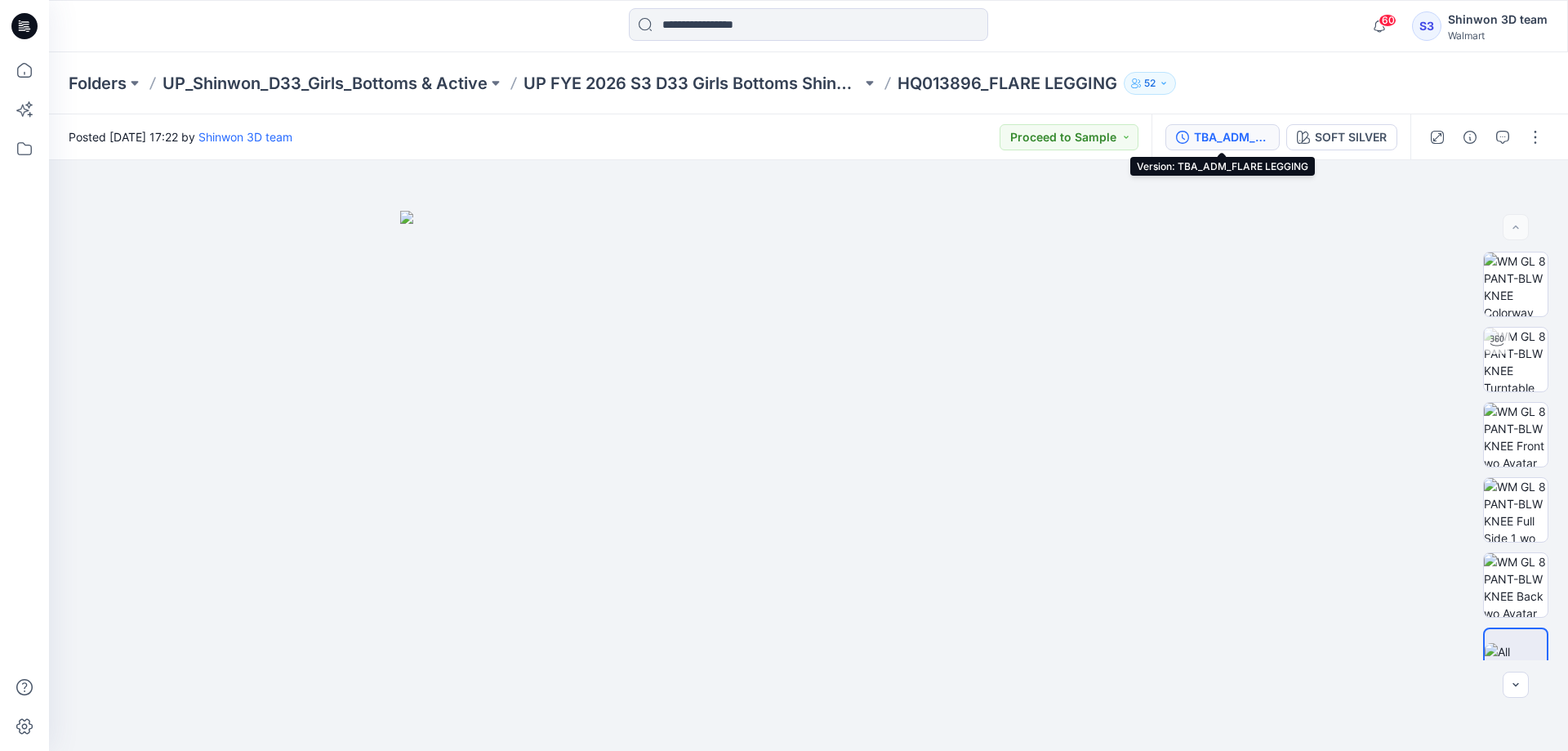
click at [1230, 145] on div "TBA_ADM_FLARE LEGGING" at bounding box center [1231, 137] width 75 height 18
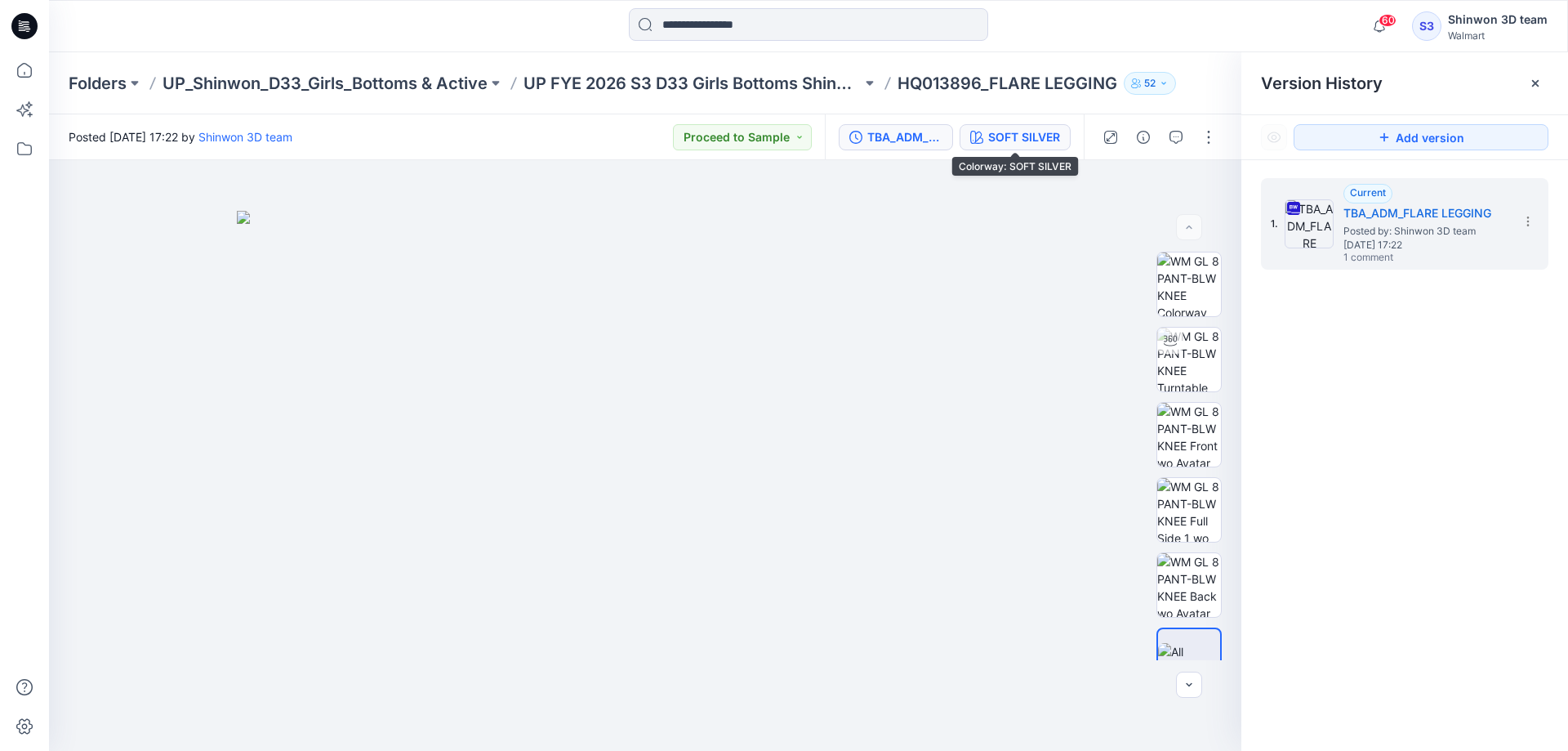
click at [1023, 143] on div "SOFT SILVER" at bounding box center [1024, 137] width 72 height 18
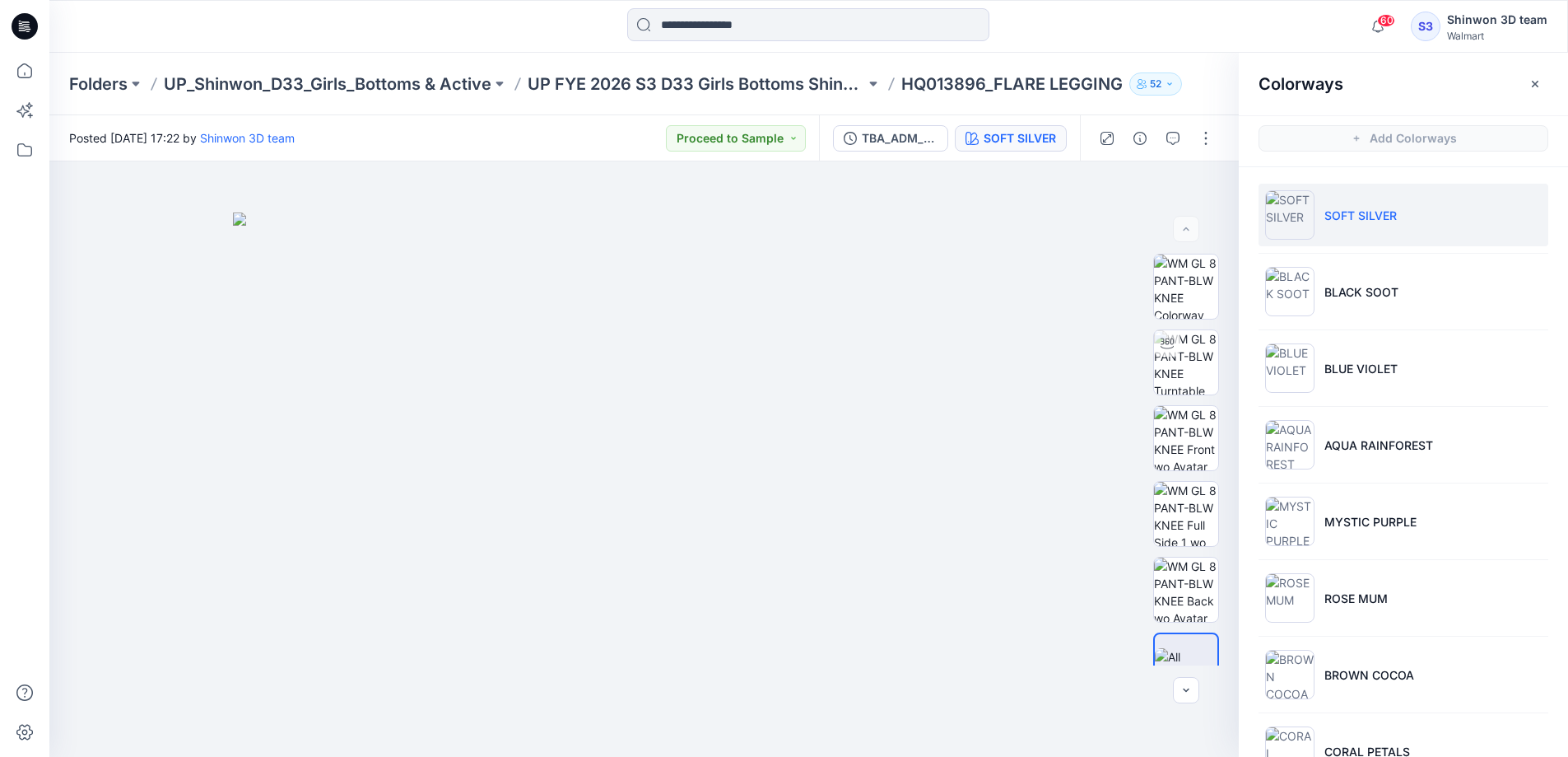
scroll to position [127, 0]
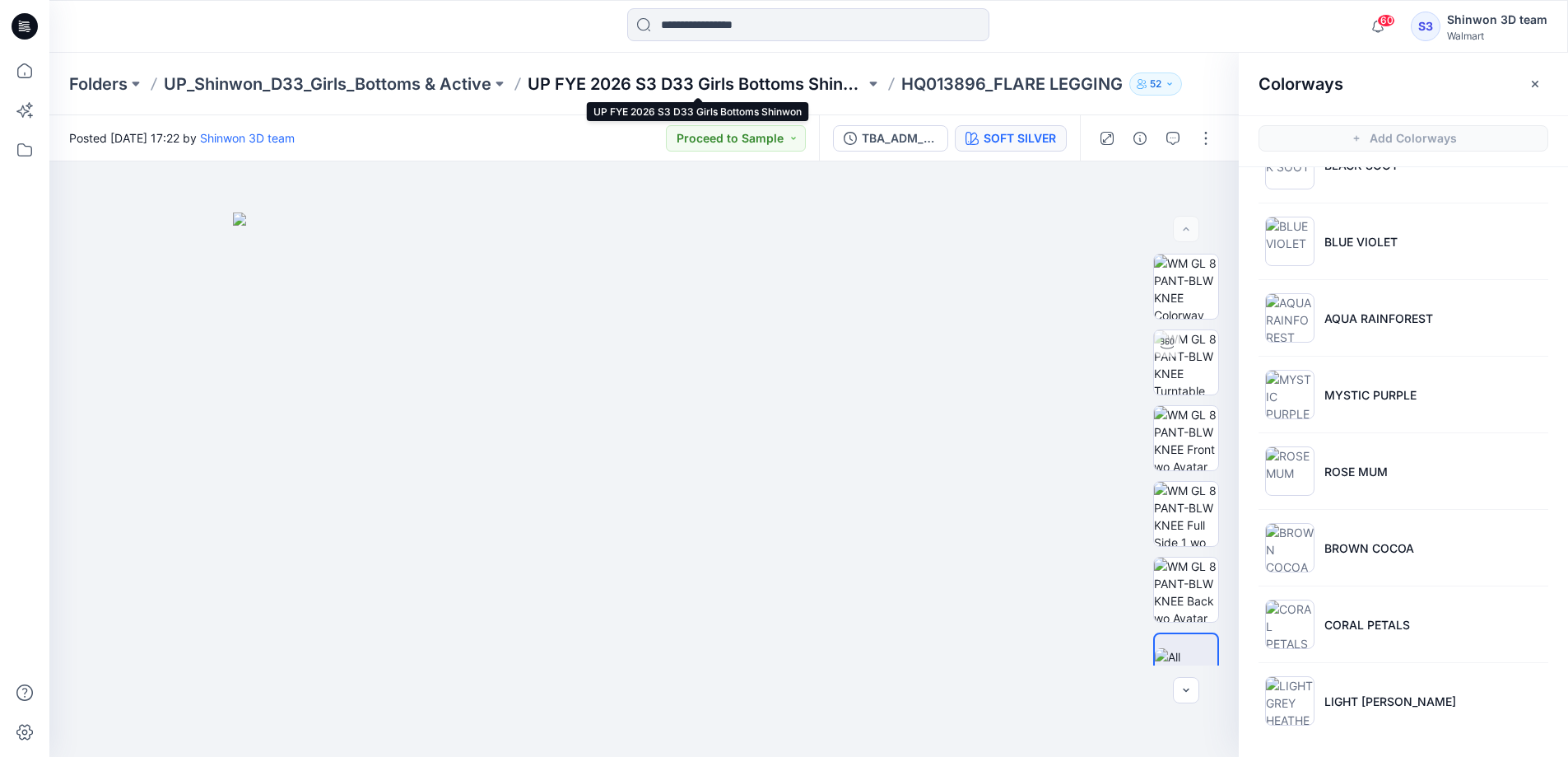
click at [688, 86] on p "UP FYE 2026 S3 D33 Girls Bottoms Shinwon" at bounding box center [696, 84] width 337 height 23
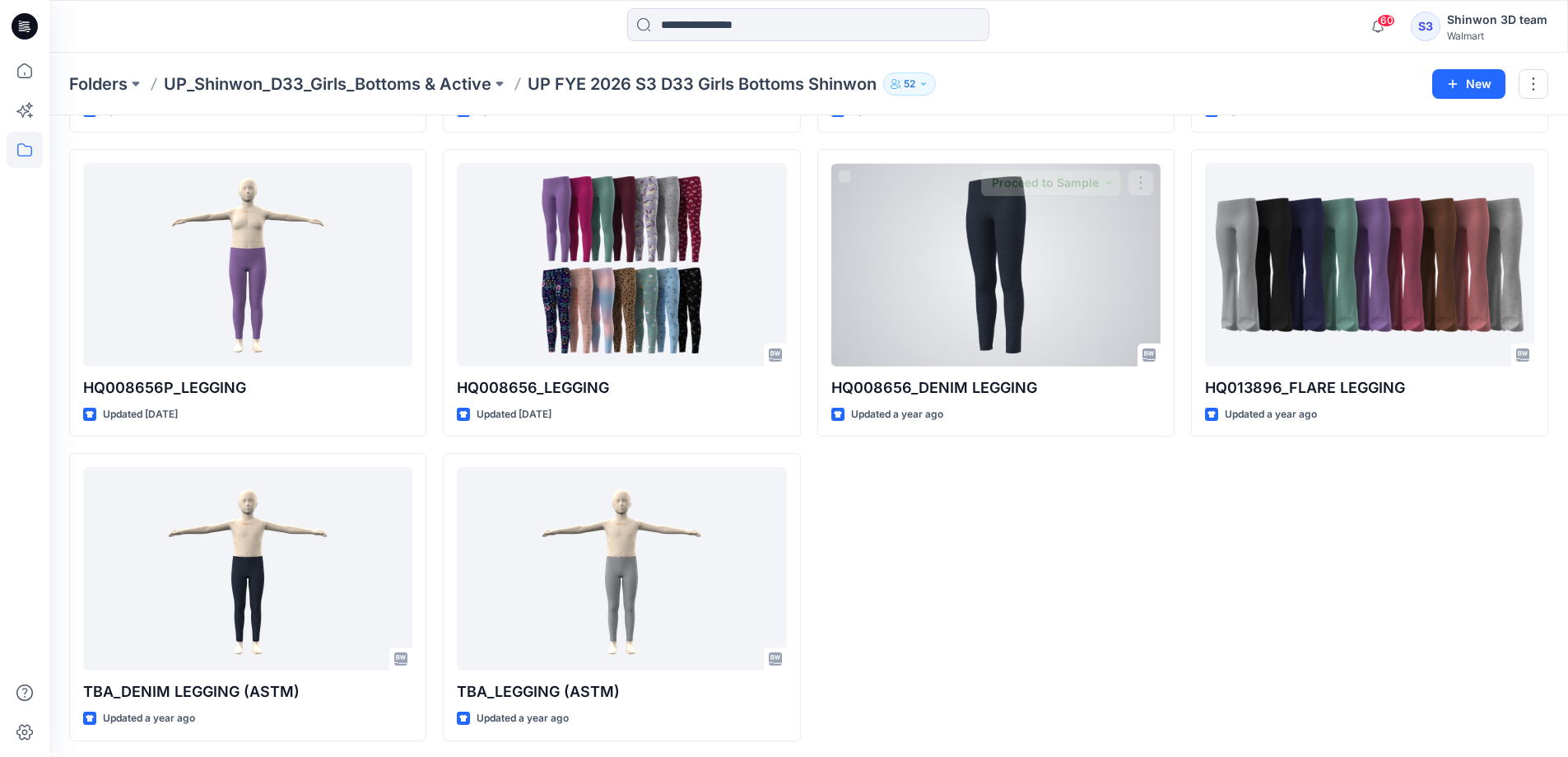
scroll to position [343, 0]
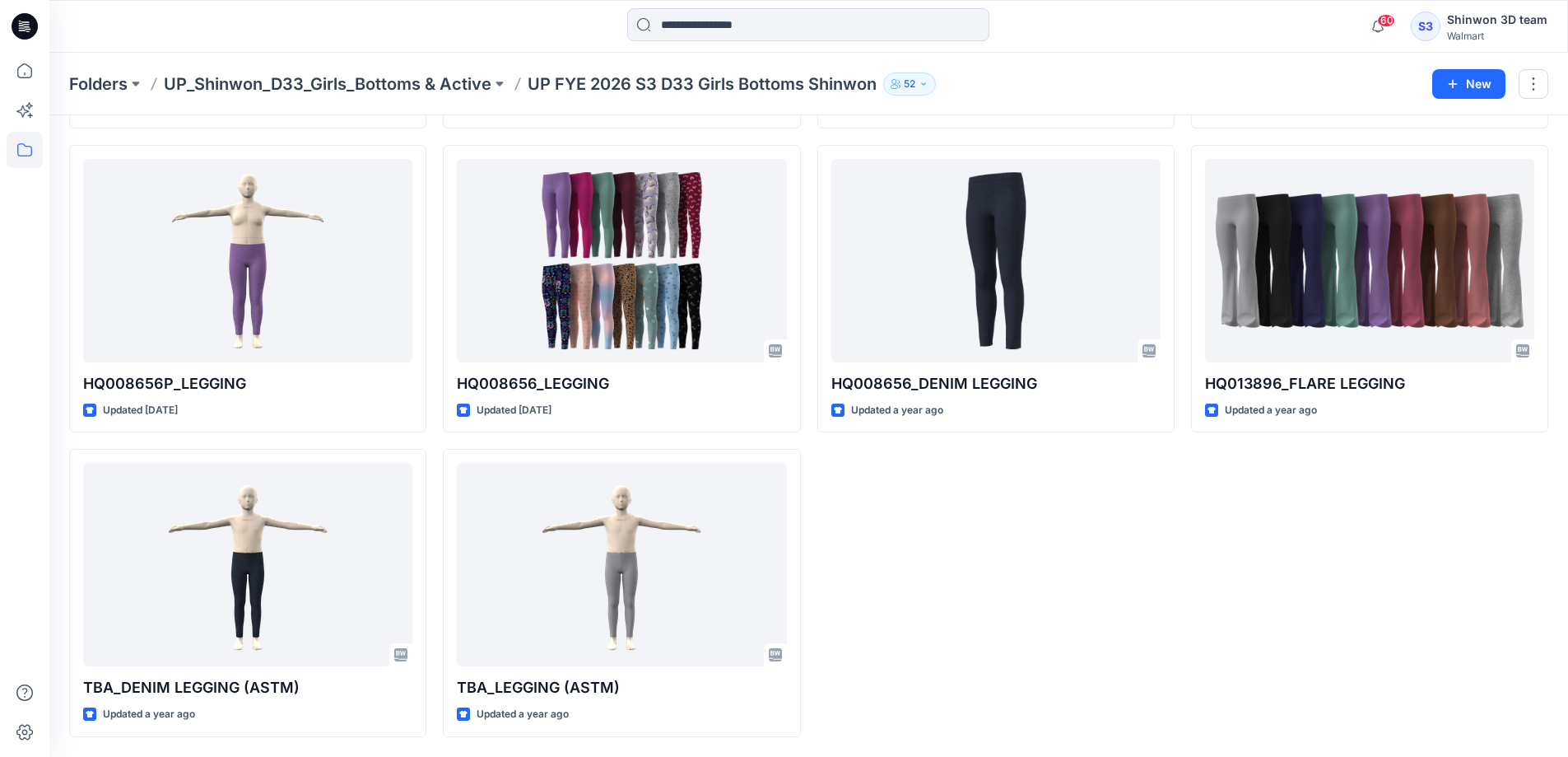
click at [1044, 575] on div "WG/WX16100147934_2-PACK BIKE SHORT Updated [DATE] HQ008656_DENIM LEGGING Update…" at bounding box center [995, 289] width 357 height 896
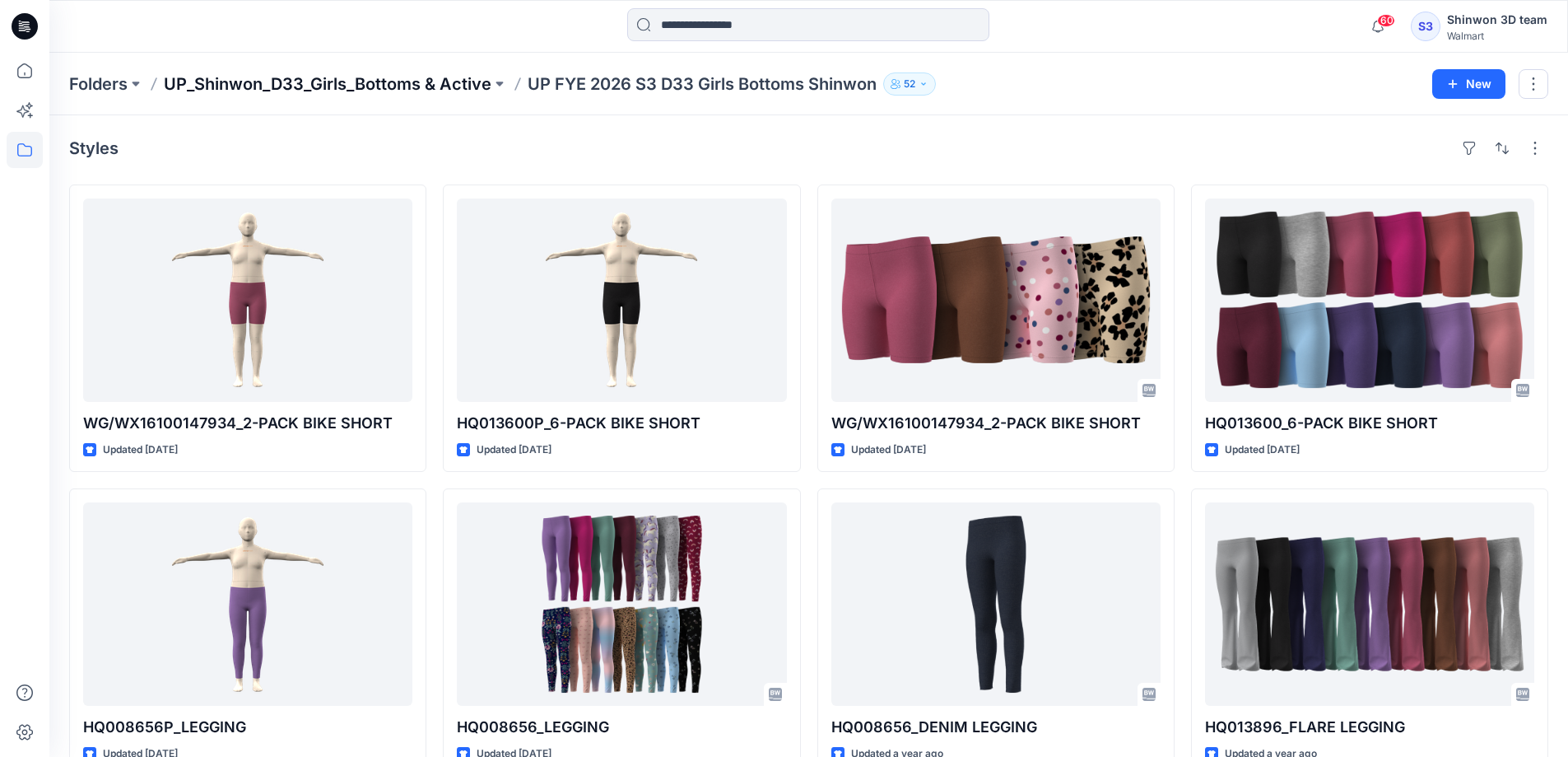
click at [426, 84] on p "UP_Shinwon_D33_Girls_Bottoms & Active" at bounding box center [327, 84] width 327 height 23
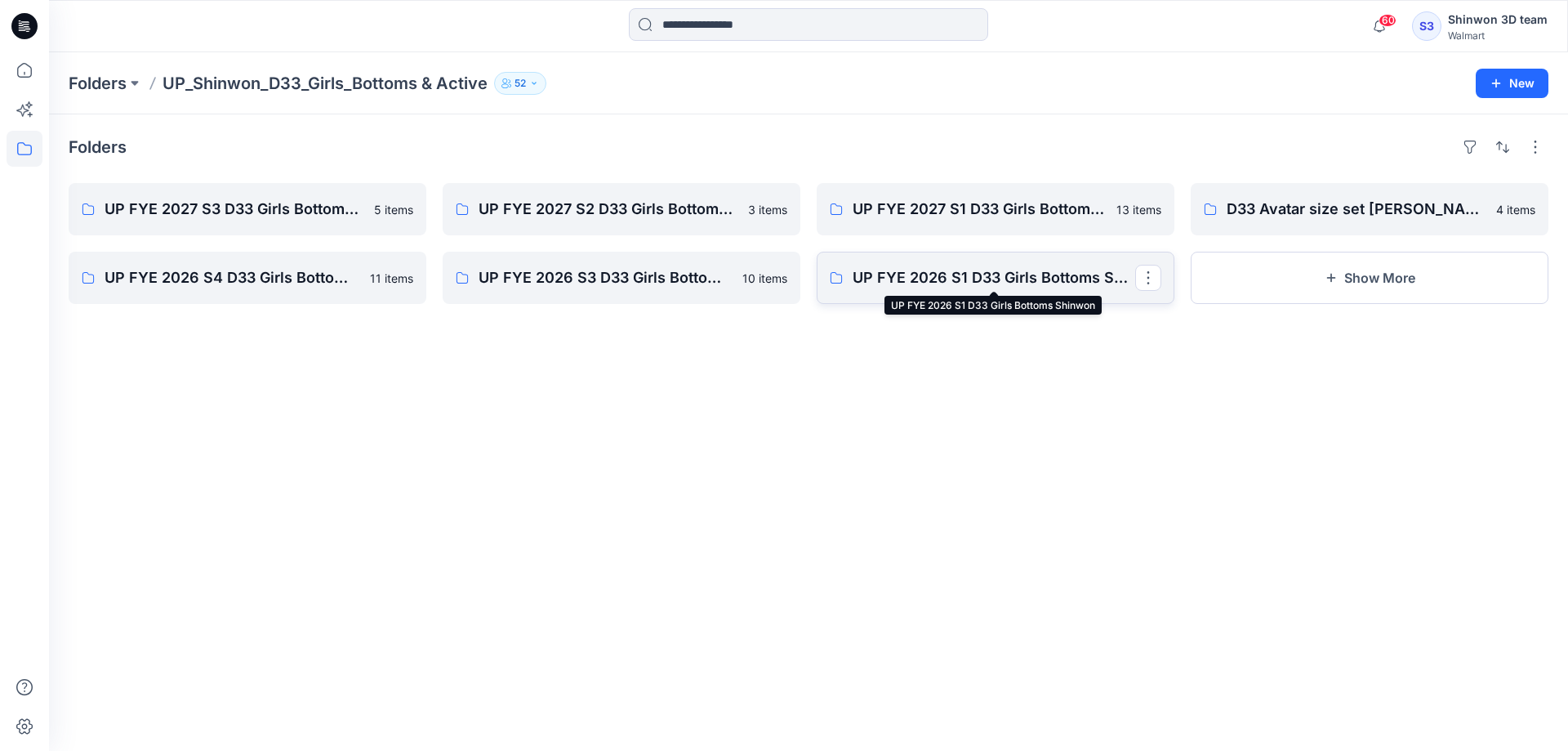
click at [948, 286] on p "UP FYE 2026 S1 D33 Girls Bottoms Shinwon" at bounding box center [993, 278] width 282 height 23
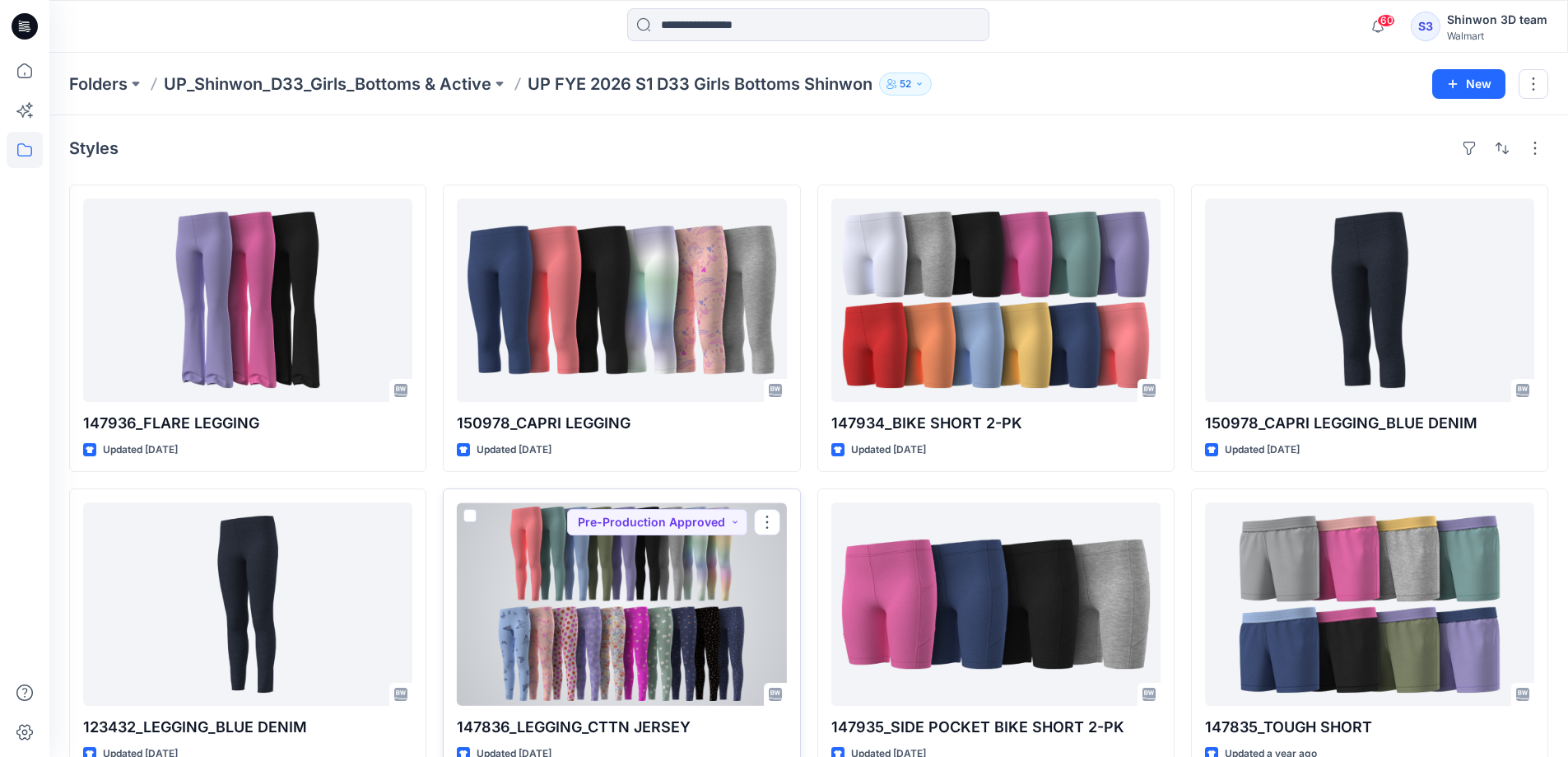
click at [643, 621] on div at bounding box center [621, 604] width 329 height 203
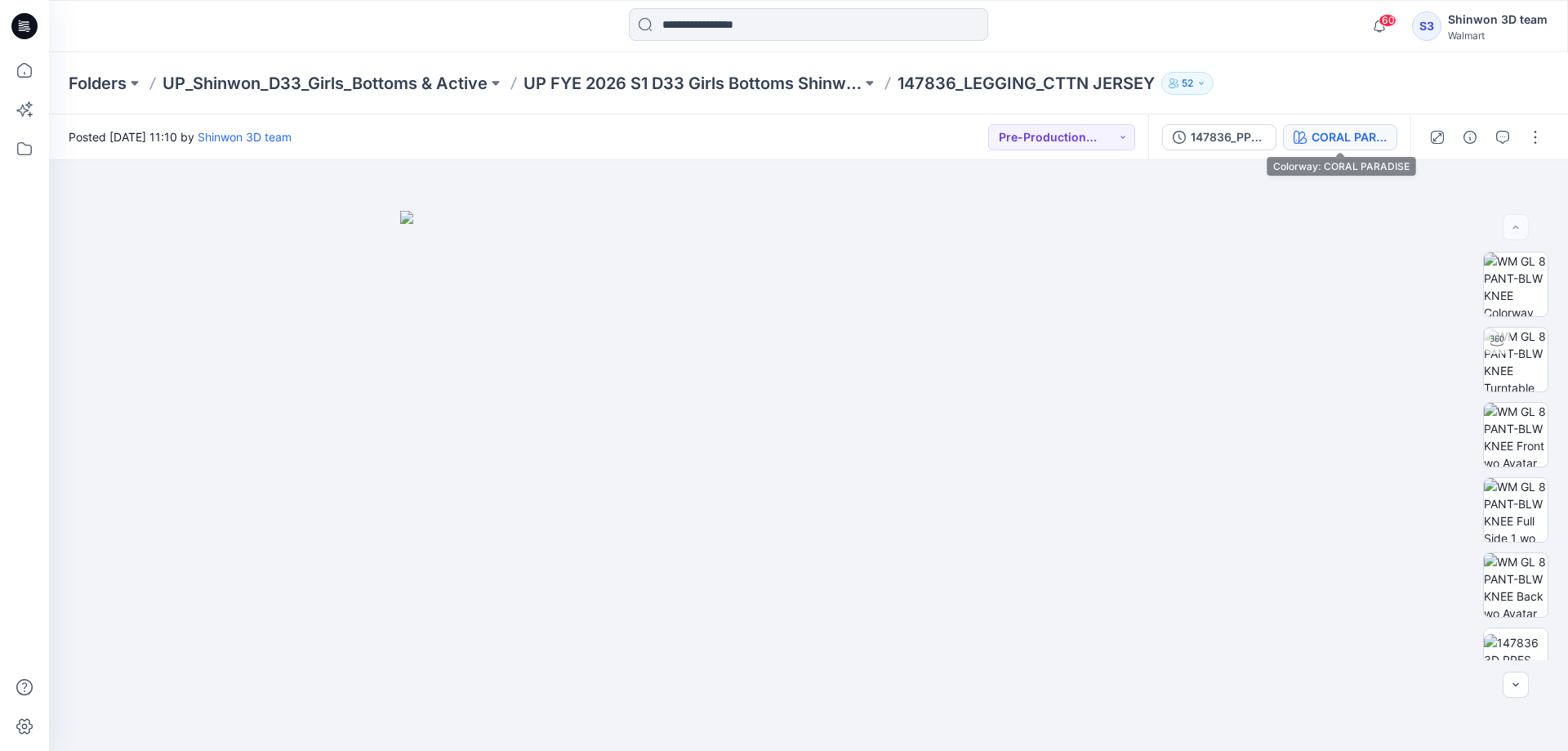
click at [1353, 142] on div "CORAL PARADISE" at bounding box center [1348, 137] width 75 height 18
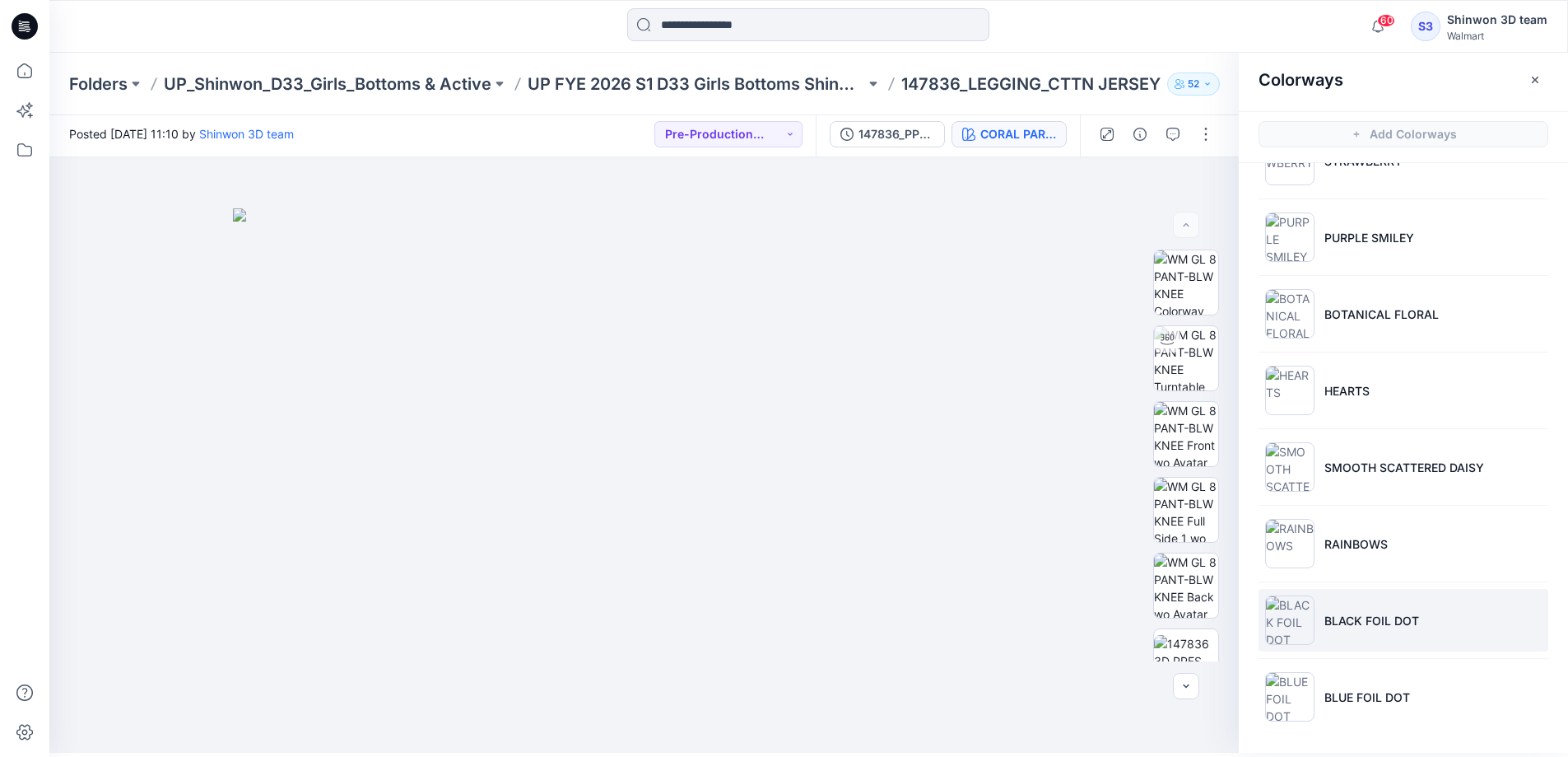
scroll to position [5, 0]
click at [1430, 621] on li "BLACK FOIL DOT" at bounding box center [1404, 619] width 289 height 63
click at [19, 70] on icon at bounding box center [24, 70] width 36 height 36
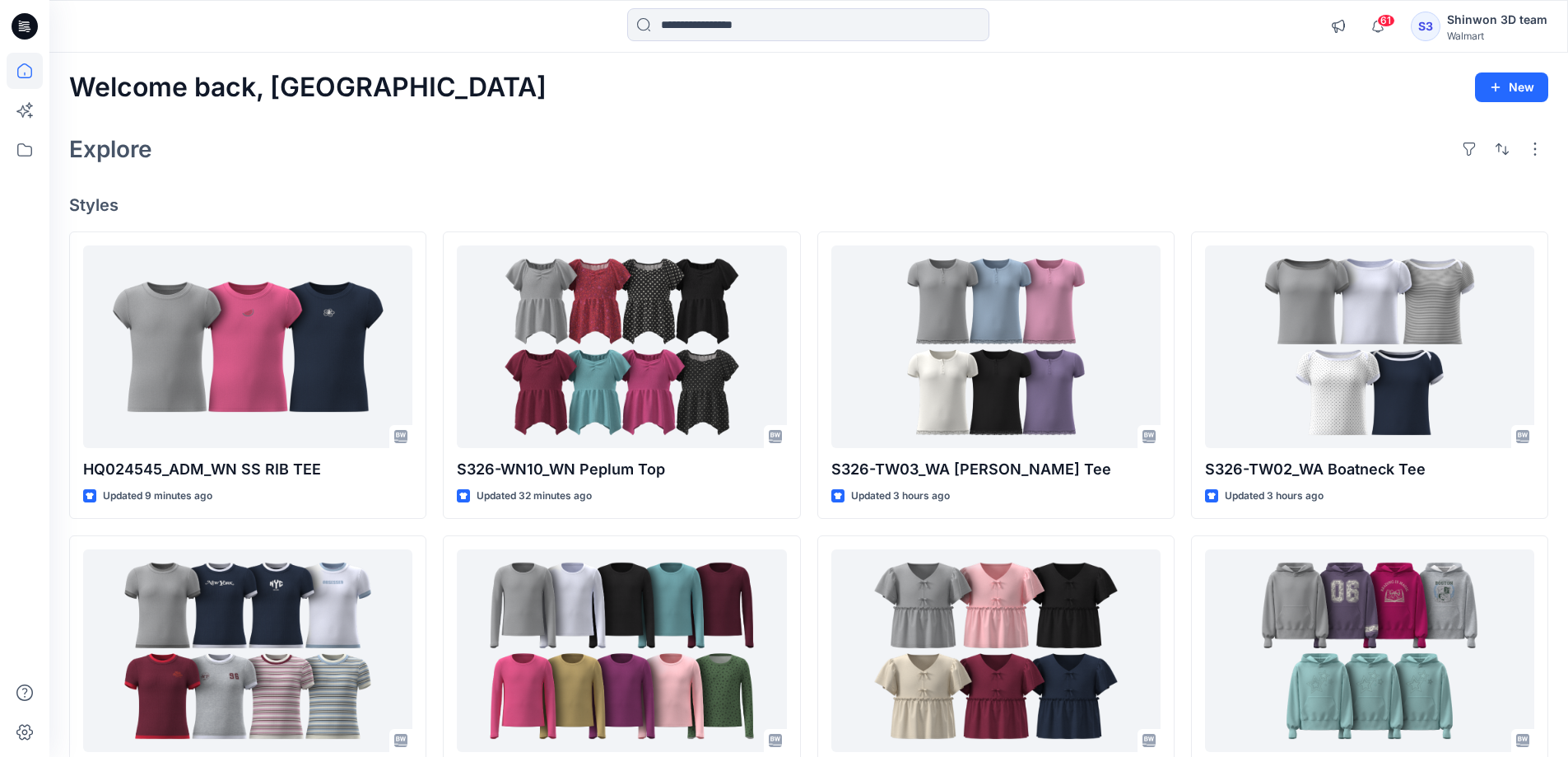
click at [808, 203] on h4 "Styles" at bounding box center [808, 205] width 1479 height 20
